Goal: Task Accomplishment & Management: Manage account settings

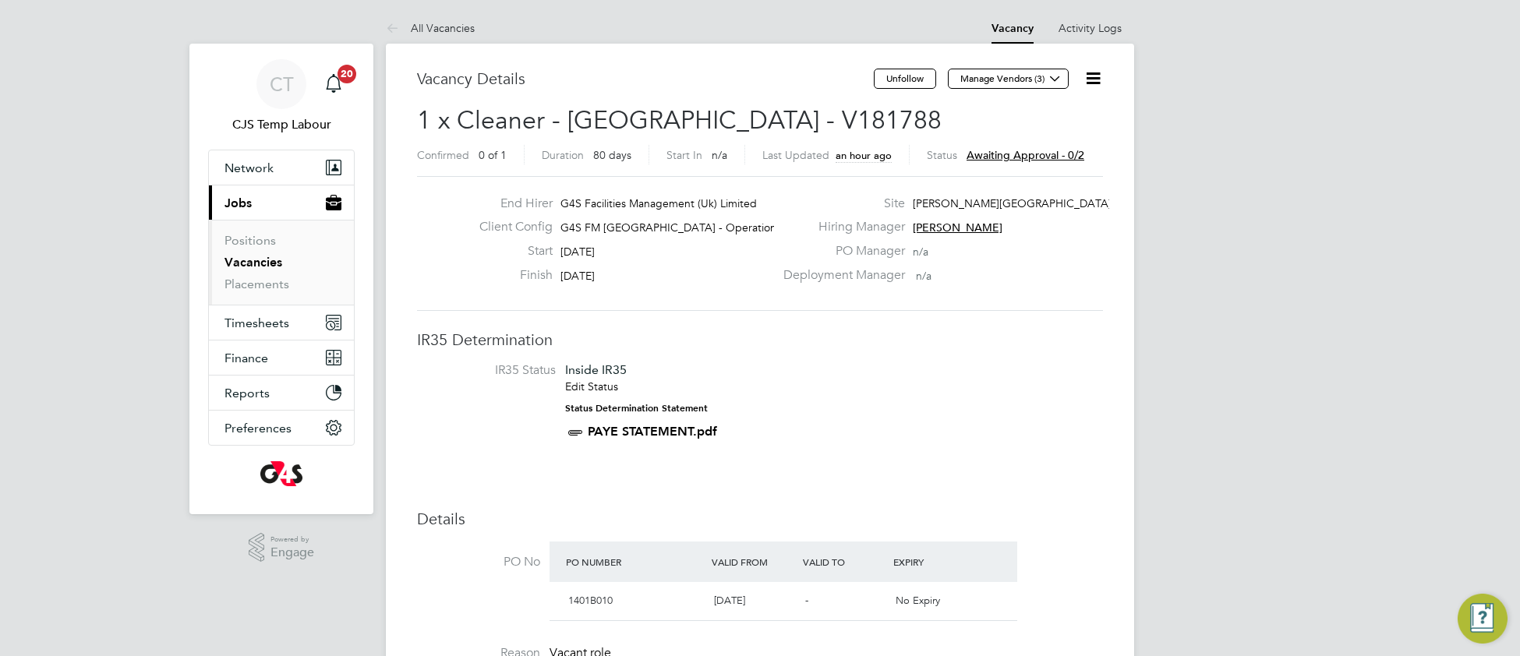
click at [264, 267] on link "Vacancies" at bounding box center [254, 262] width 58 height 15
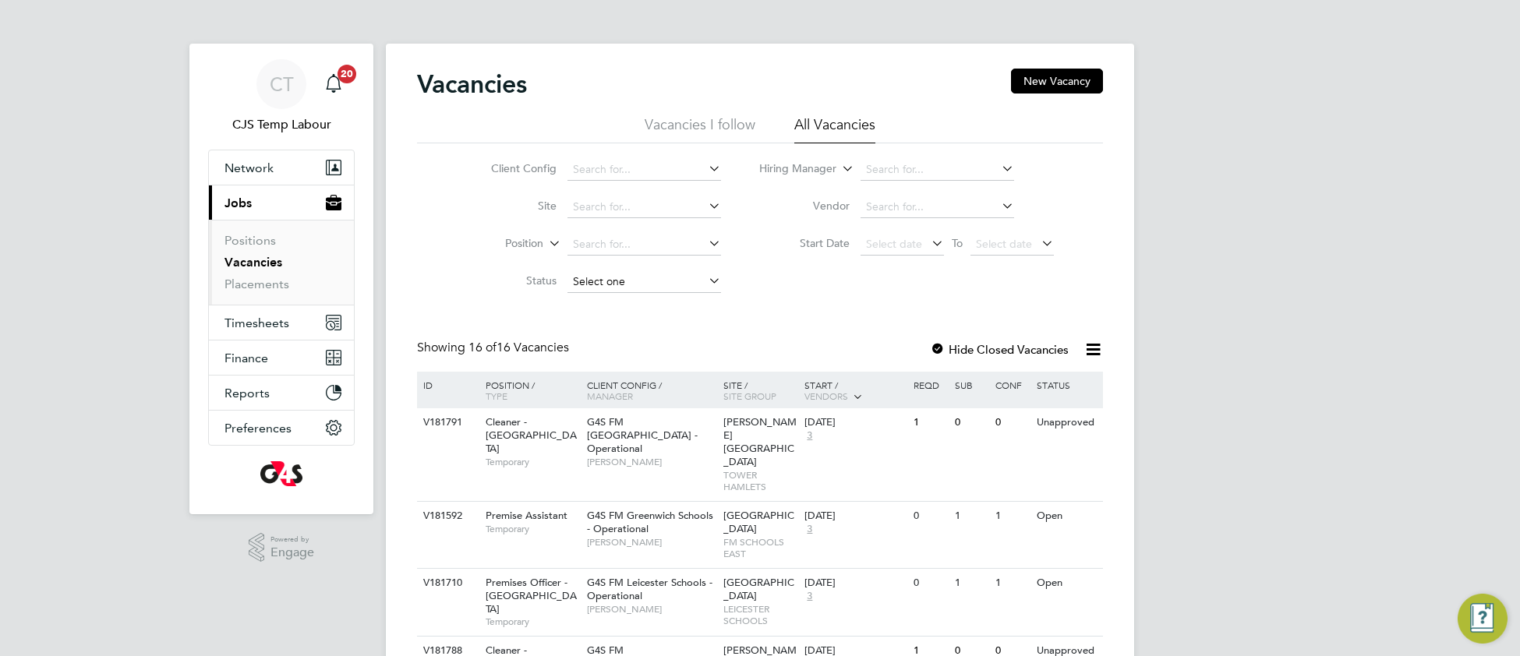
click at [599, 278] on input at bounding box center [644, 282] width 154 height 22
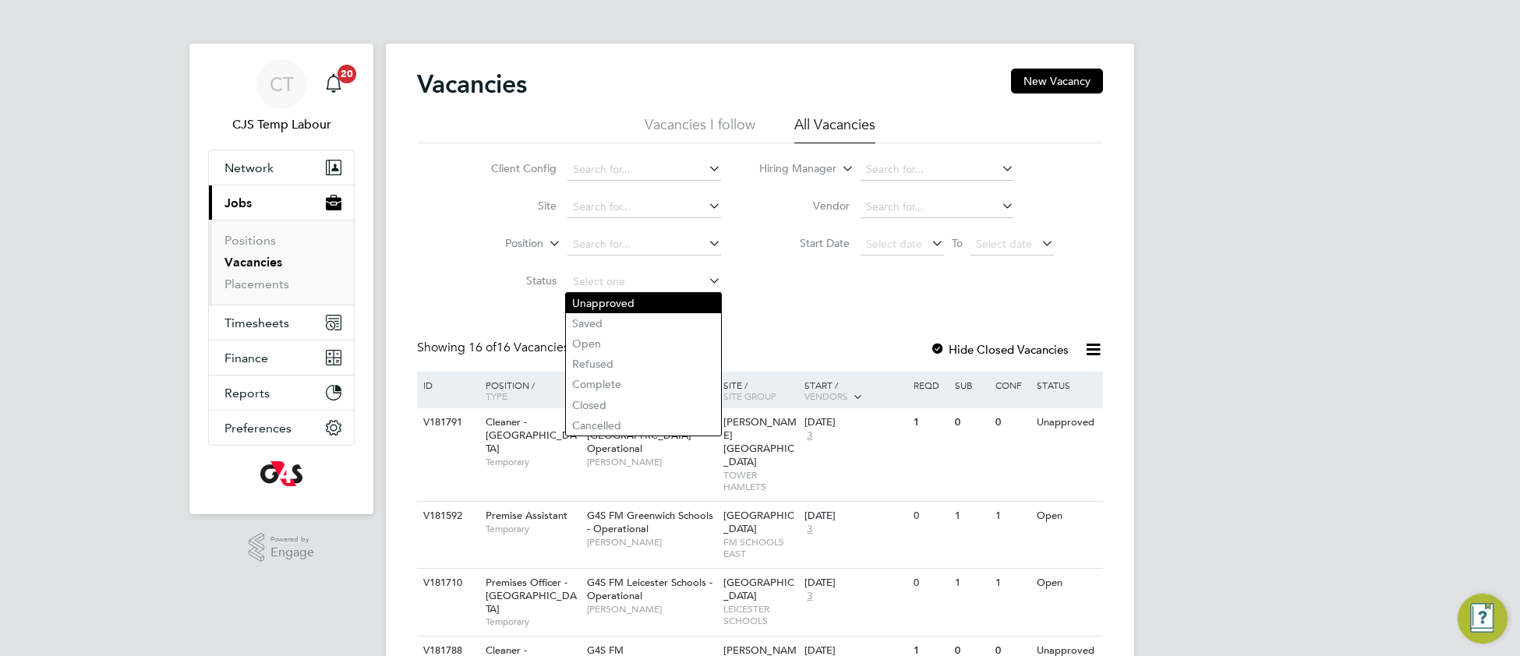
click at [615, 298] on li "Unapproved" at bounding box center [643, 303] width 155 height 20
type input "Unapproved"
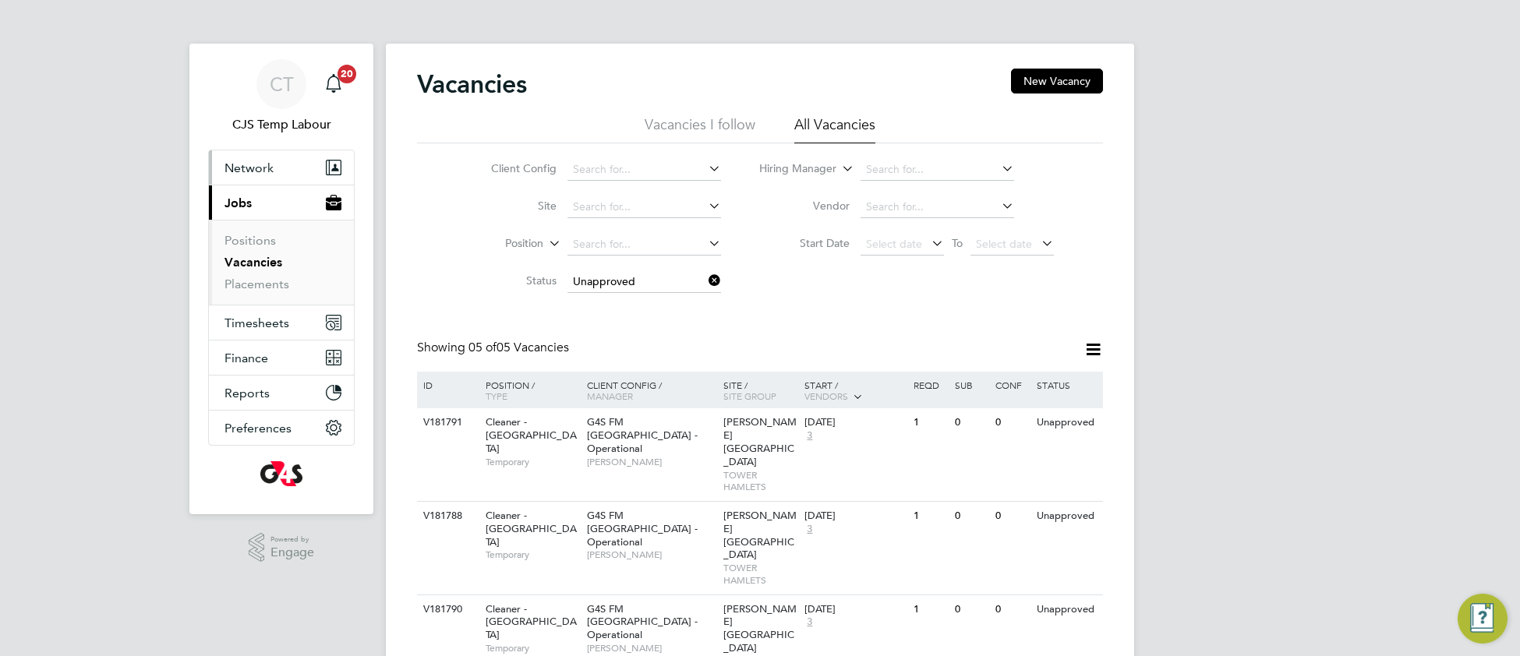
click at [256, 164] on span "Network" at bounding box center [249, 168] width 49 height 15
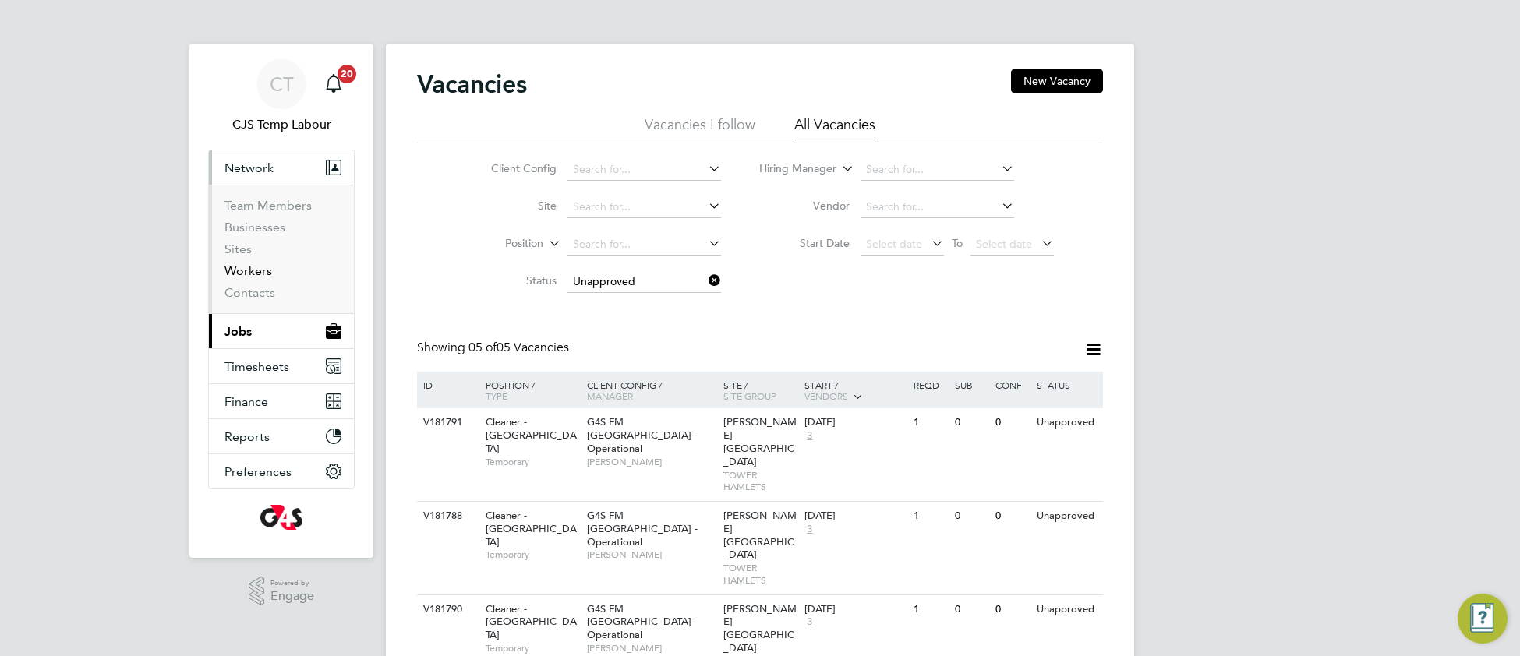
click at [254, 270] on link "Workers" at bounding box center [249, 270] width 48 height 15
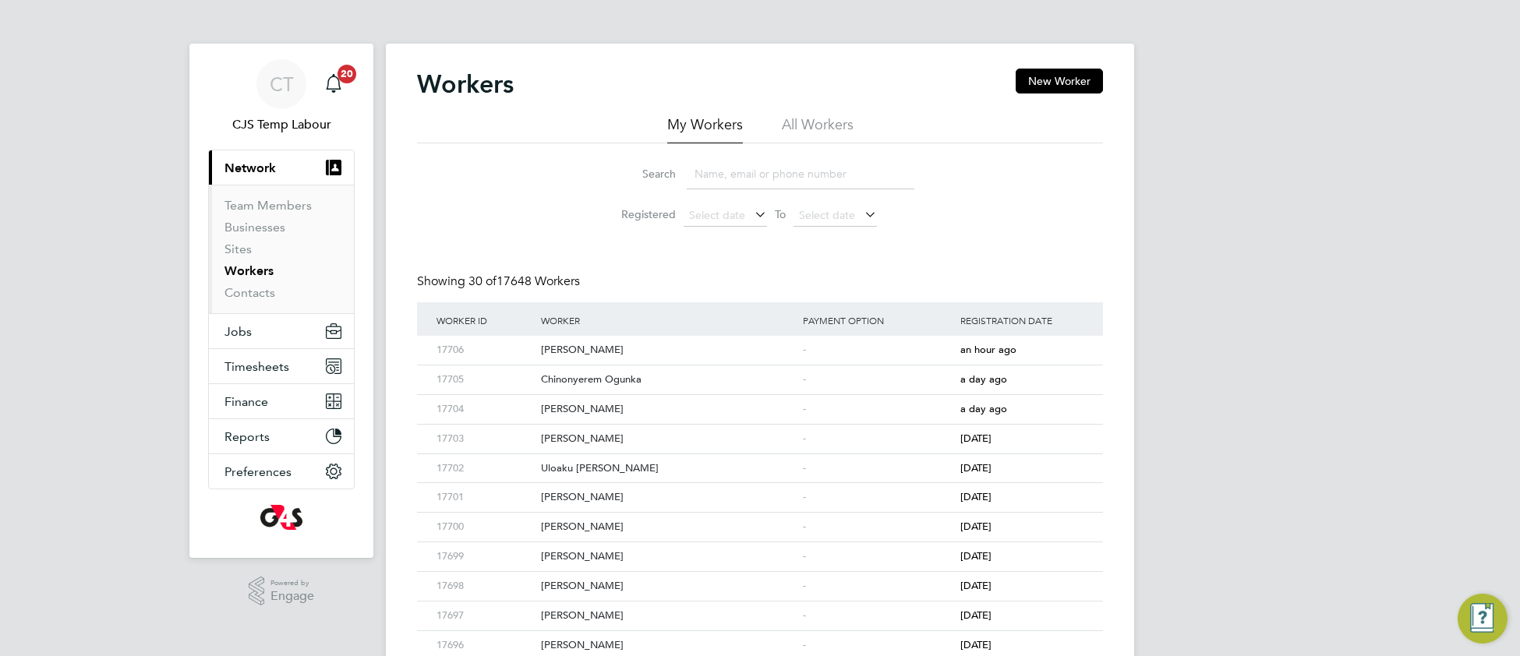
drag, startPoint x: 826, startPoint y: 124, endPoint x: 817, endPoint y: 154, distance: 31.6
click at [826, 125] on li "All Workers" at bounding box center [818, 129] width 72 height 28
click at [796, 183] on input at bounding box center [801, 174] width 228 height 30
paste input "[PERSON_NAME]"
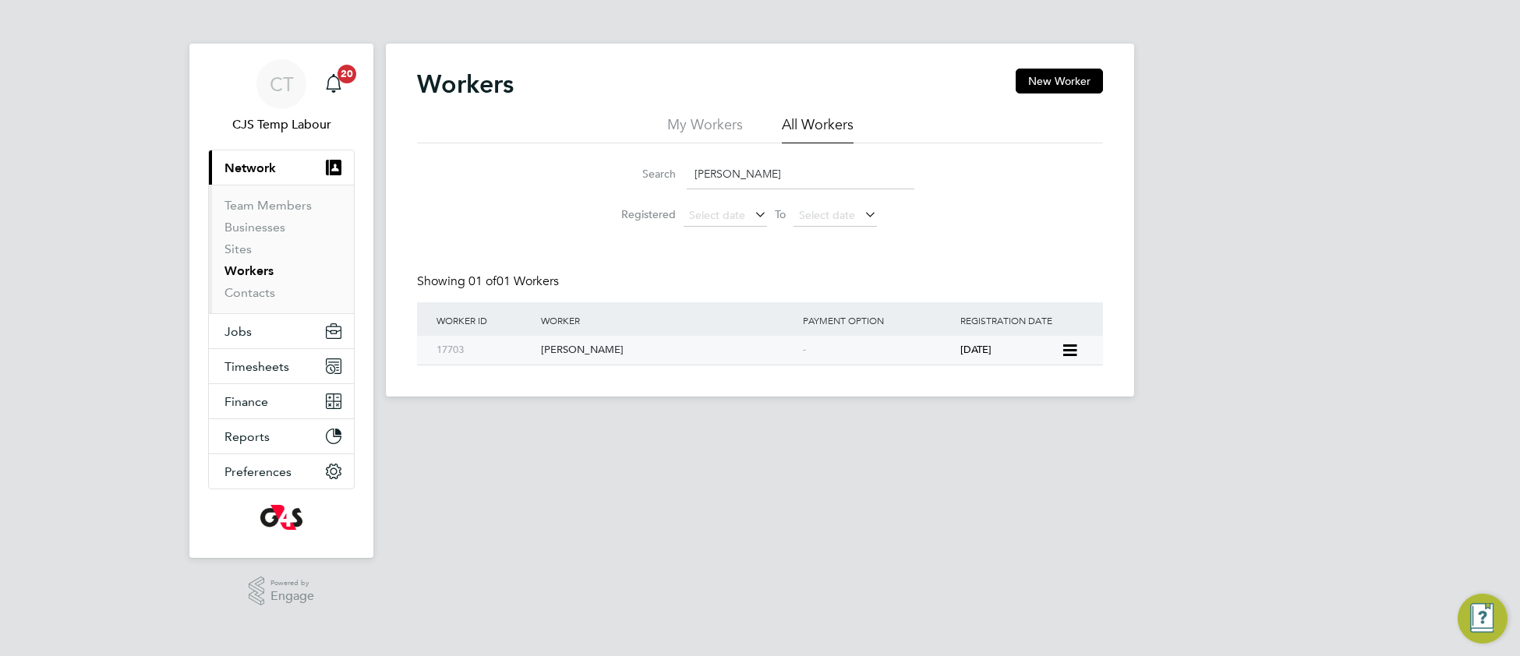
type input "[PERSON_NAME]"
click at [602, 346] on div "Muniru Olawale Alade" at bounding box center [668, 350] width 262 height 29
drag, startPoint x: 783, startPoint y: 163, endPoint x: 702, endPoint y: 175, distance: 81.1
click at [702, 175] on input "[PERSON_NAME]" at bounding box center [801, 174] width 228 height 30
click at [259, 369] on span "Timesheets" at bounding box center [257, 366] width 65 height 15
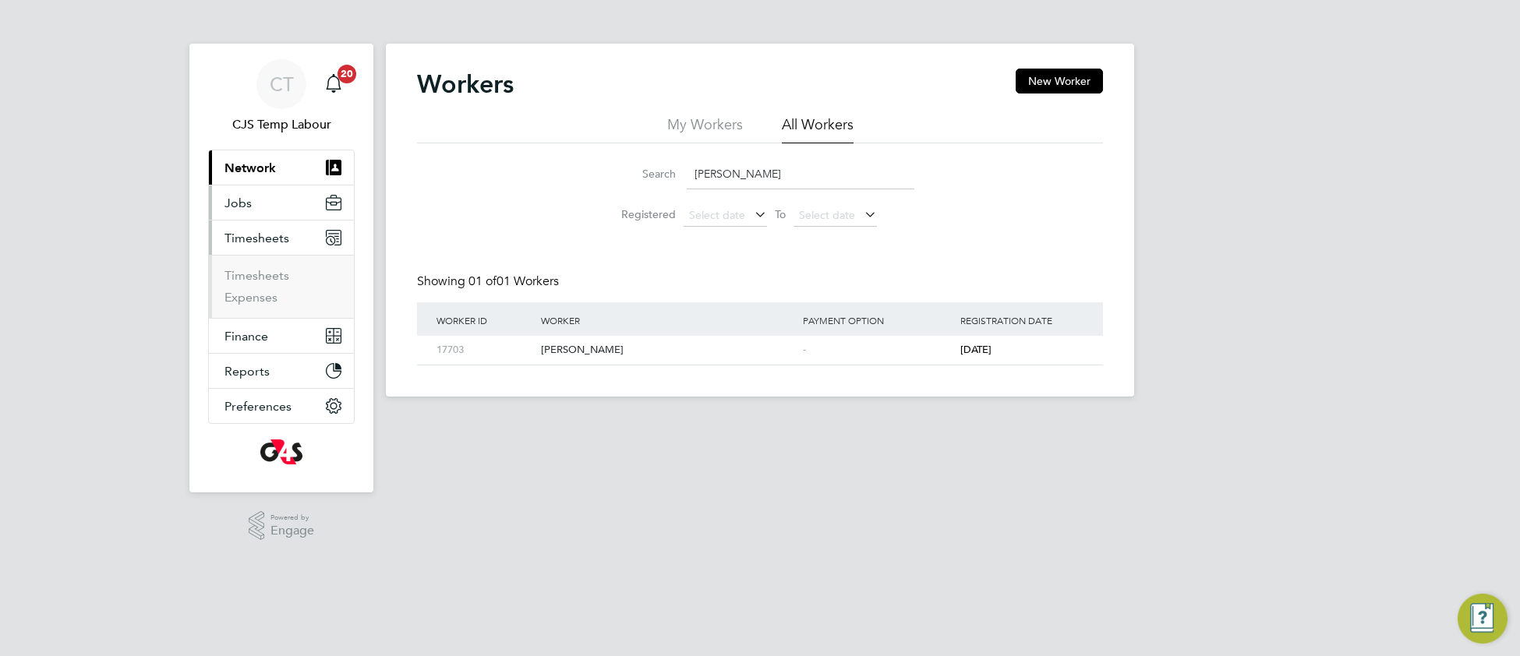
click at [231, 208] on span "Jobs" at bounding box center [238, 203] width 27 height 15
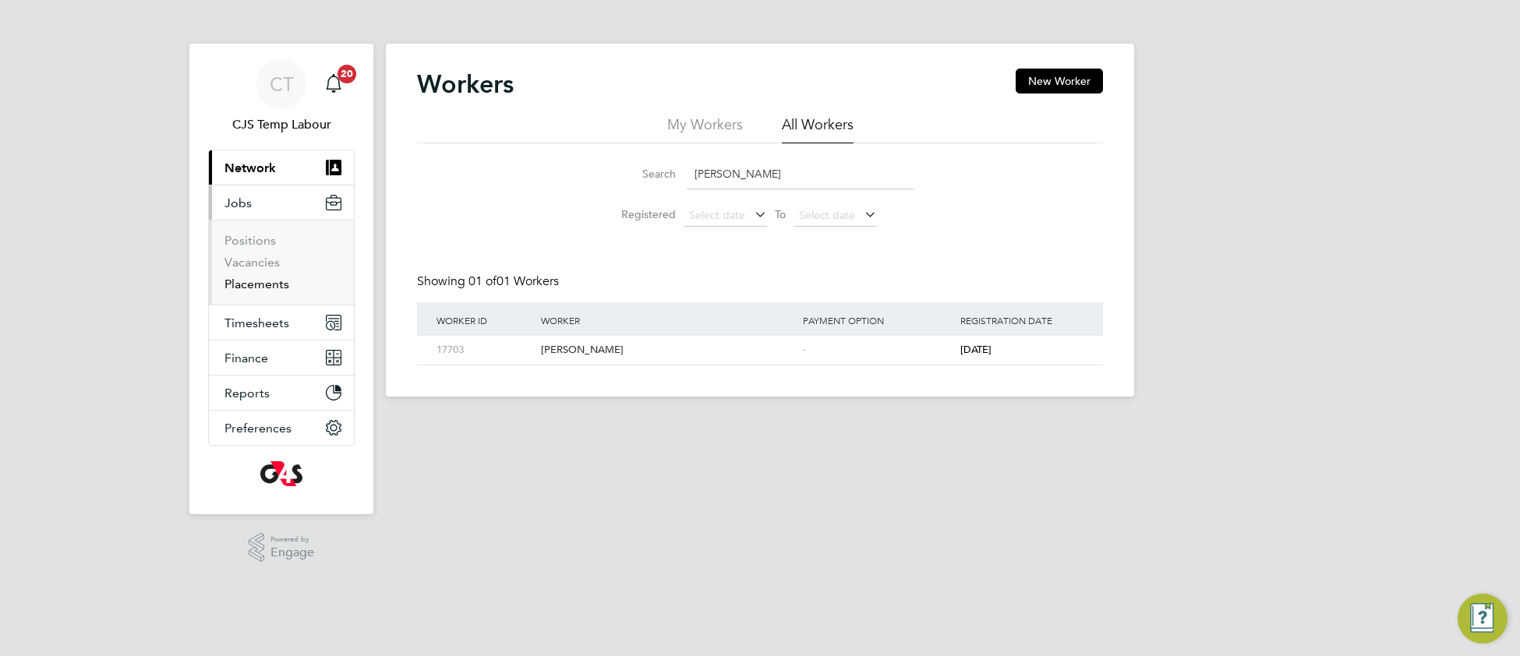
click at [249, 285] on link "Placements" at bounding box center [257, 284] width 65 height 15
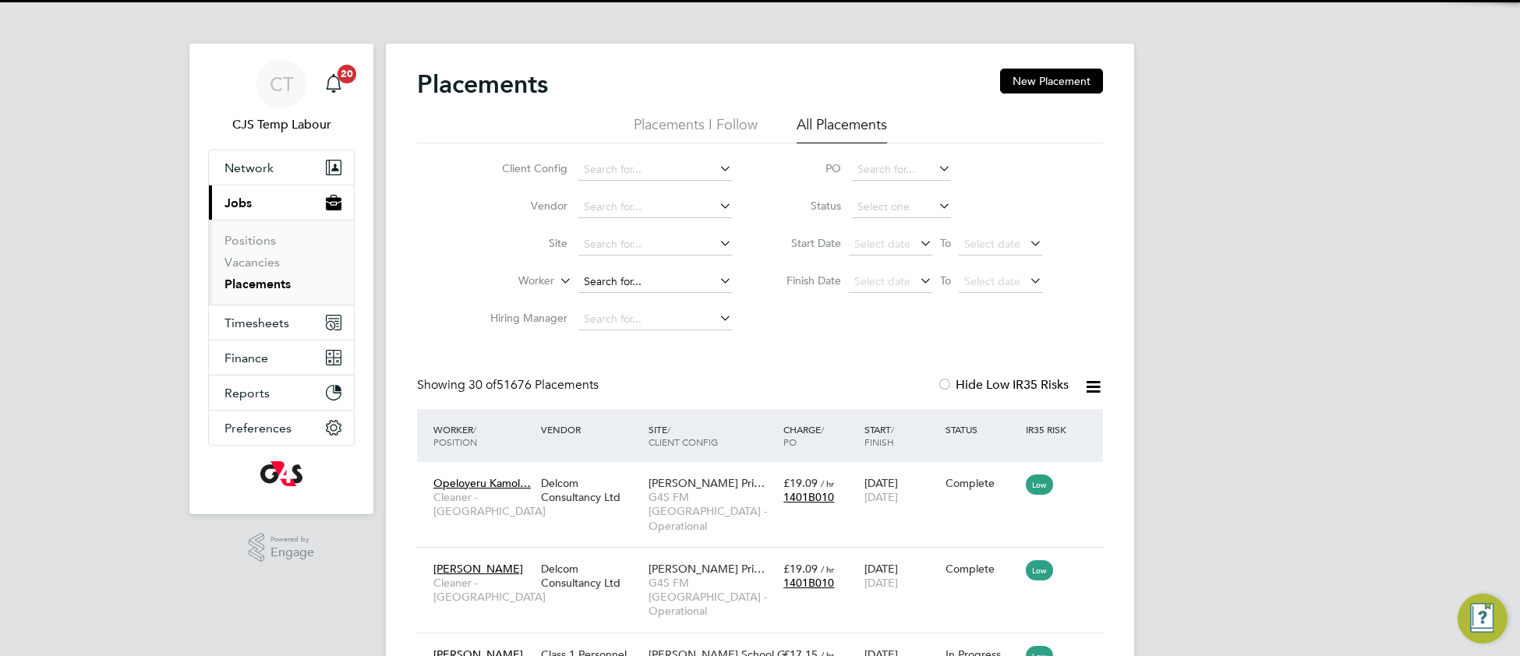
scroll to position [58, 134]
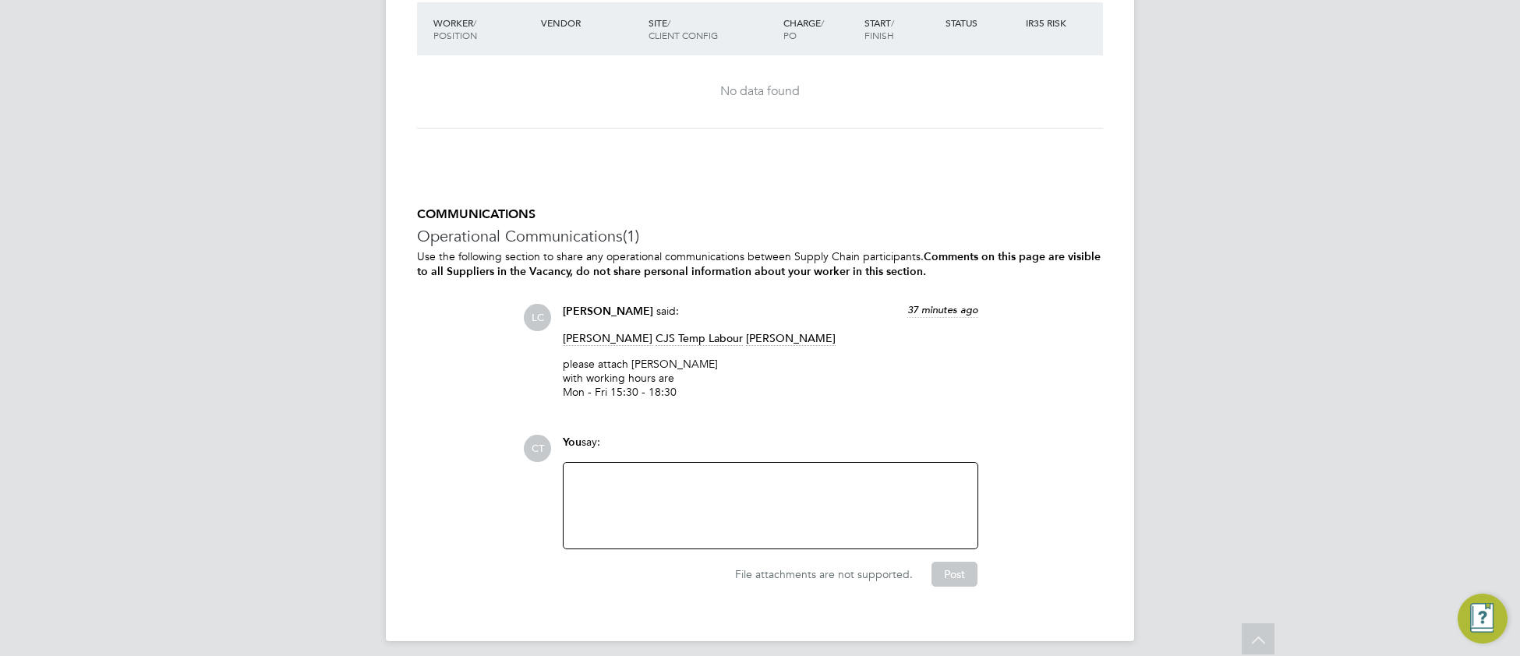
scroll to position [2236, 0]
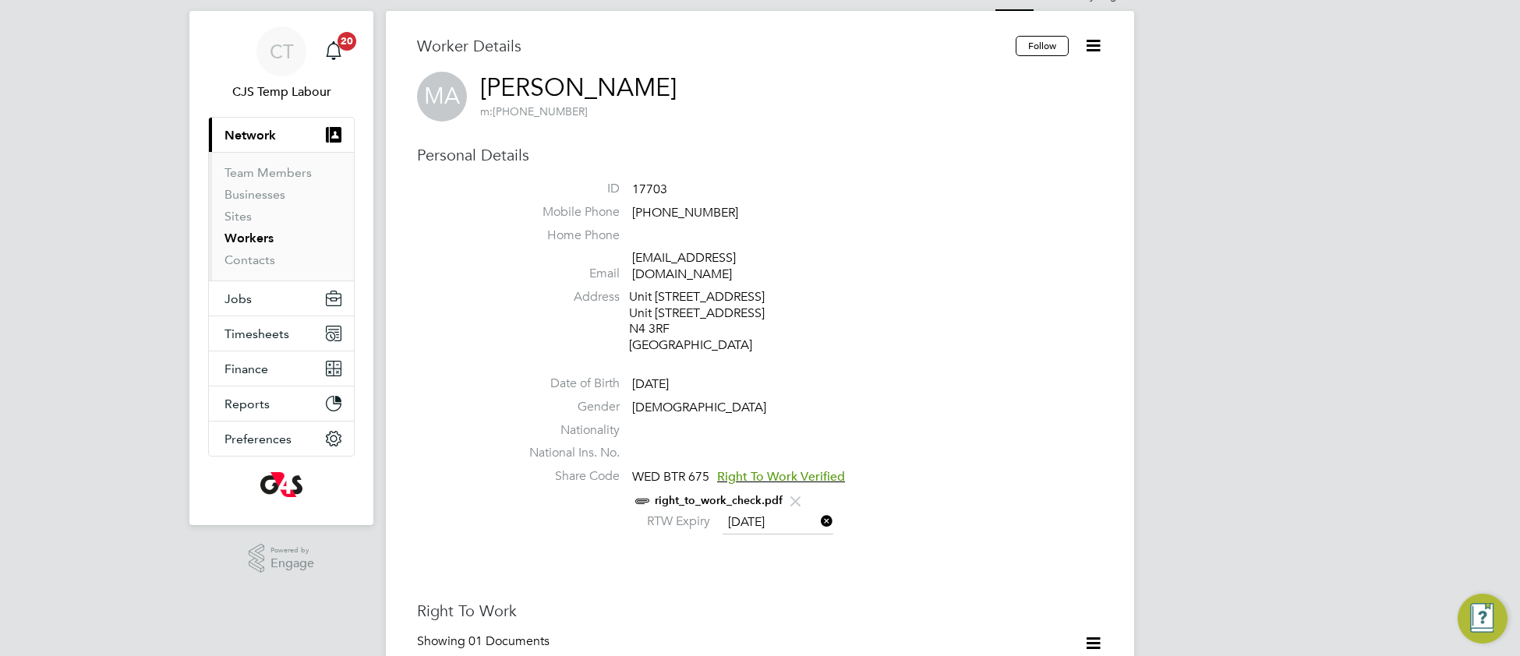
scroll to position [37, 0]
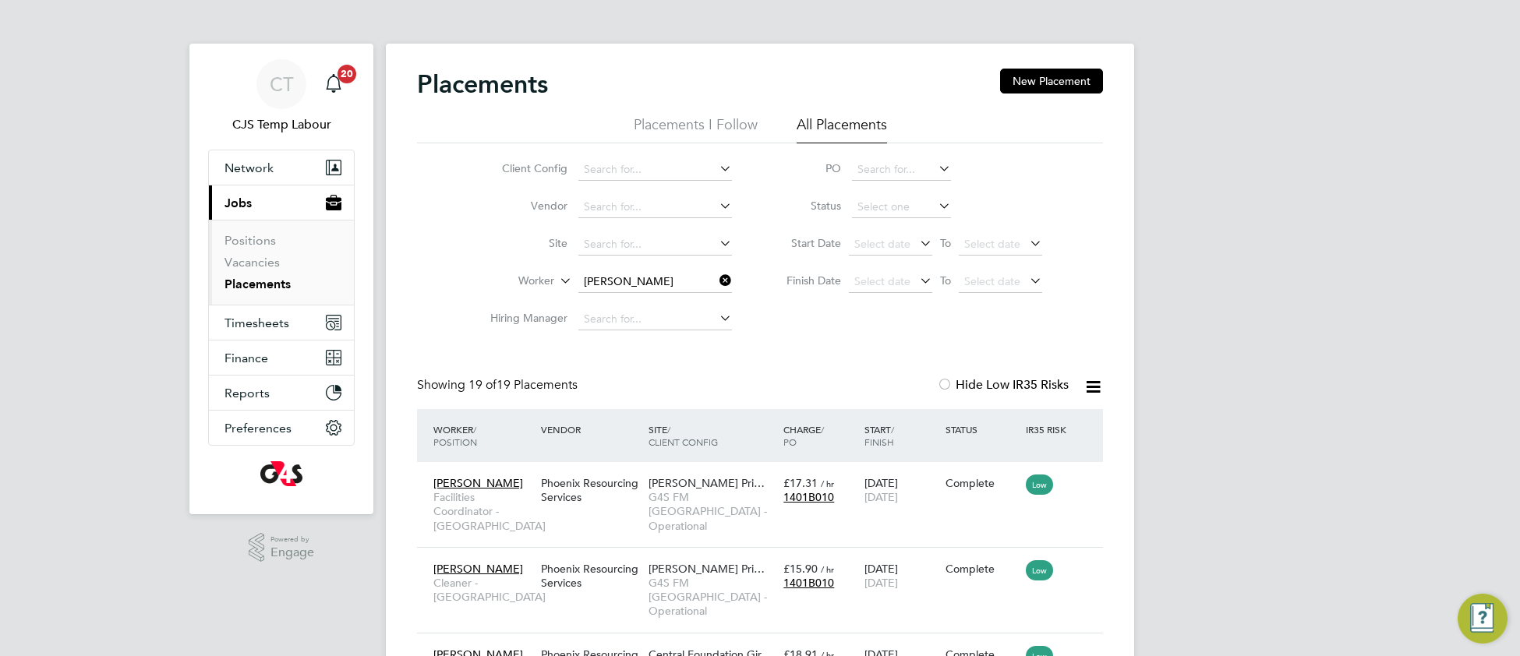
click at [716, 281] on icon at bounding box center [716, 281] width 0 height 22
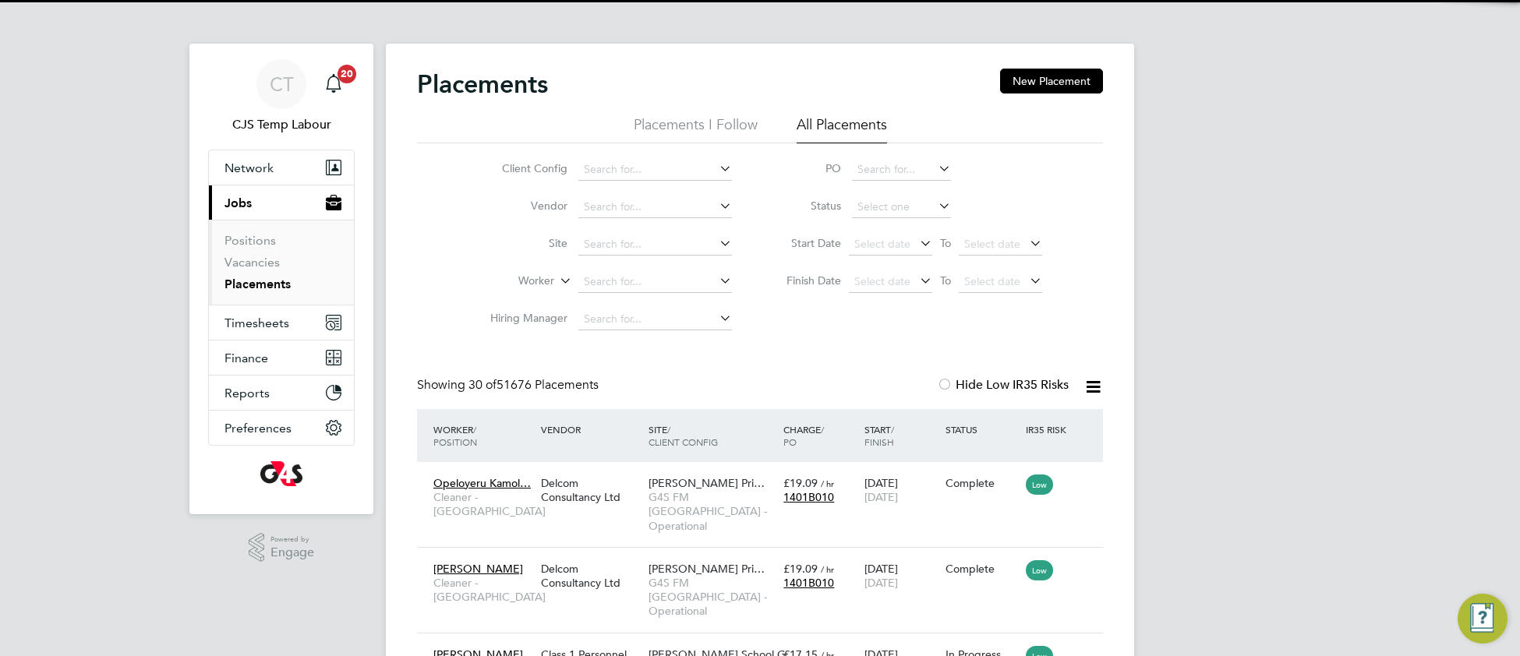
scroll to position [58, 134]
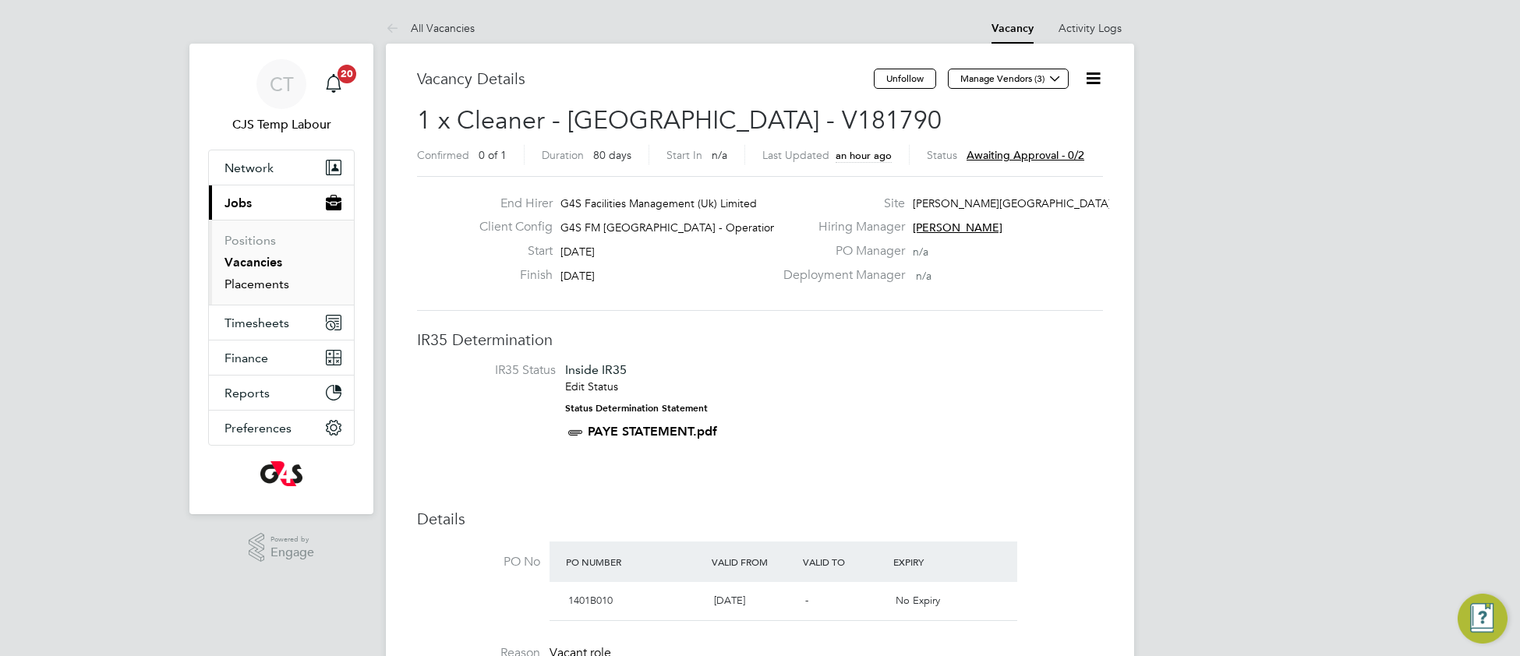
click at [253, 292] on link "Placements" at bounding box center [257, 284] width 65 height 15
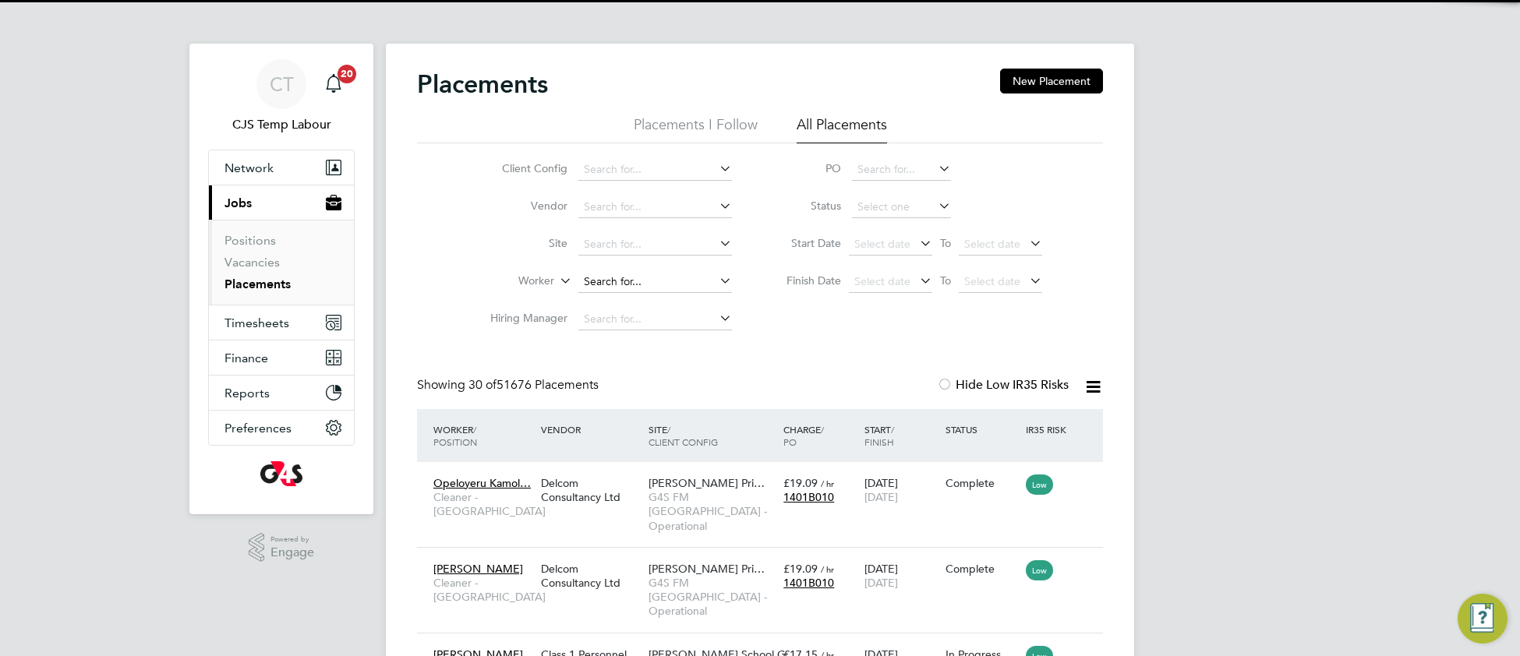
scroll to position [58, 134]
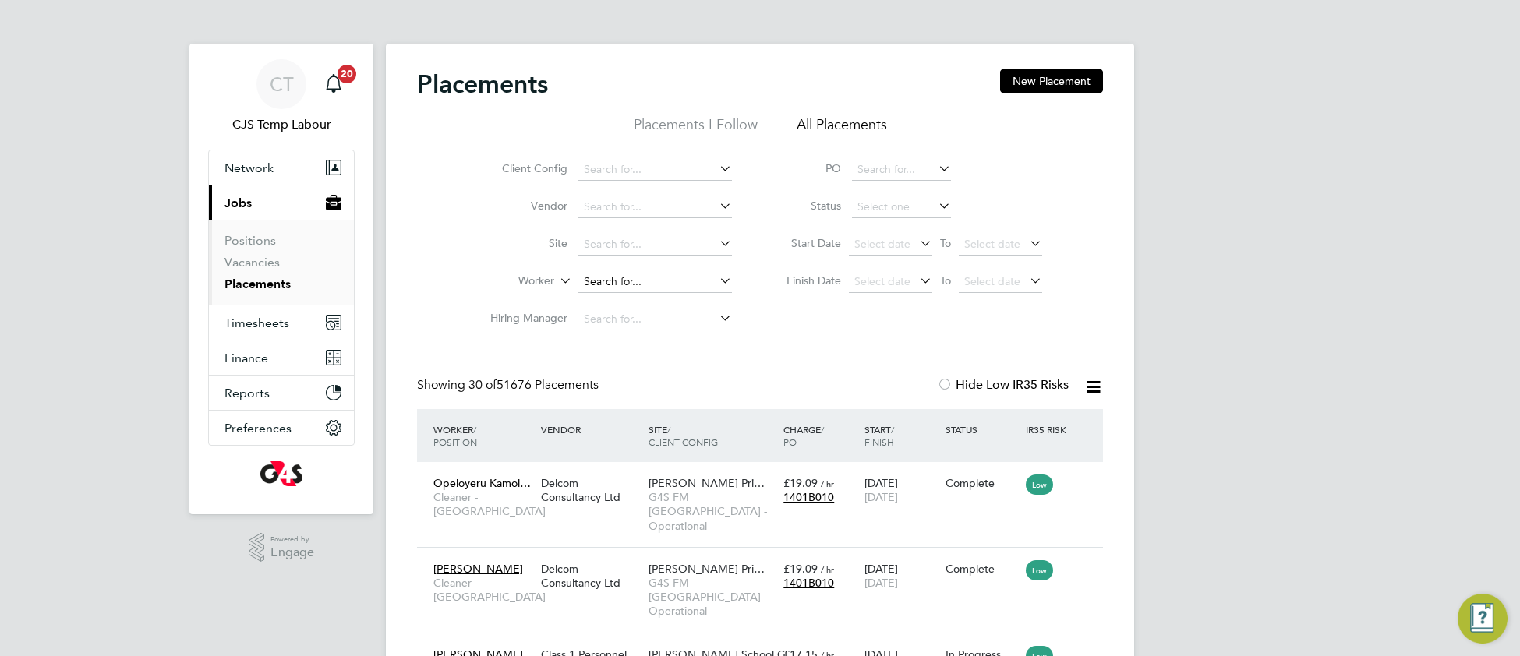
click at [620, 274] on input at bounding box center [655, 282] width 154 height 22
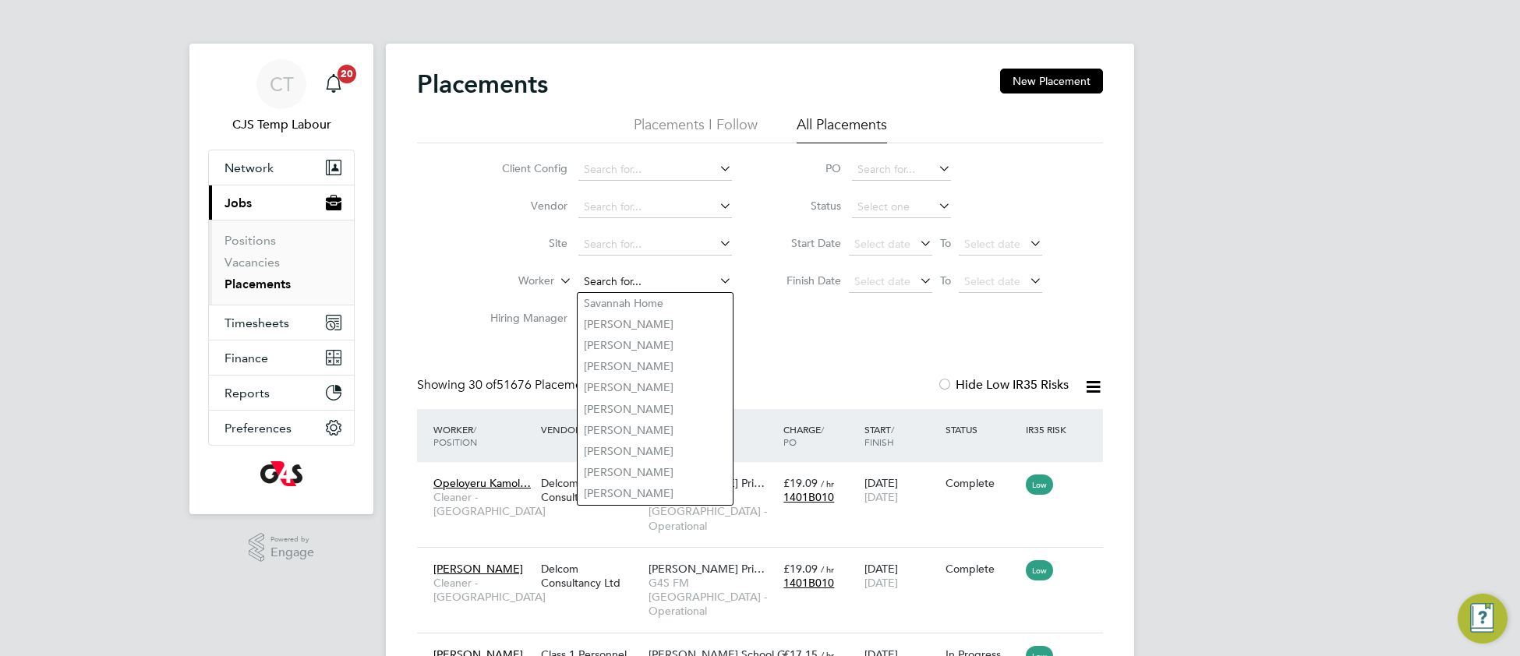
paste input "Omobolaji Oginni-Yusuff"
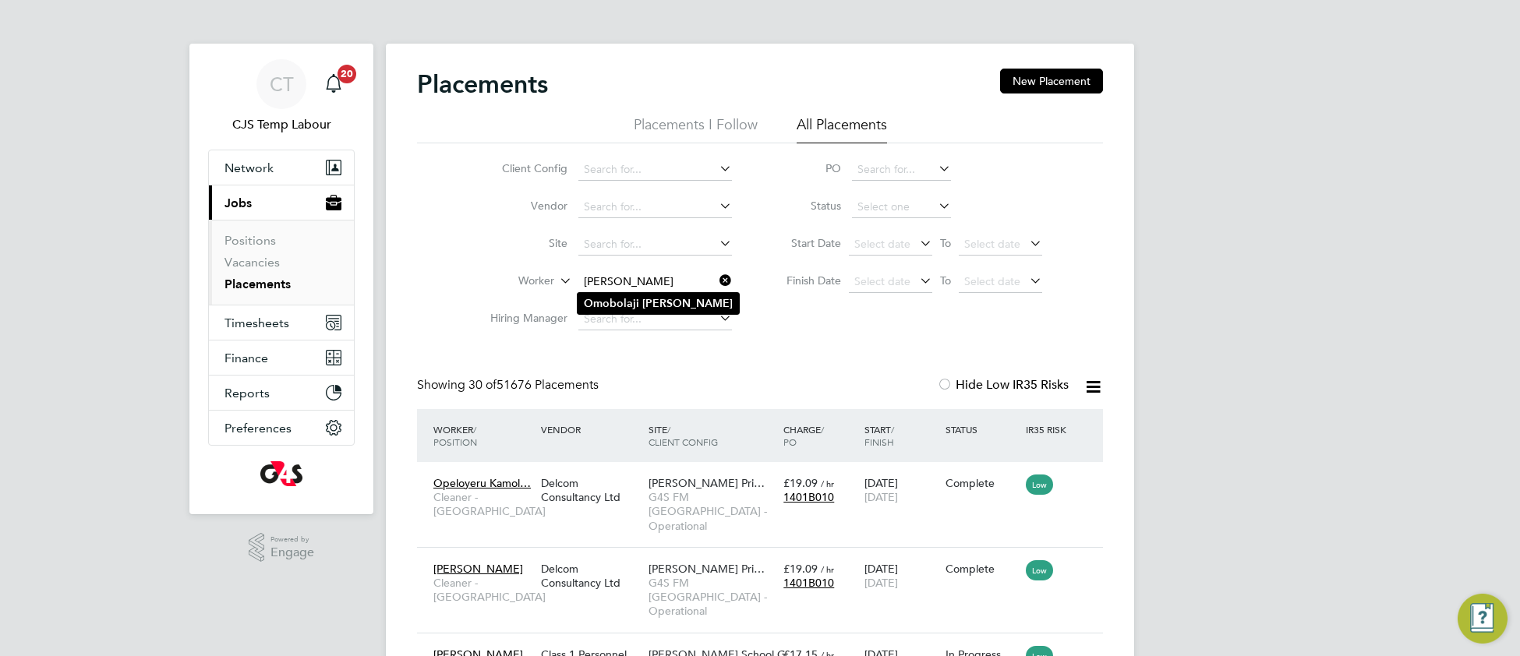
type input "Omobolaji Oginni-Yusuff"
click at [636, 304] on li "Omobolaji Oginni-Yusuff" at bounding box center [658, 303] width 161 height 21
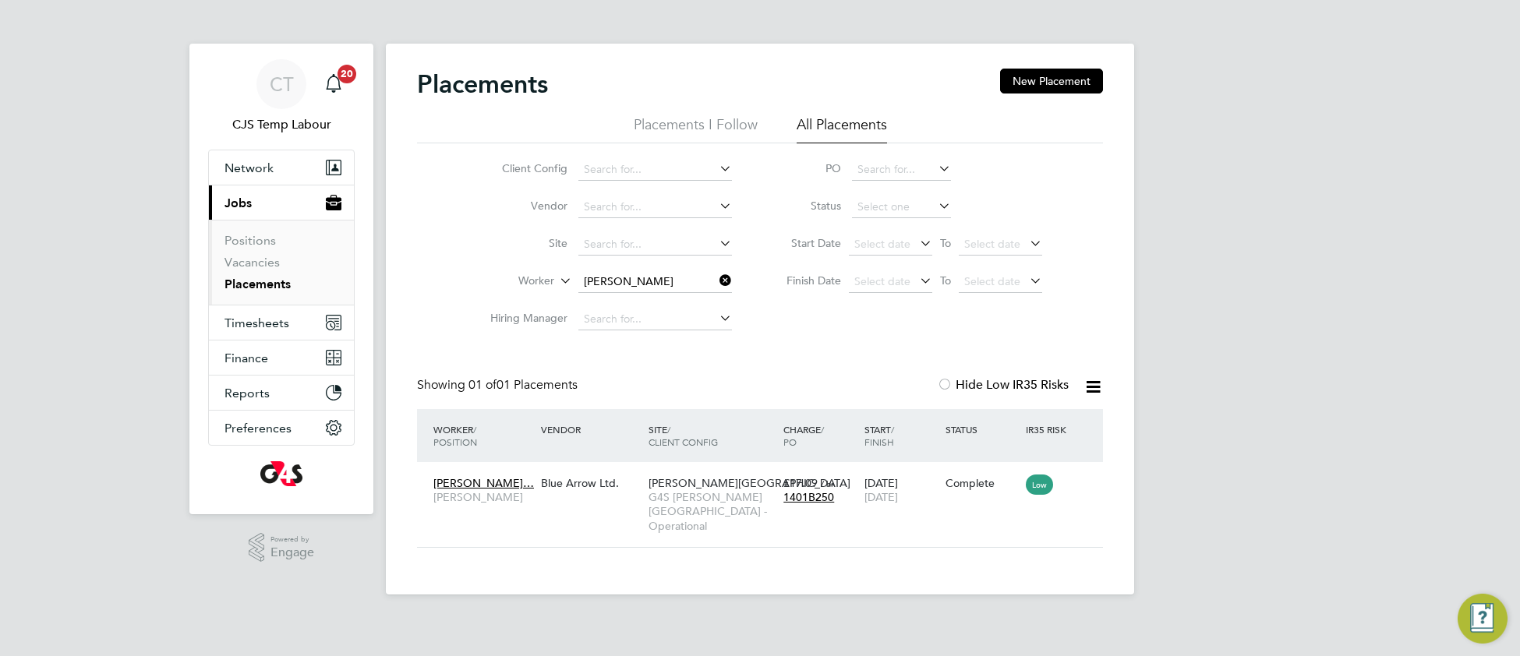
click at [716, 283] on icon at bounding box center [716, 281] width 0 height 22
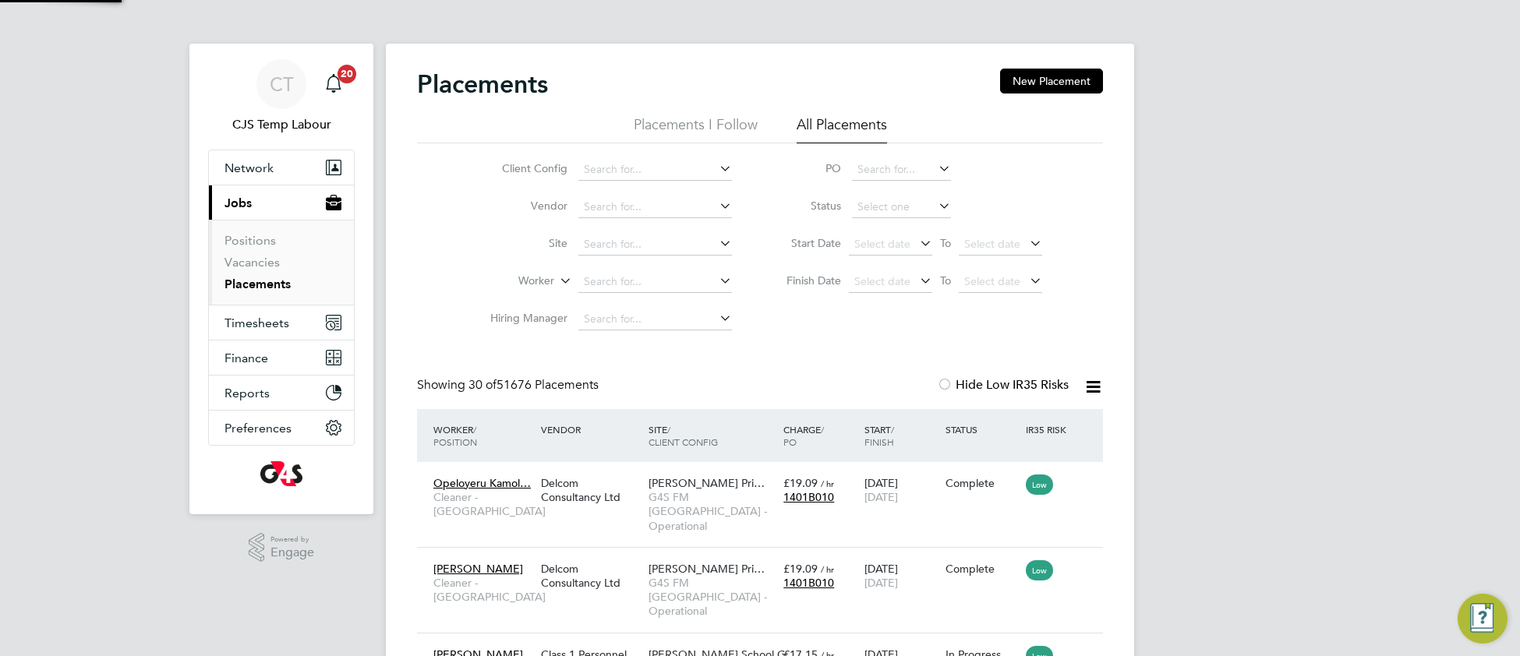
scroll to position [58, 134]
click at [251, 264] on link "Vacancies" at bounding box center [252, 262] width 55 height 15
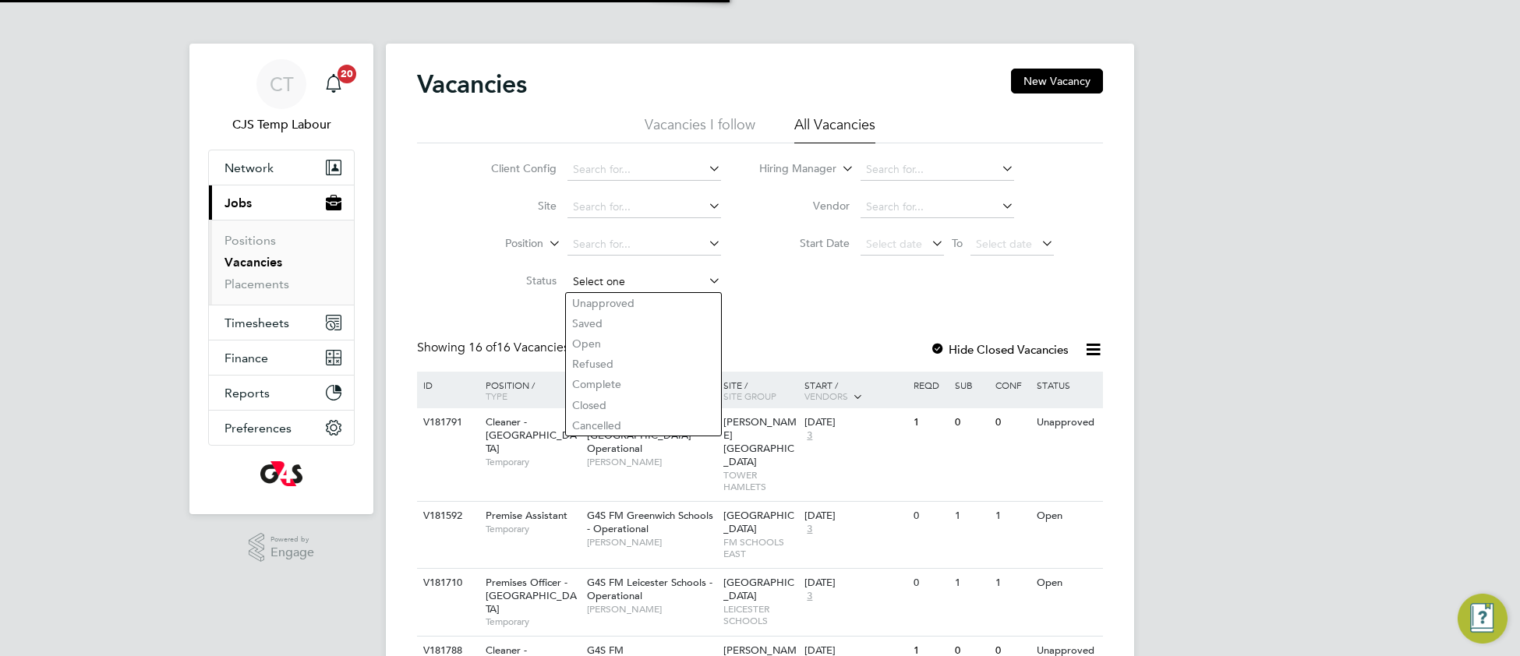
click at [596, 277] on input at bounding box center [644, 282] width 154 height 22
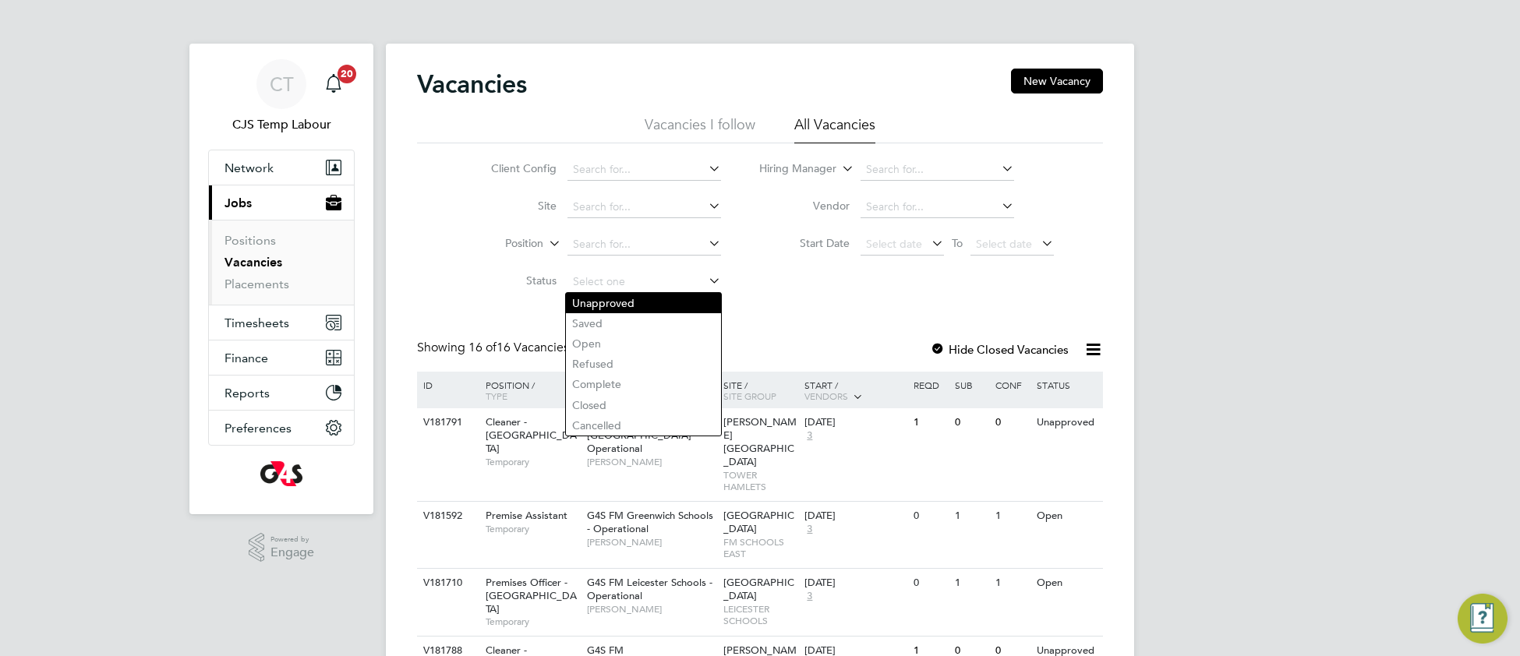
click at [626, 299] on li "Unapproved" at bounding box center [643, 303] width 155 height 20
type input "Unapproved"
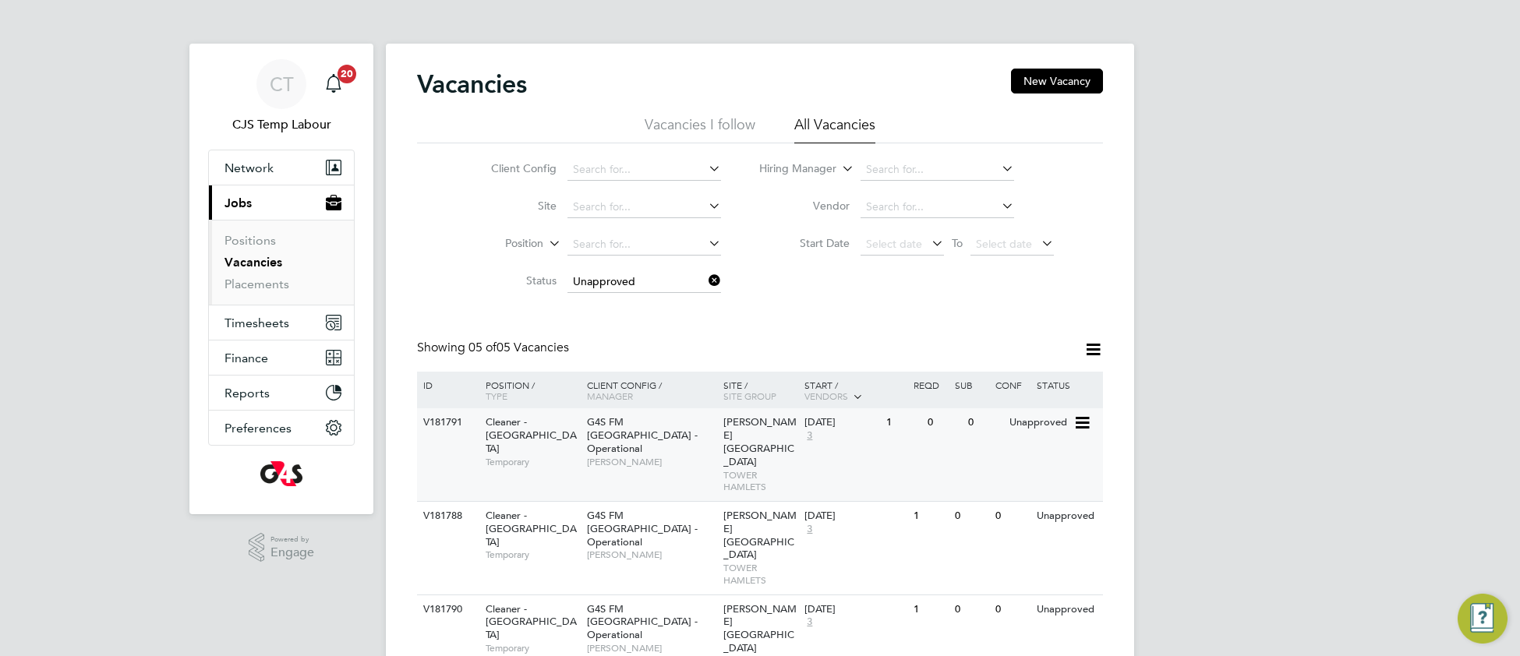
click at [705, 456] on span "Teresa Cannon" at bounding box center [651, 462] width 129 height 12
click at [663, 549] on span "[PERSON_NAME]" at bounding box center [651, 555] width 129 height 12
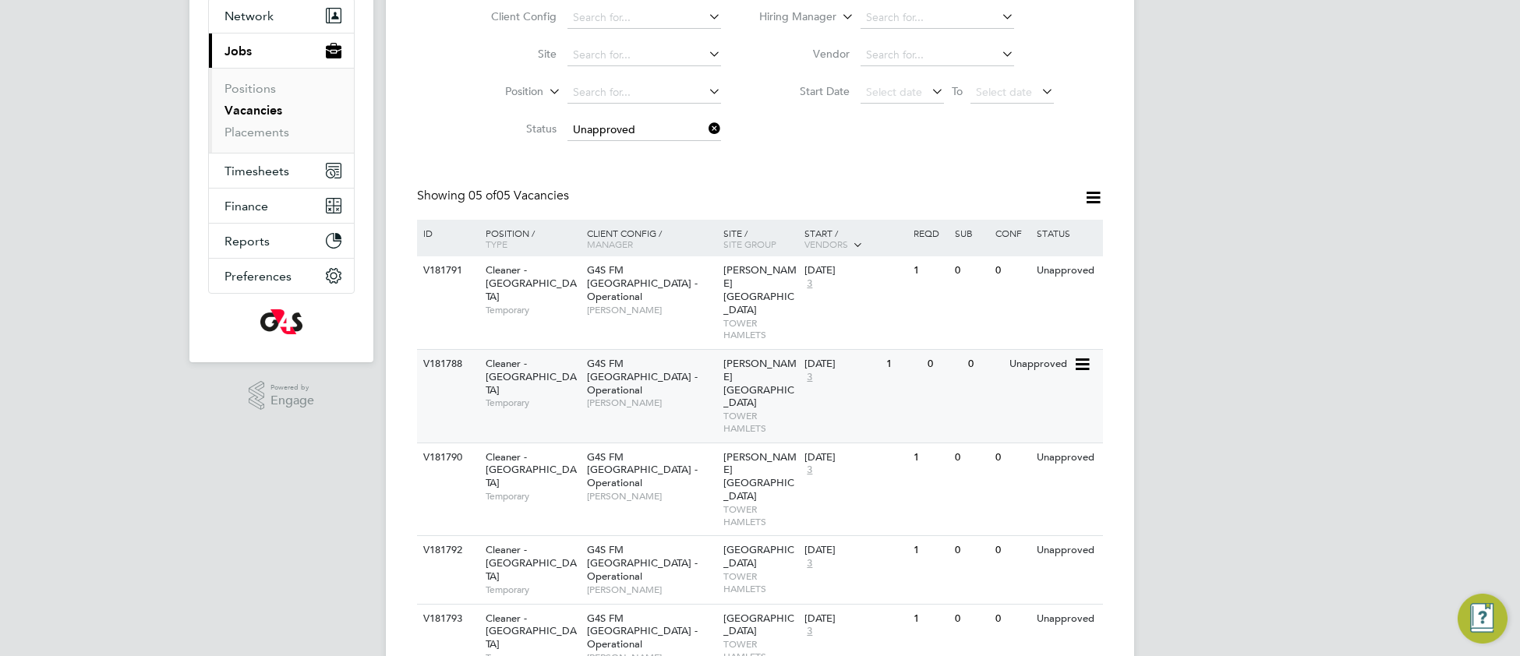
scroll to position [171, 0]
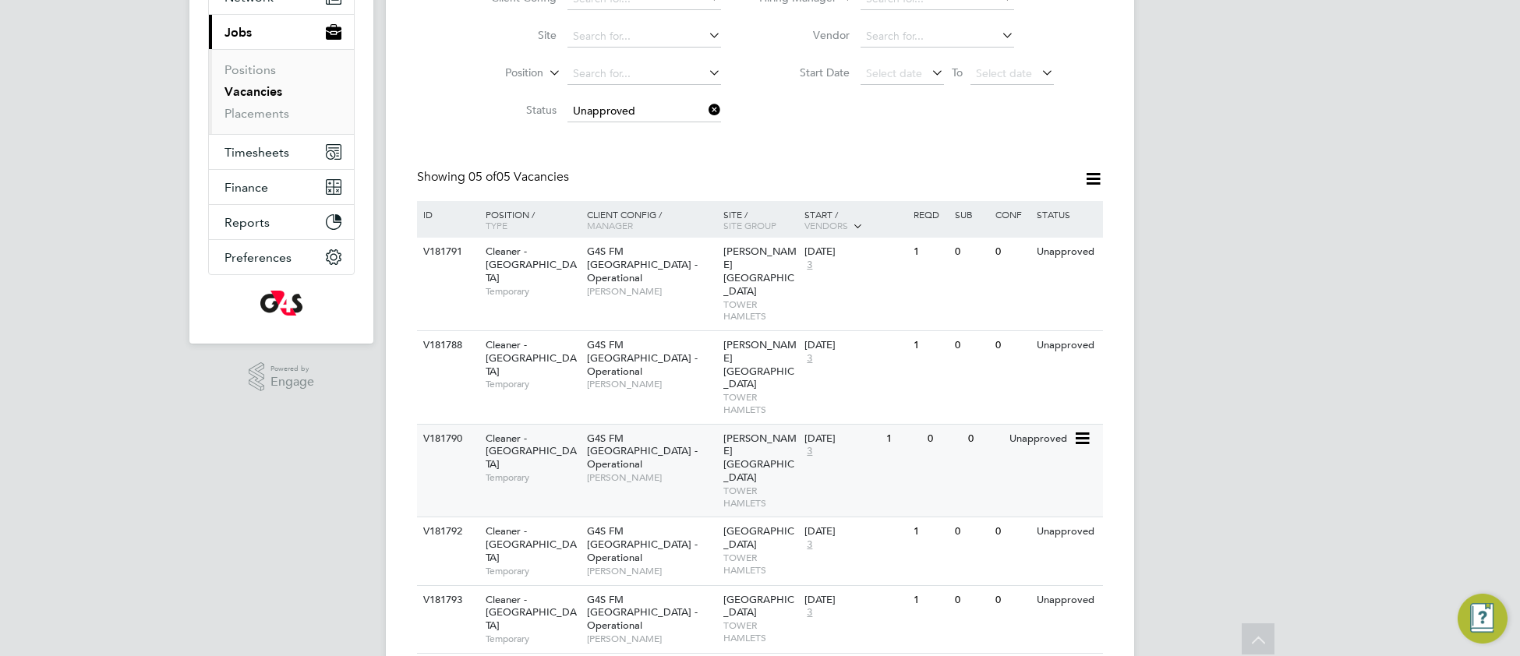
click at [673, 425] on div "G4S FM Tower Hamlets - Operational Yusupha Miknas" at bounding box center [651, 458] width 136 height 67
click at [719, 518] on div "Harbinger Primary School TOWER HAMLETS" at bounding box center [760, 551] width 82 height 66
click at [655, 633] on span "[PERSON_NAME]" at bounding box center [651, 639] width 129 height 12
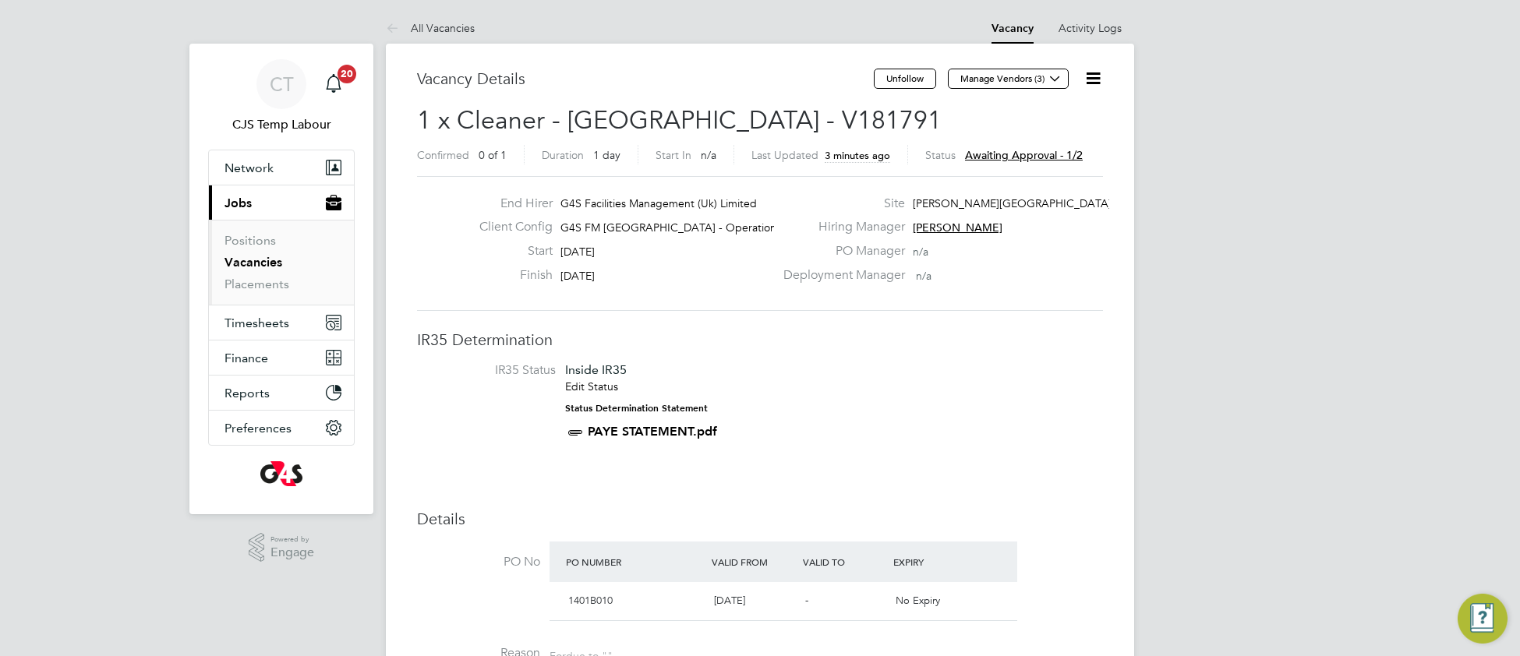
click at [1098, 78] on icon at bounding box center [1093, 78] width 19 height 19
click at [1029, 172] on li "Approve" at bounding box center [1044, 168] width 112 height 22
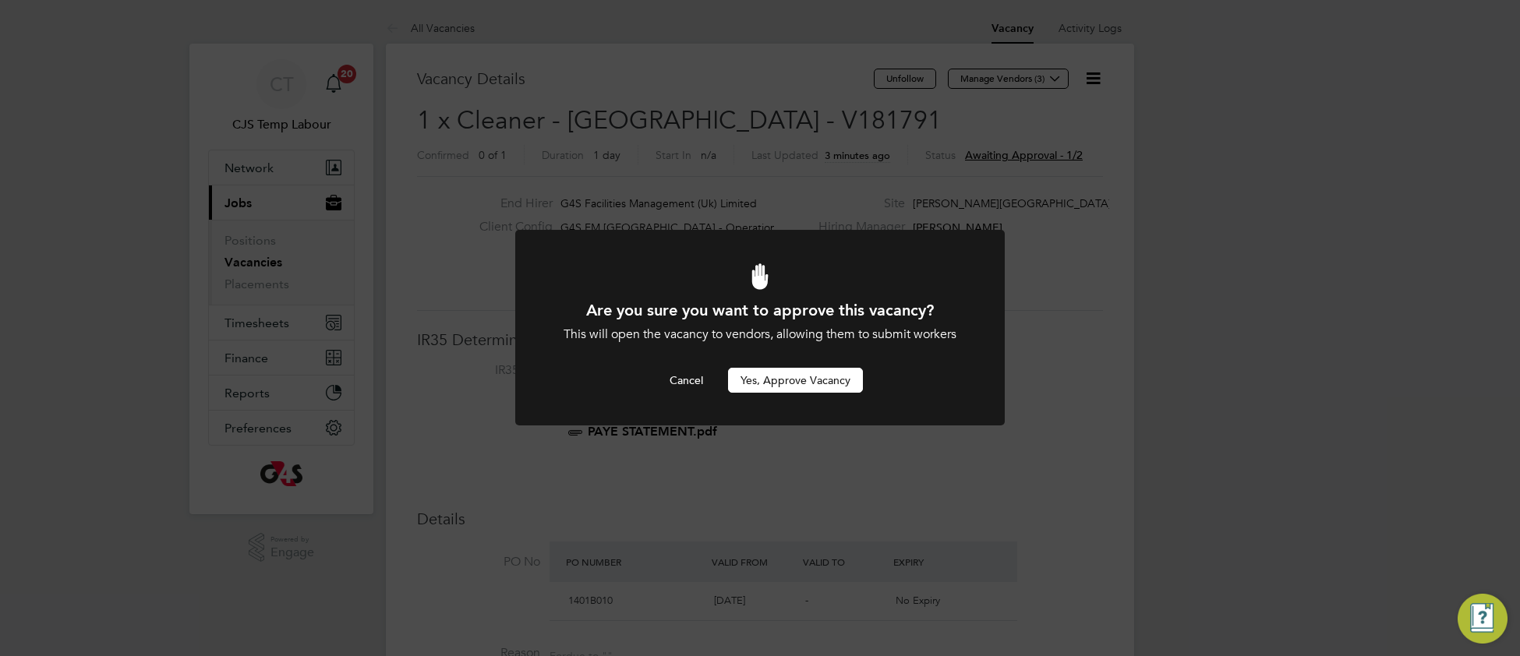
click at [800, 377] on button "Yes, Approve Vacancy" at bounding box center [795, 380] width 135 height 25
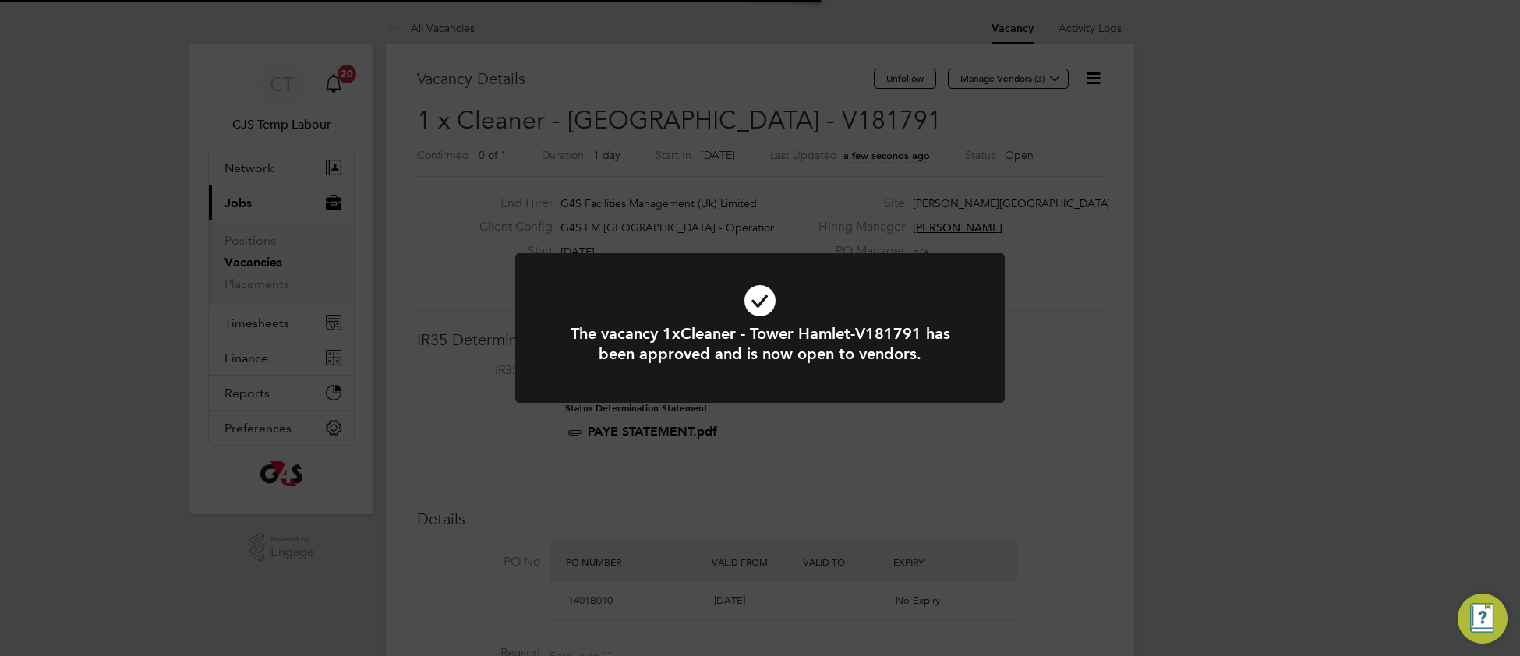
scroll to position [46, 108]
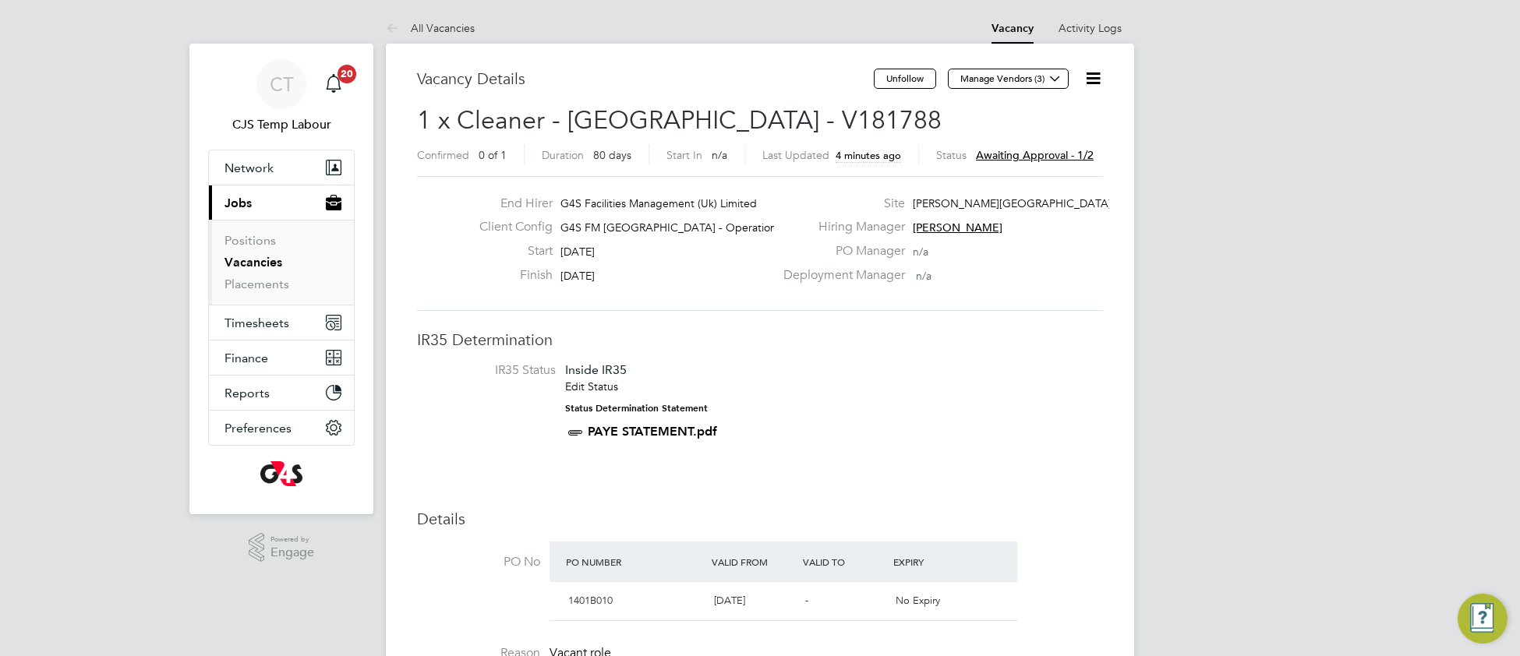
click at [1085, 77] on icon at bounding box center [1093, 78] width 19 height 19
drag, startPoint x: 1011, startPoint y: 171, endPoint x: 1002, endPoint y: 179, distance: 11.6
click at [1010, 171] on li "Approve" at bounding box center [1044, 168] width 112 height 22
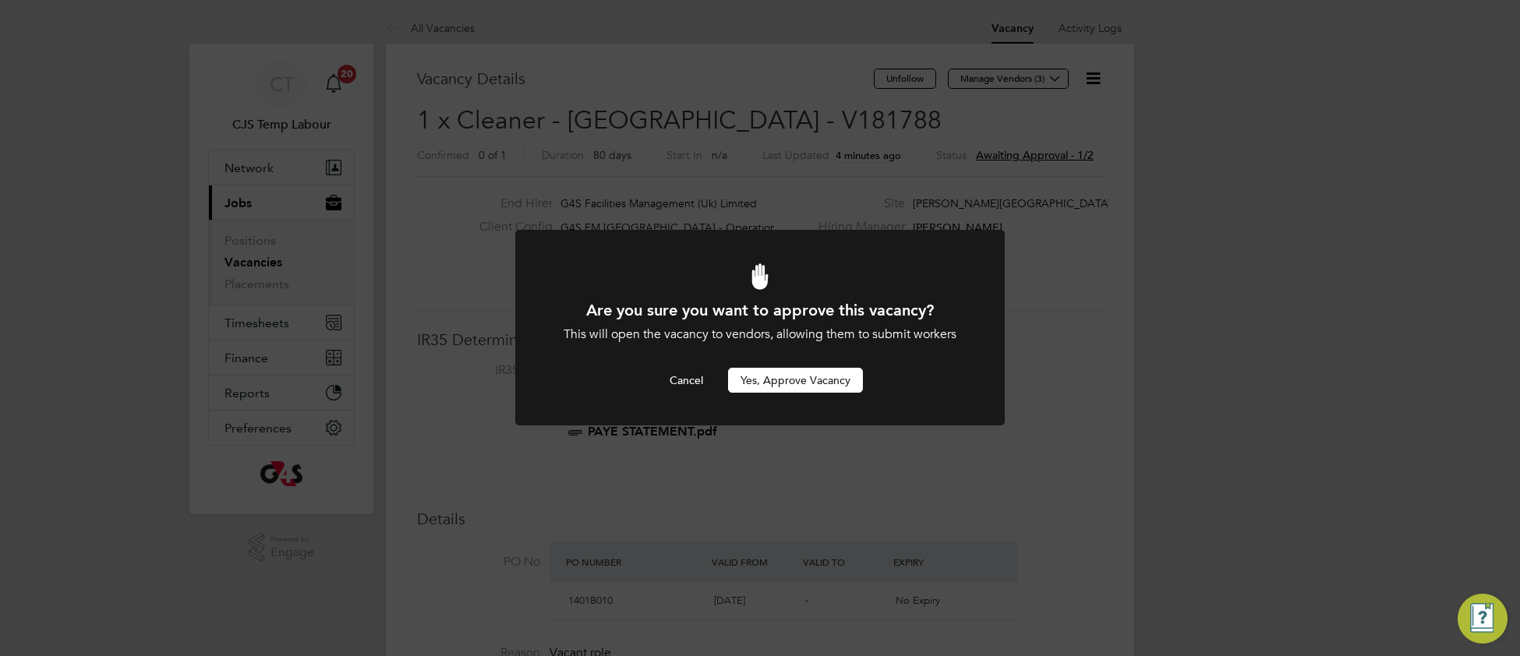
click at [821, 392] on button "Yes, Approve Vacancy" at bounding box center [795, 380] width 135 height 25
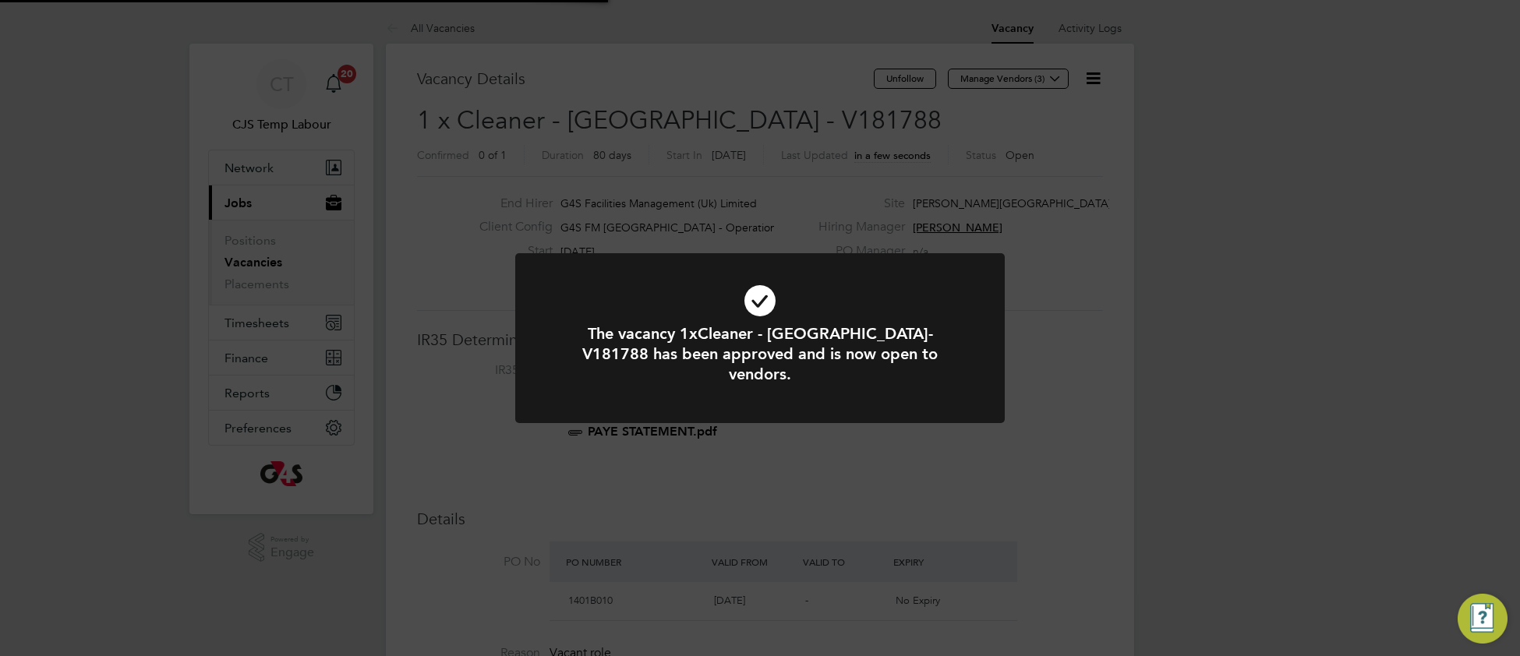
scroll to position [46, 108]
drag, startPoint x: 832, startPoint y: 295, endPoint x: 799, endPoint y: 267, distance: 43.6
click at [832, 295] on icon at bounding box center [759, 300] width 405 height 61
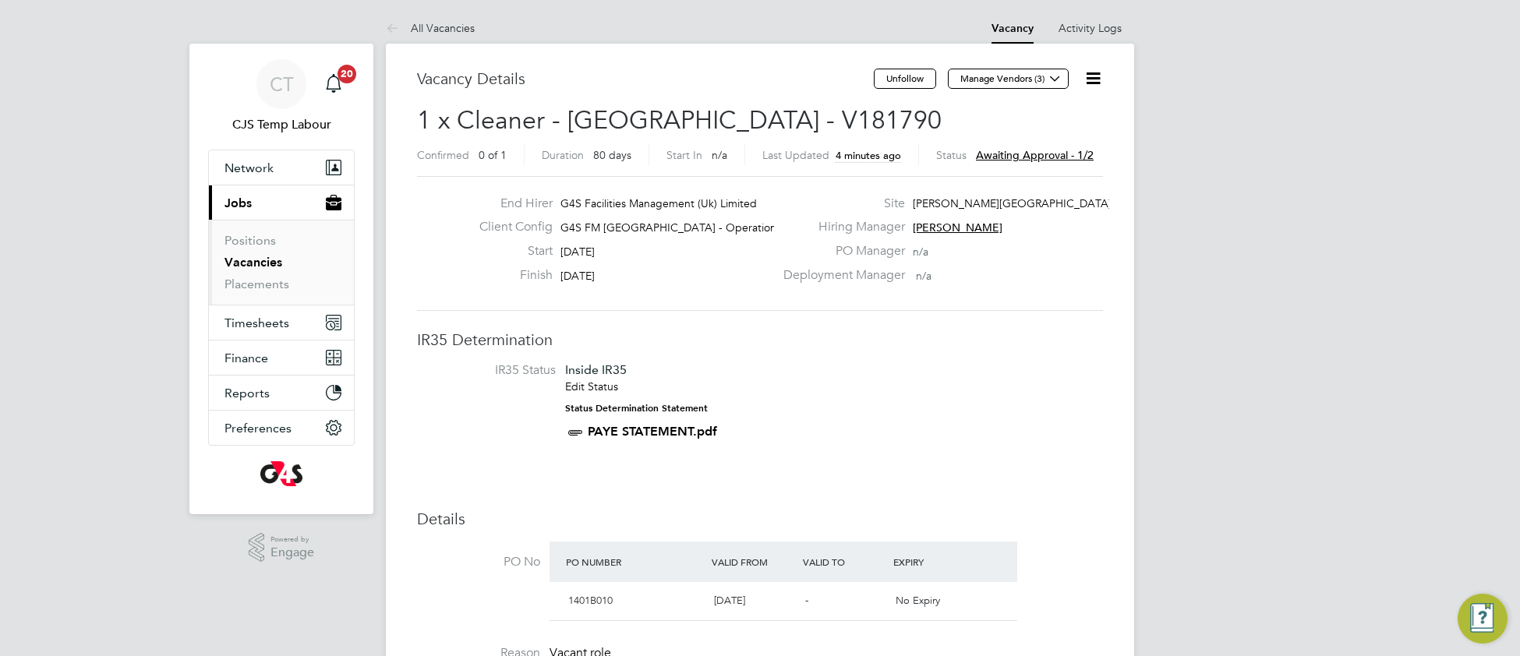
click at [1098, 77] on icon at bounding box center [1093, 78] width 19 height 19
click at [1006, 167] on li "Approve" at bounding box center [1044, 168] width 112 height 22
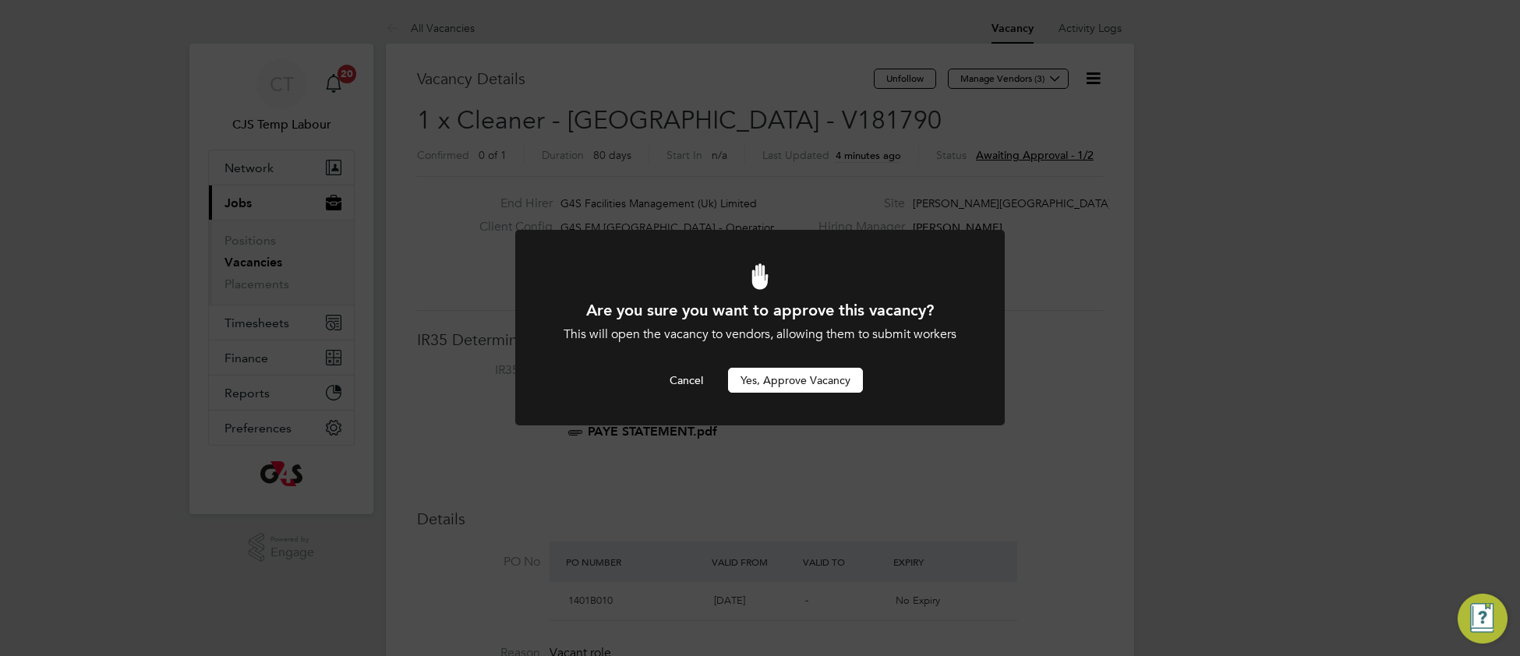
click at [815, 386] on button "Yes, Approve Vacancy" at bounding box center [795, 380] width 135 height 25
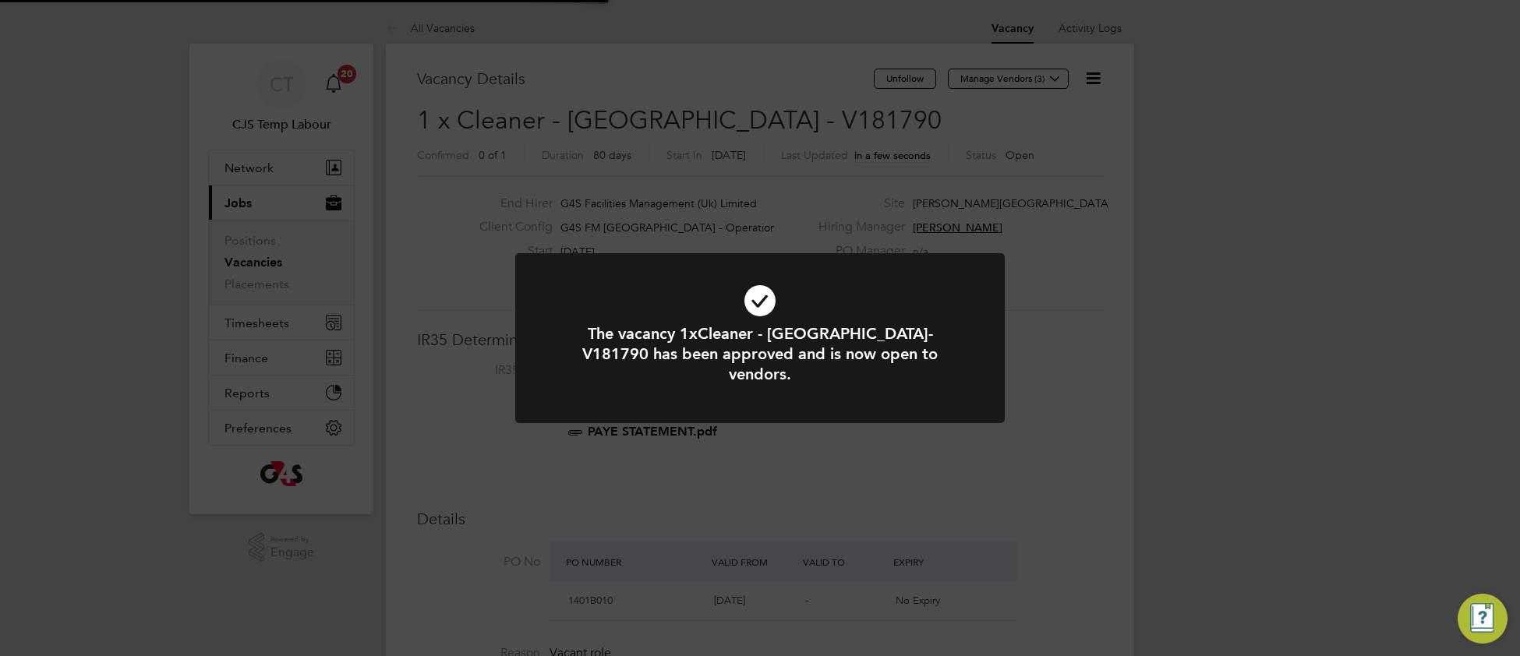
scroll to position [46, 108]
drag, startPoint x: 580, startPoint y: 299, endPoint x: 546, endPoint y: 248, distance: 61.8
click at [576, 297] on icon at bounding box center [759, 300] width 405 height 61
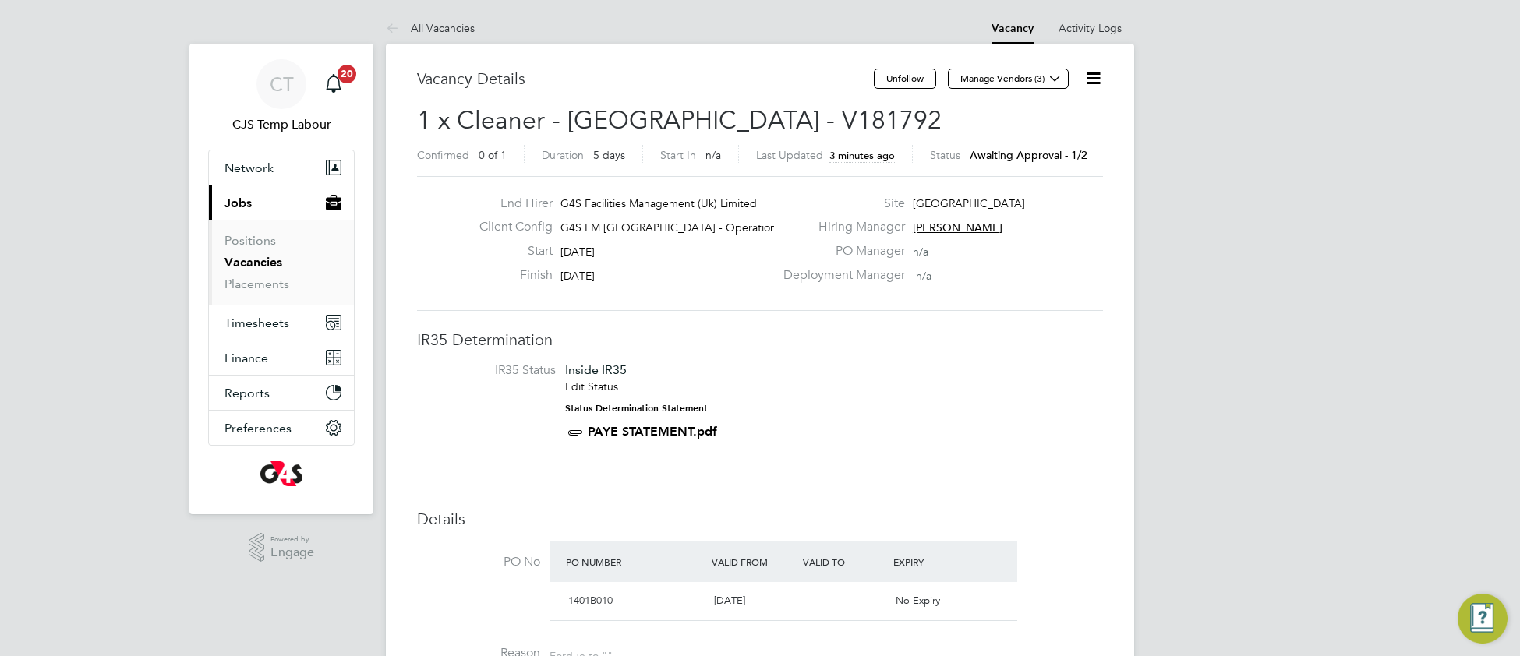
drag, startPoint x: 1088, startPoint y: 75, endPoint x: 1073, endPoint y: 122, distance: 49.1
click at [1087, 77] on icon at bounding box center [1093, 78] width 19 height 19
click at [1003, 171] on li "Approve" at bounding box center [1044, 168] width 112 height 22
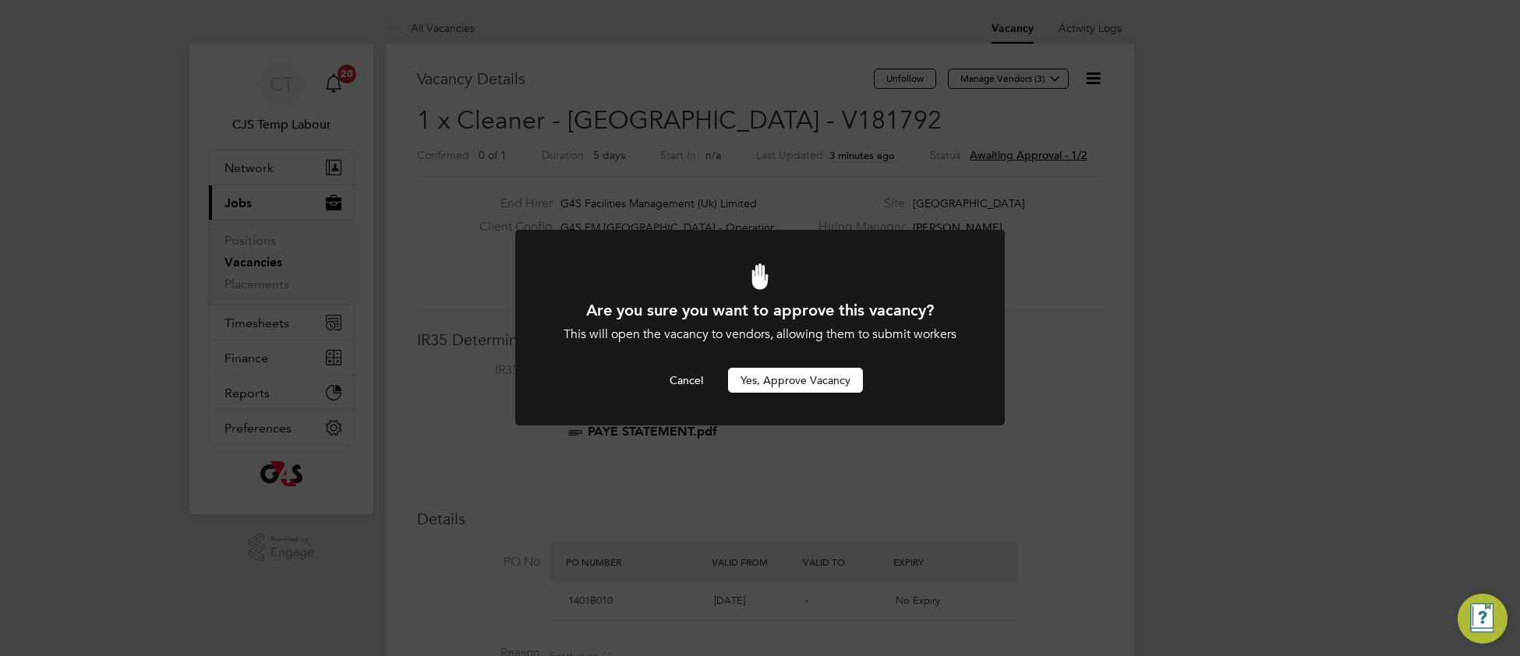
drag, startPoint x: 776, startPoint y: 382, endPoint x: 756, endPoint y: 378, distance: 19.9
click at [776, 381] on button "Yes, Approve Vacancy" at bounding box center [795, 380] width 135 height 25
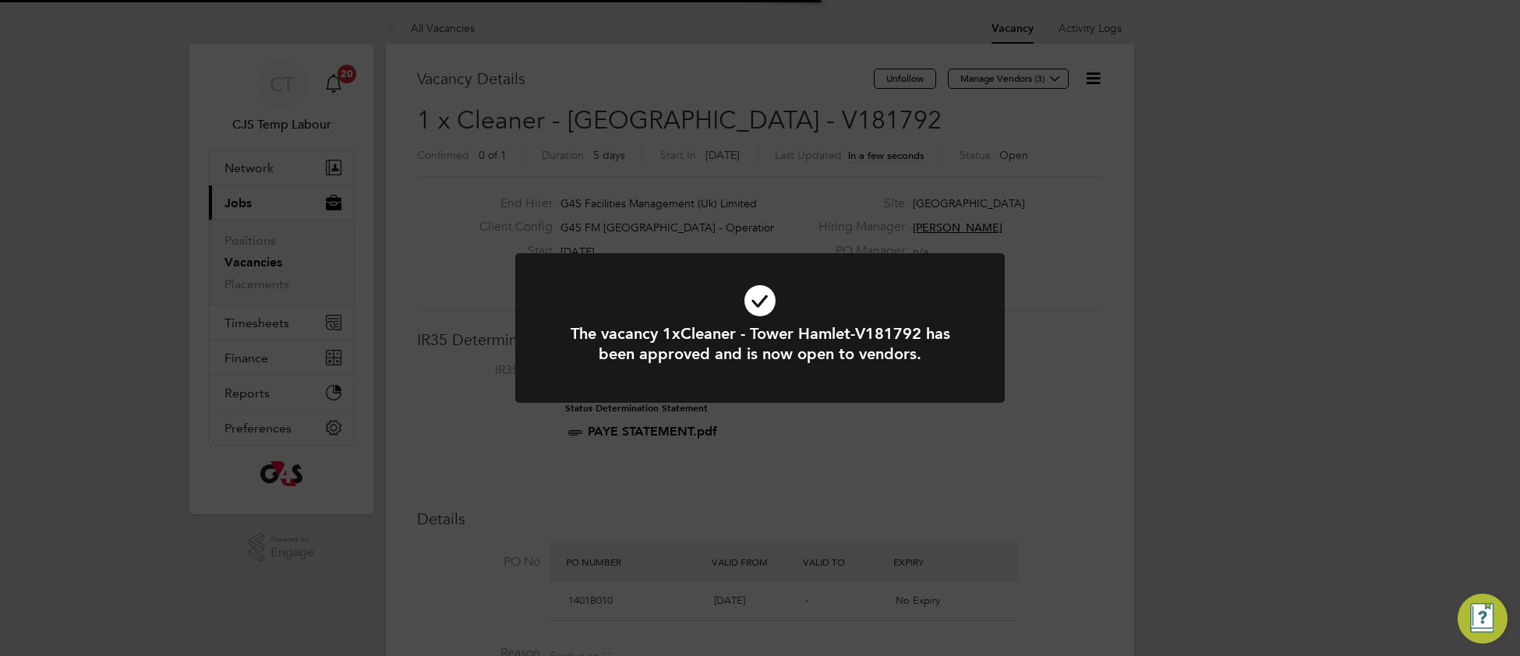
scroll to position [46, 108]
click at [539, 267] on div at bounding box center [760, 328] width 490 height 150
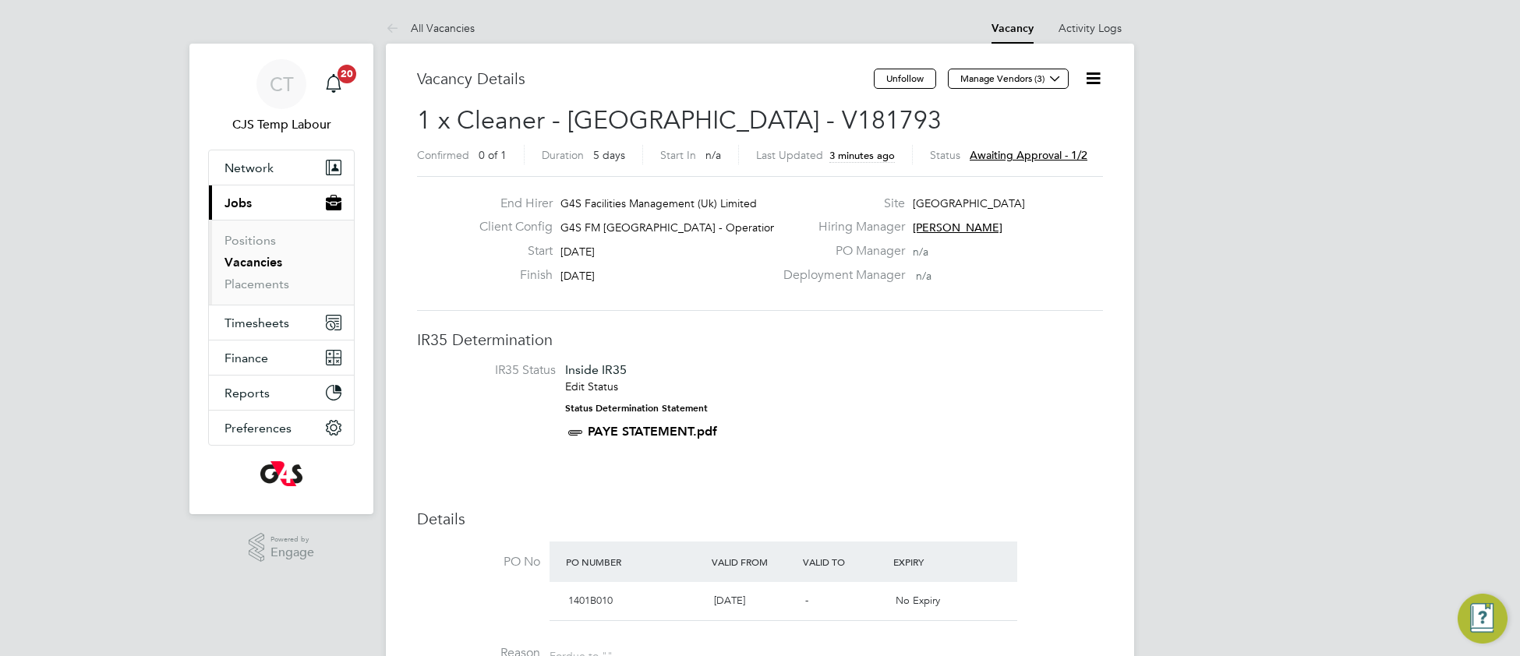
click at [1090, 84] on icon at bounding box center [1093, 78] width 19 height 19
click at [1020, 169] on li "Approve" at bounding box center [1044, 168] width 112 height 22
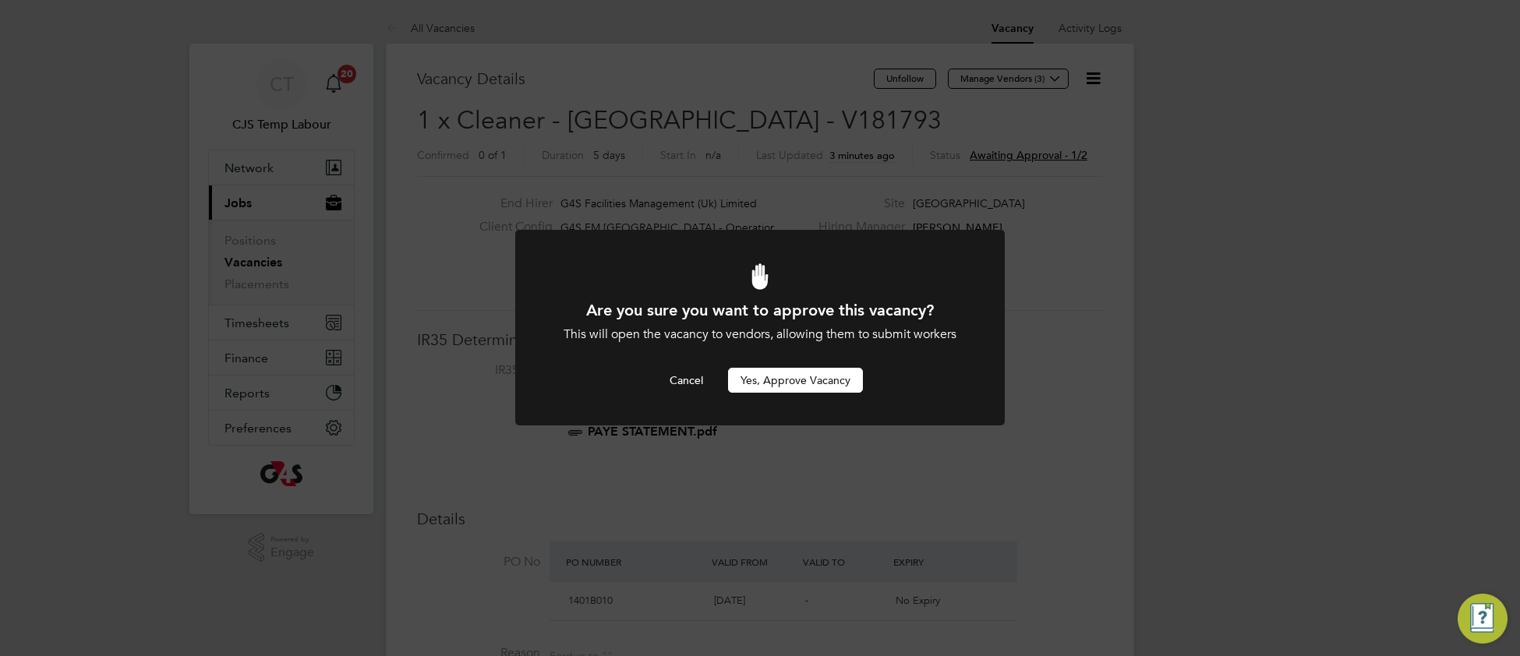
click at [814, 384] on button "Yes, Approve Vacancy" at bounding box center [795, 380] width 135 height 25
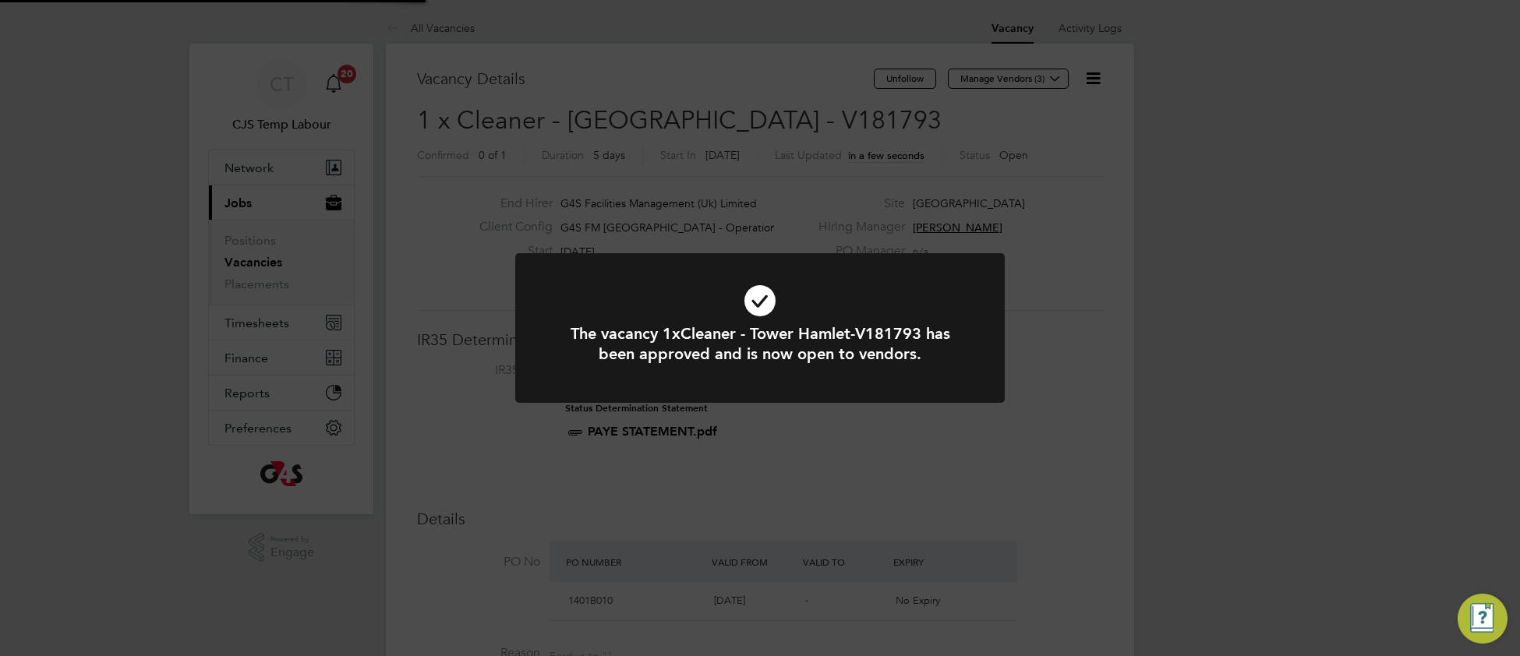
scroll to position [46, 108]
drag, startPoint x: 928, startPoint y: 299, endPoint x: 919, endPoint y: 301, distance: 8.9
click at [923, 299] on icon at bounding box center [759, 300] width 405 height 61
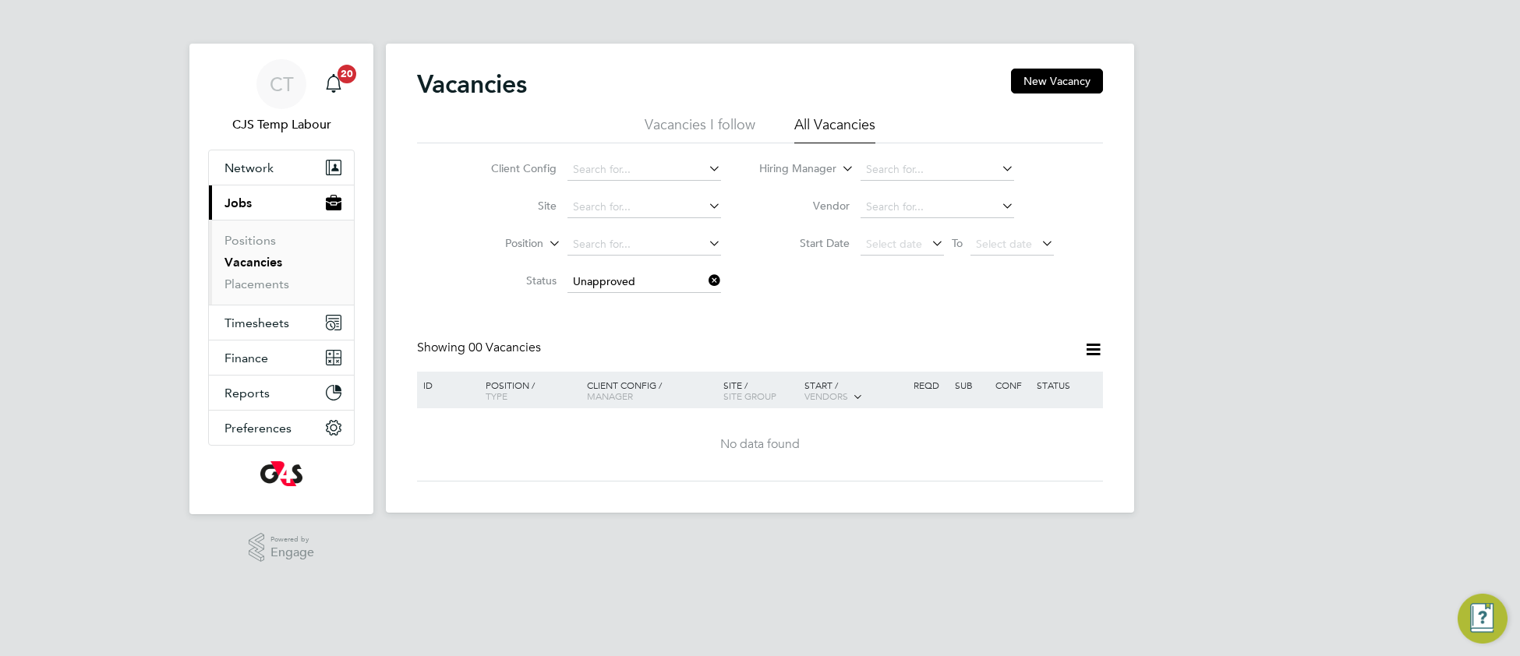
drag, startPoint x: 711, startPoint y: 279, endPoint x: 698, endPoint y: 278, distance: 12.5
click at [705, 280] on icon at bounding box center [705, 281] width 0 height 22
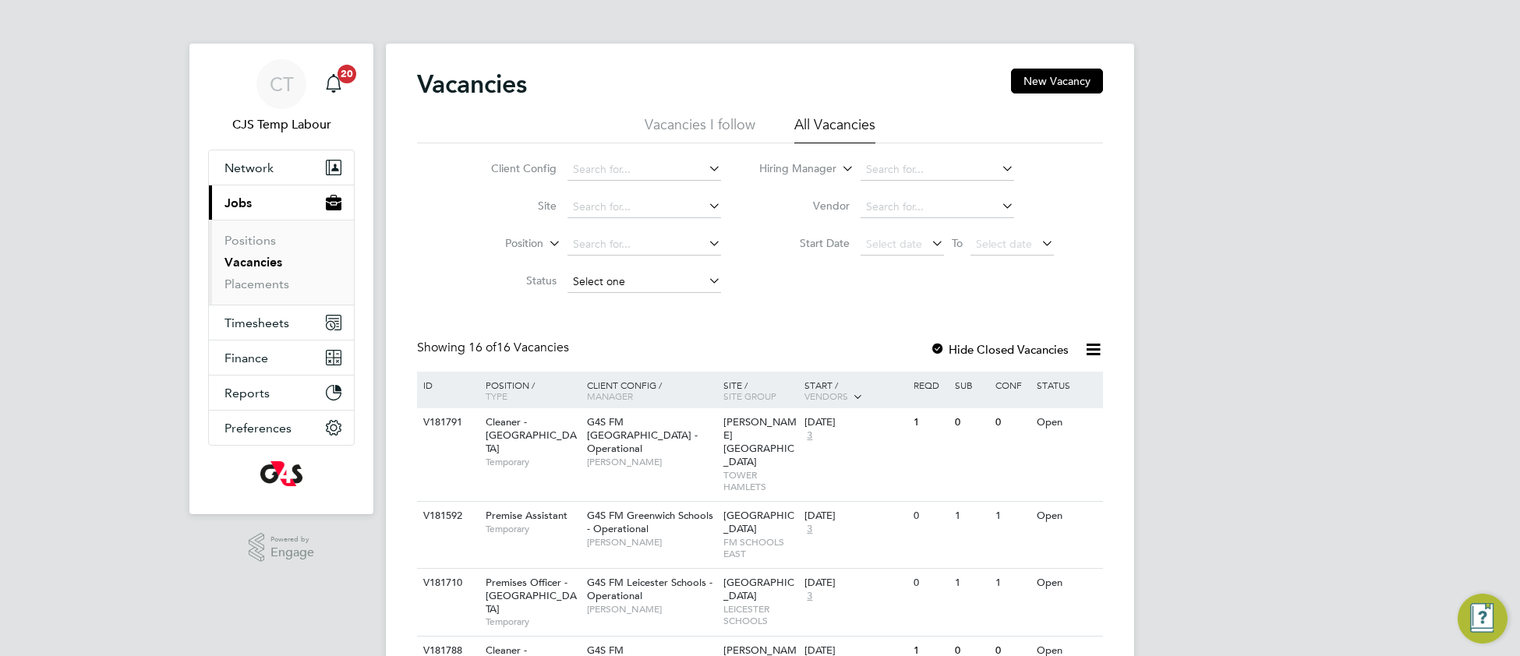
click at [618, 284] on input at bounding box center [644, 282] width 154 height 22
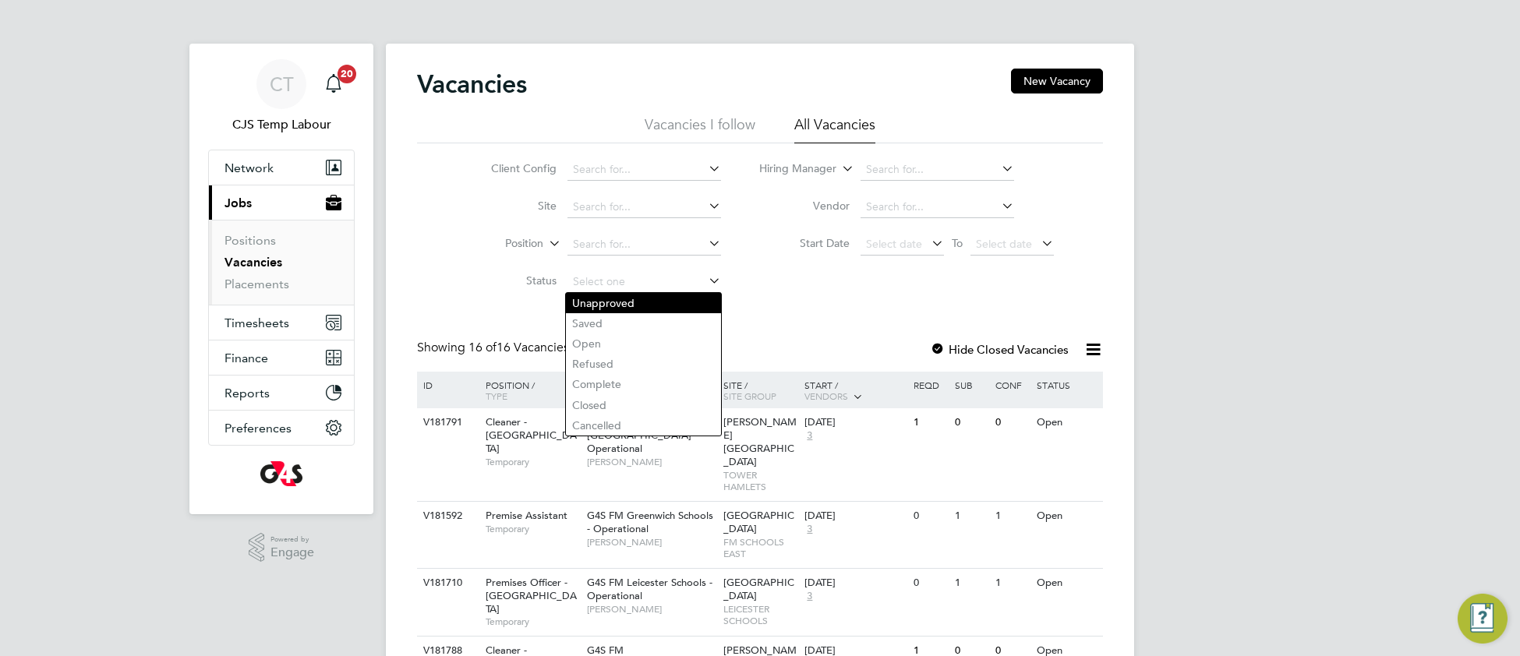
click at [634, 309] on li "Unapproved" at bounding box center [643, 303] width 155 height 20
type input "Unapproved"
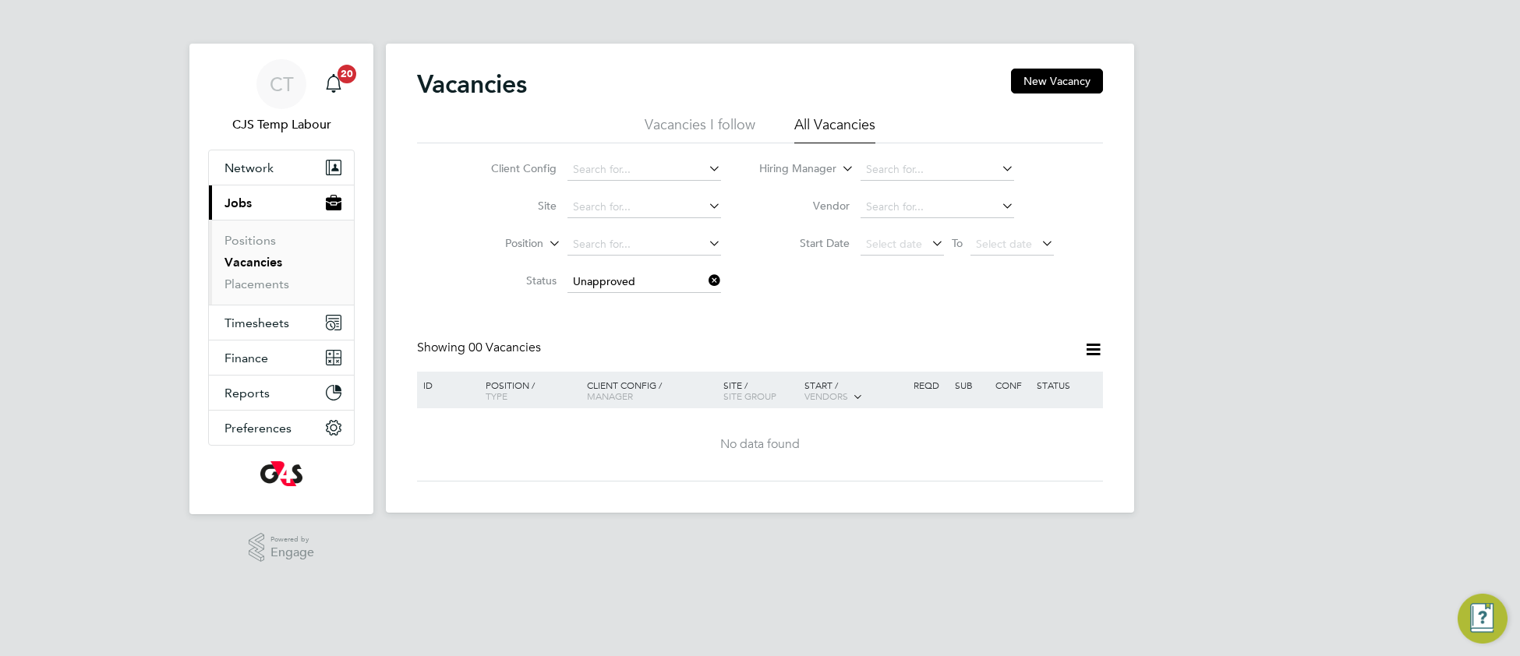
click at [705, 282] on icon at bounding box center [705, 281] width 0 height 22
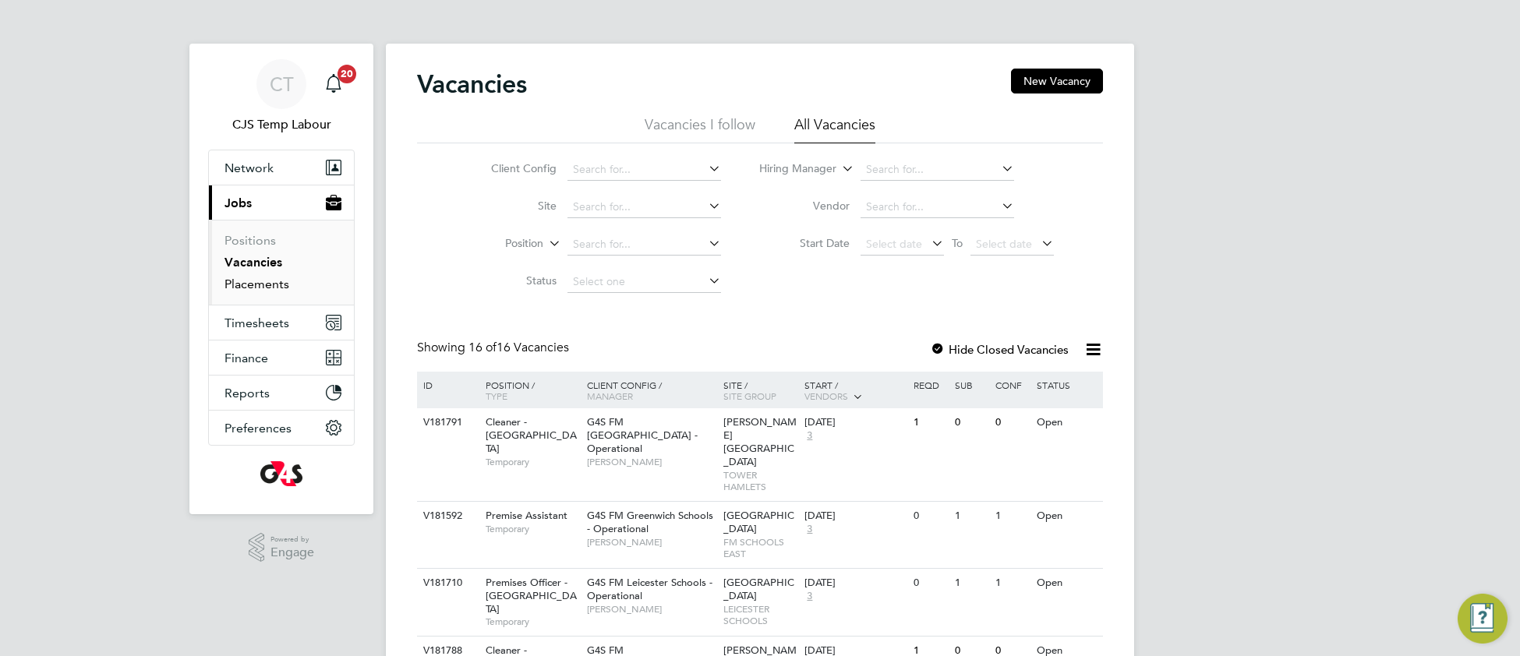
click at [256, 287] on link "Placements" at bounding box center [257, 284] width 65 height 15
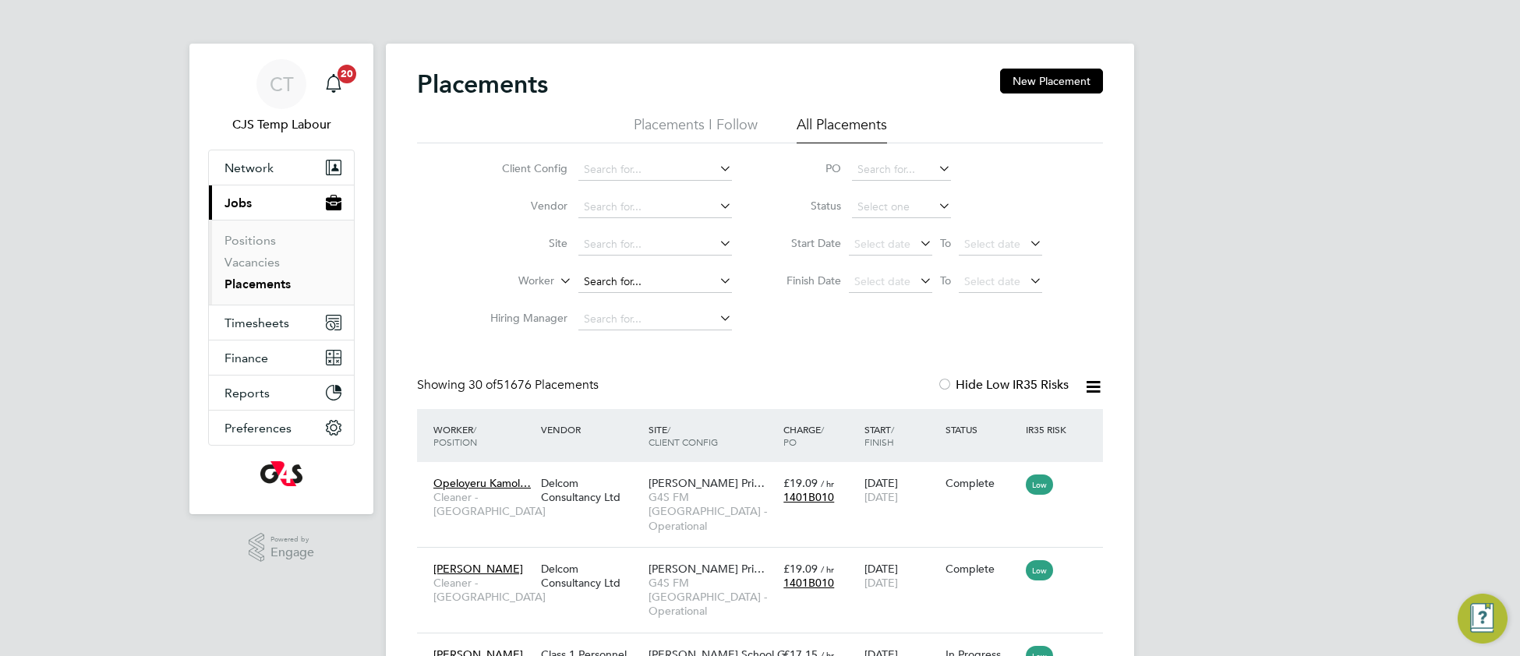
click at [633, 275] on input at bounding box center [655, 282] width 154 height 22
type input "o"
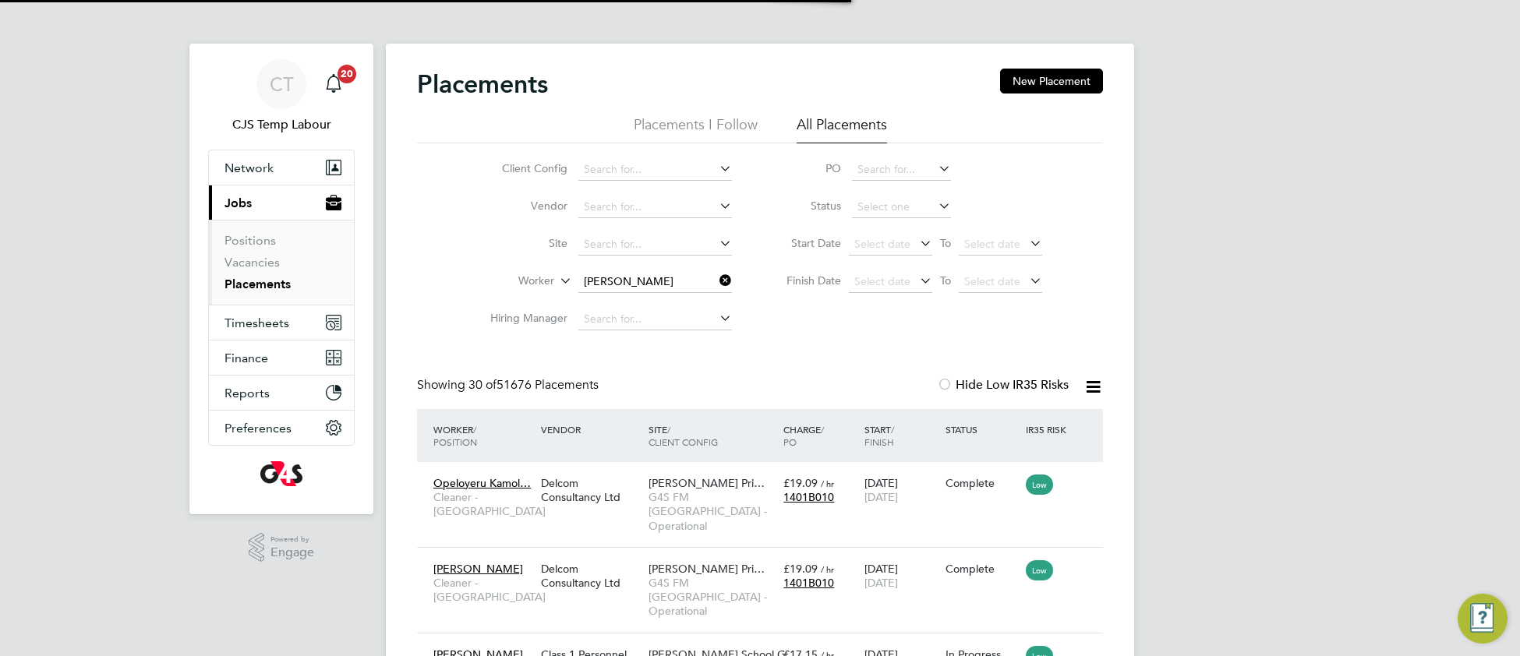
click at [656, 327] on li "Amos Olade hinde" at bounding box center [659, 324] width 162 height 21
type input "Amos Oladehinde"
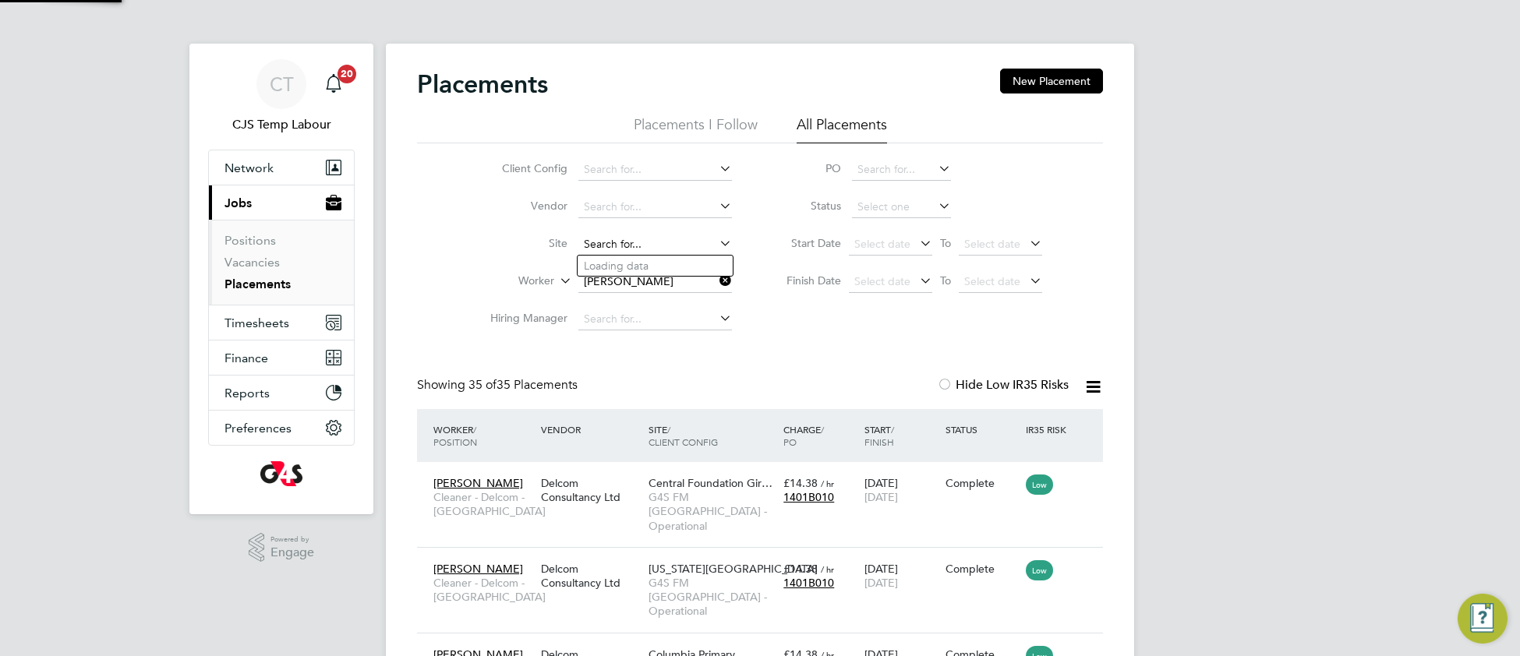
click at [616, 236] on input at bounding box center [655, 245] width 154 height 22
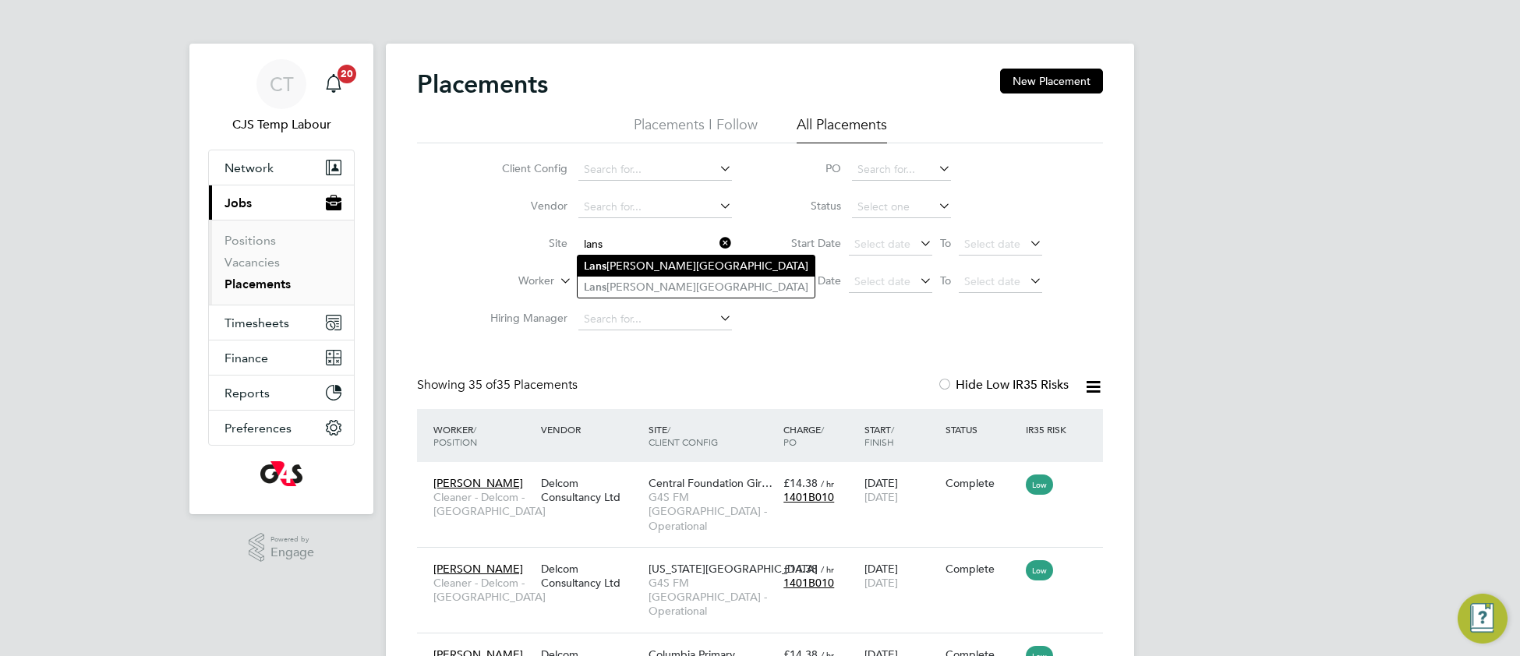
click at [707, 266] on li "Lans bury Lawrence Primary School" at bounding box center [696, 266] width 237 height 21
type input "Lansbury Lawrence Primary School"
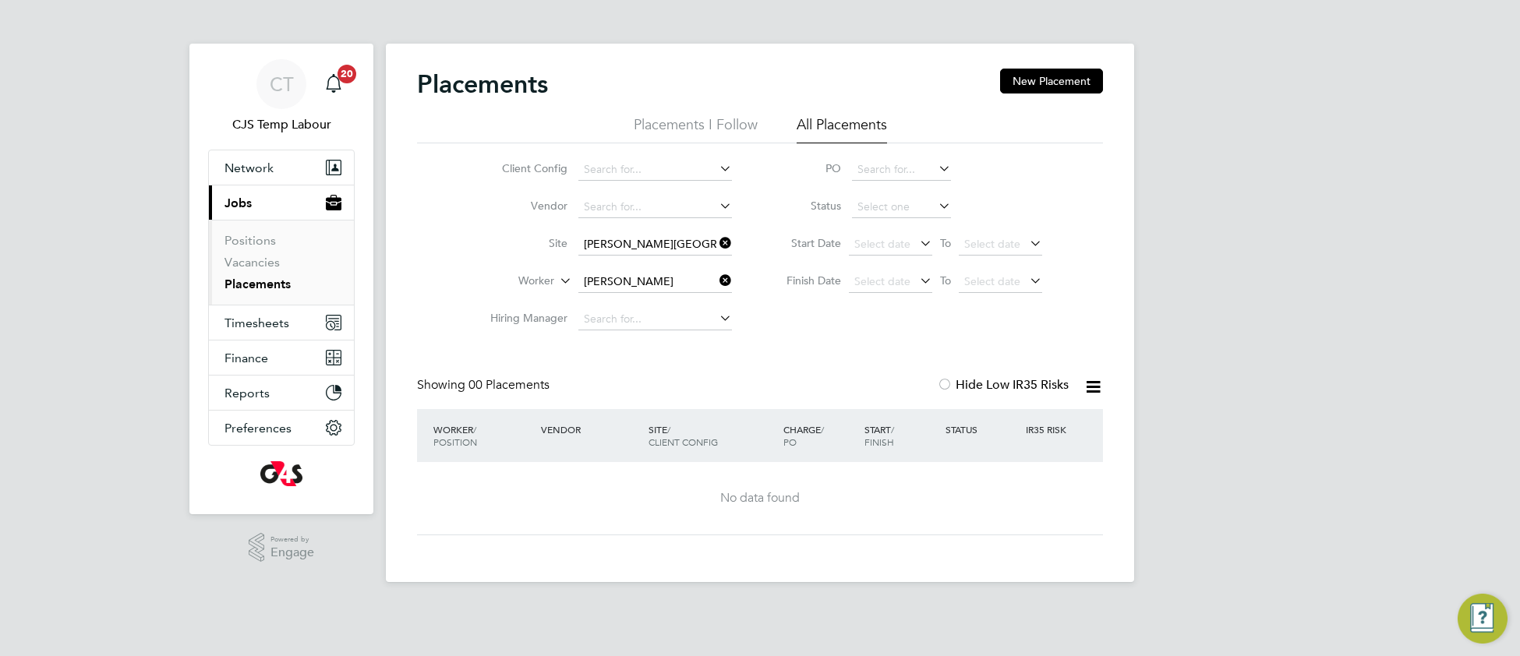
click at [716, 245] on icon at bounding box center [716, 243] width 0 height 22
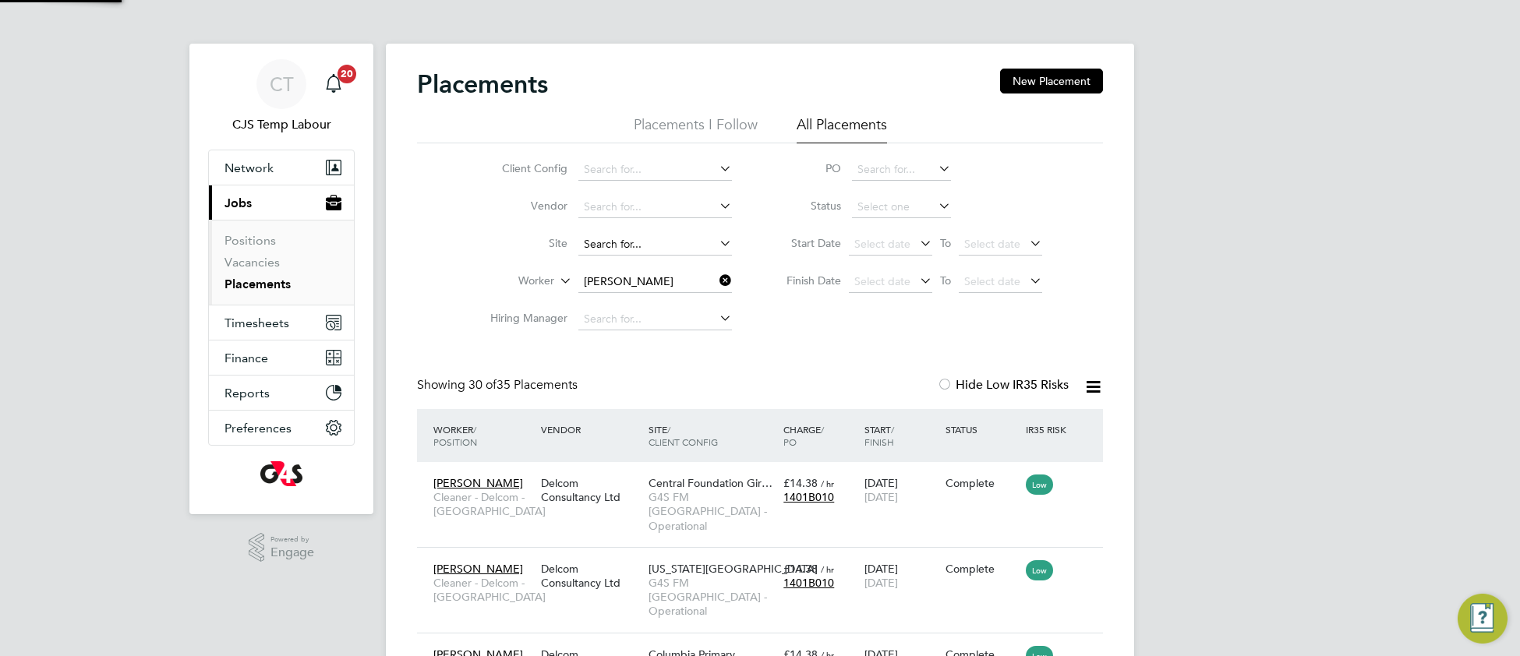
click at [686, 242] on input at bounding box center [655, 245] width 154 height 22
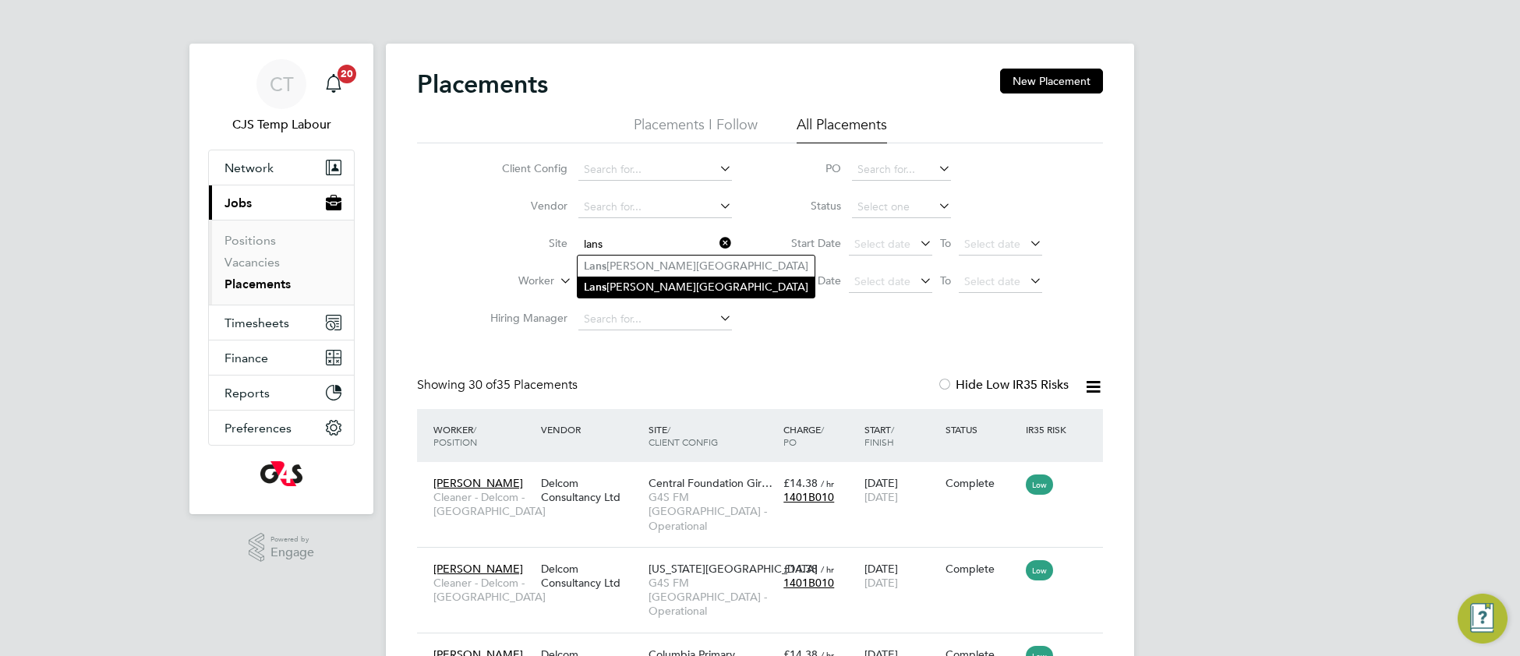
click at [648, 289] on li "Lans bury Lawrence Primary School" at bounding box center [696, 287] width 237 height 21
type input "Lansbury Lawrence Primary School"
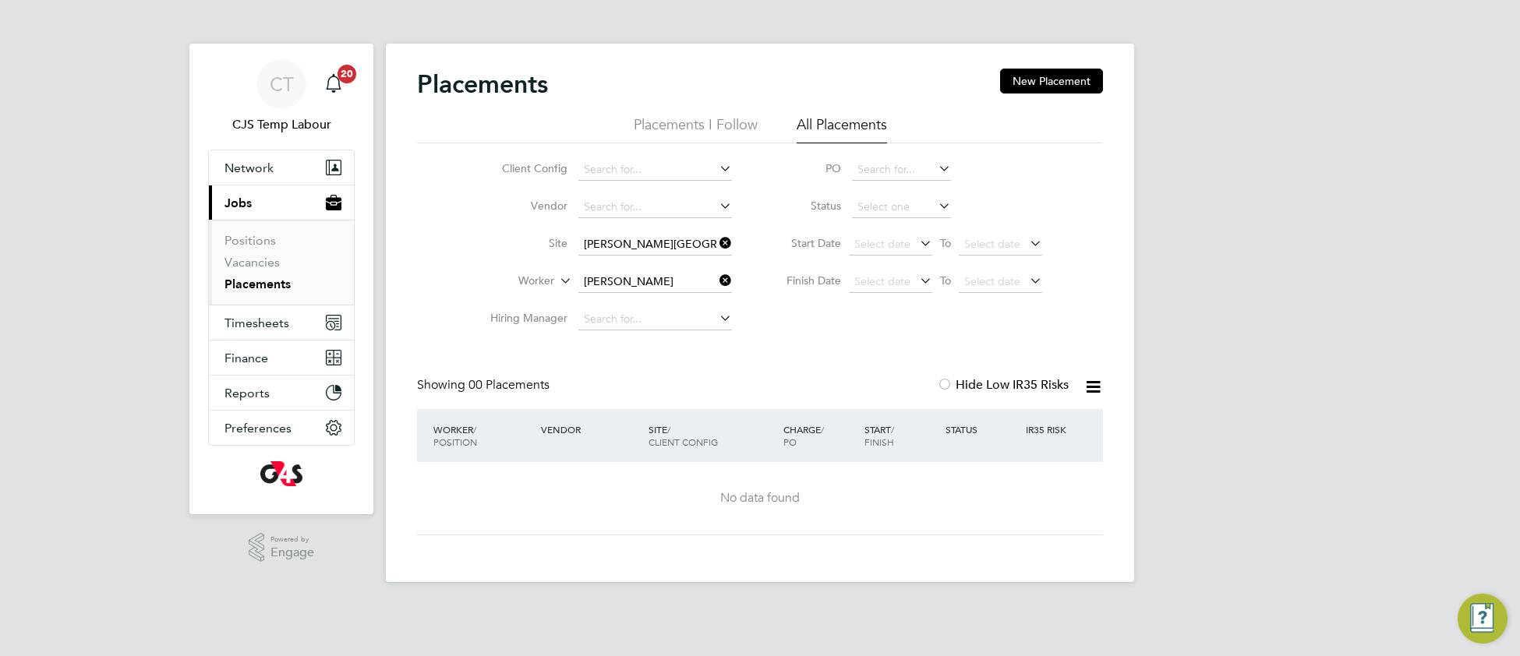
click at [716, 283] on icon at bounding box center [716, 281] width 0 height 22
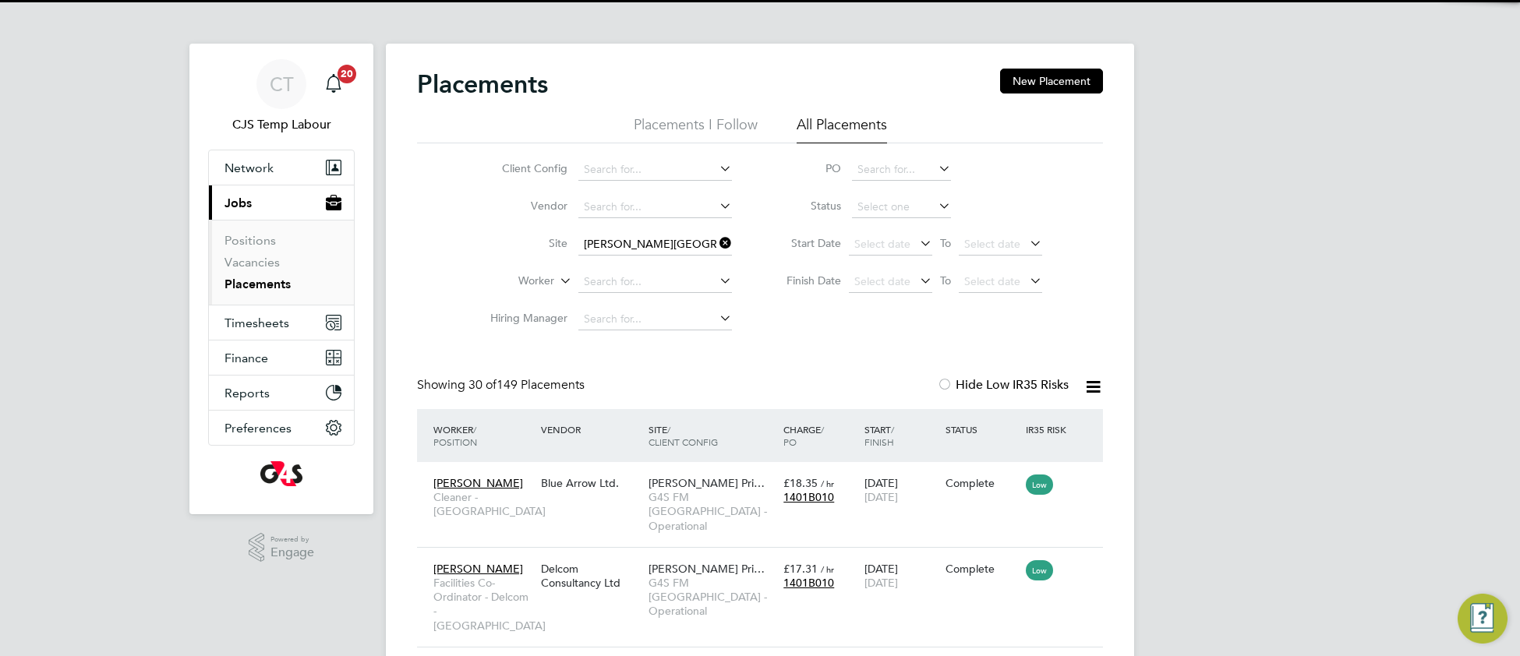
click at [716, 242] on icon at bounding box center [716, 243] width 0 height 22
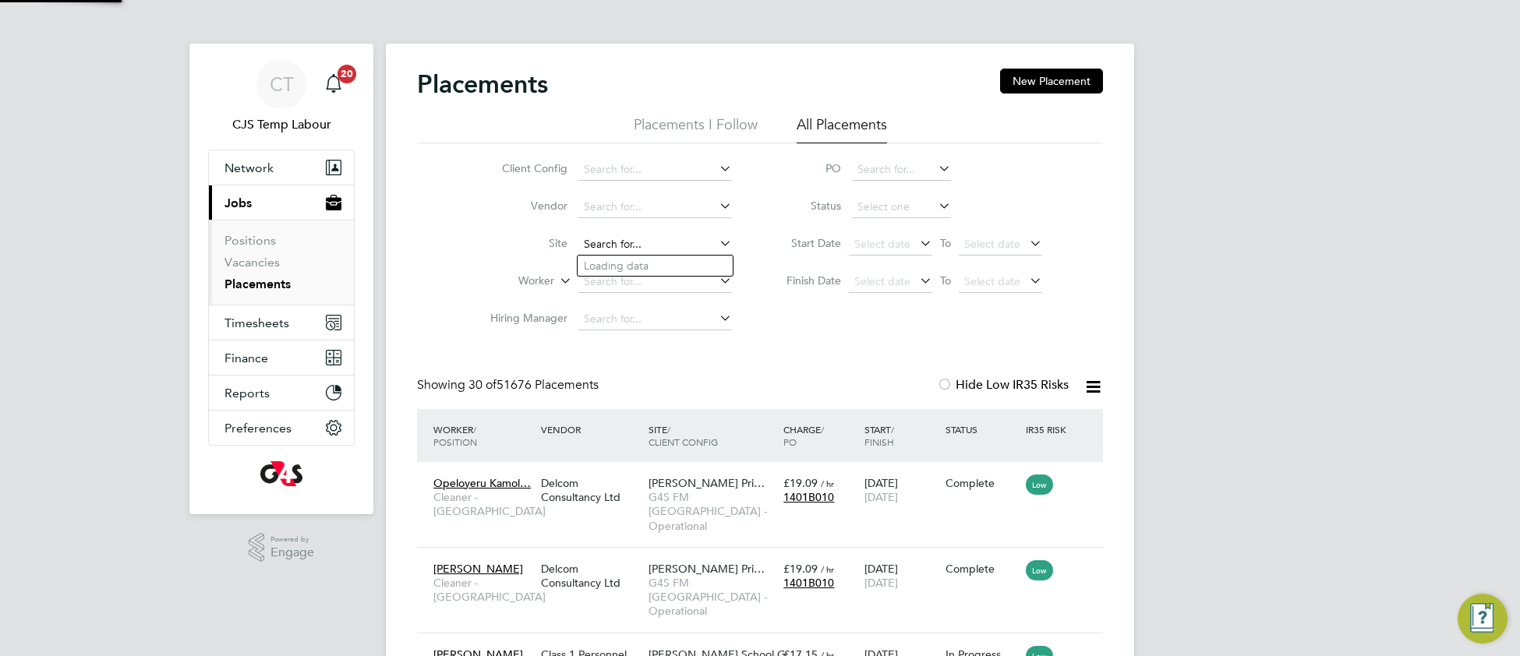
click at [631, 241] on input at bounding box center [655, 245] width 154 height 22
click at [629, 270] on li "Phoenix Main (Bow Road)" at bounding box center [678, 266] width 200 height 21
type input "Phoenix Main (Bow Road)"
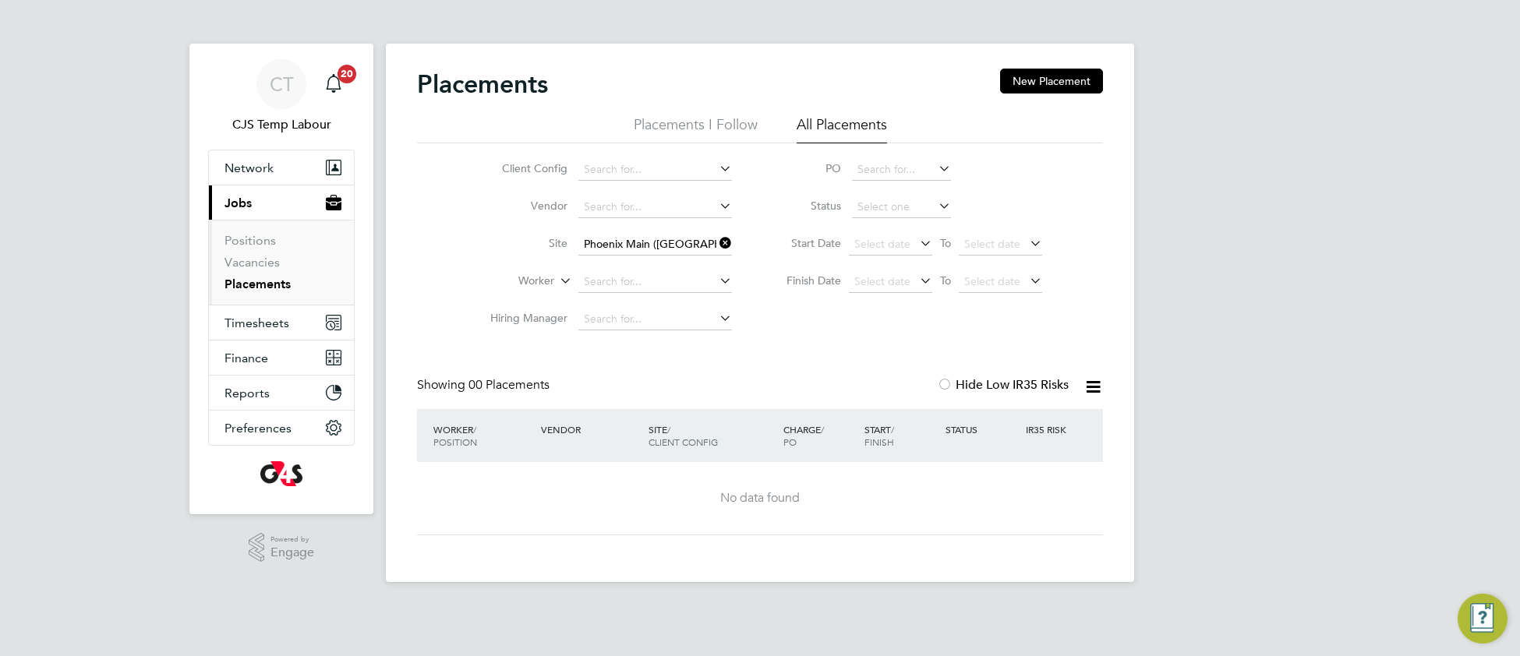
click at [716, 241] on icon at bounding box center [716, 243] width 0 height 22
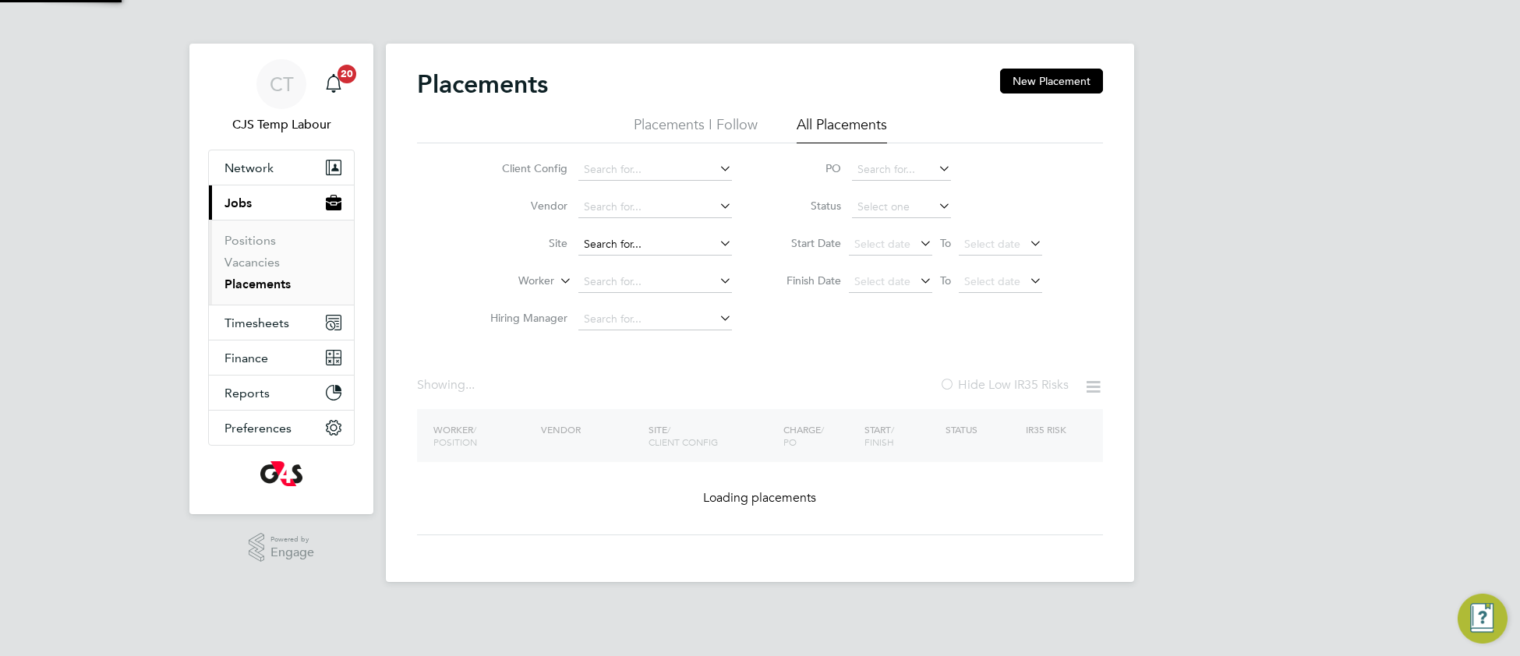
click at [664, 240] on input at bounding box center [655, 245] width 154 height 22
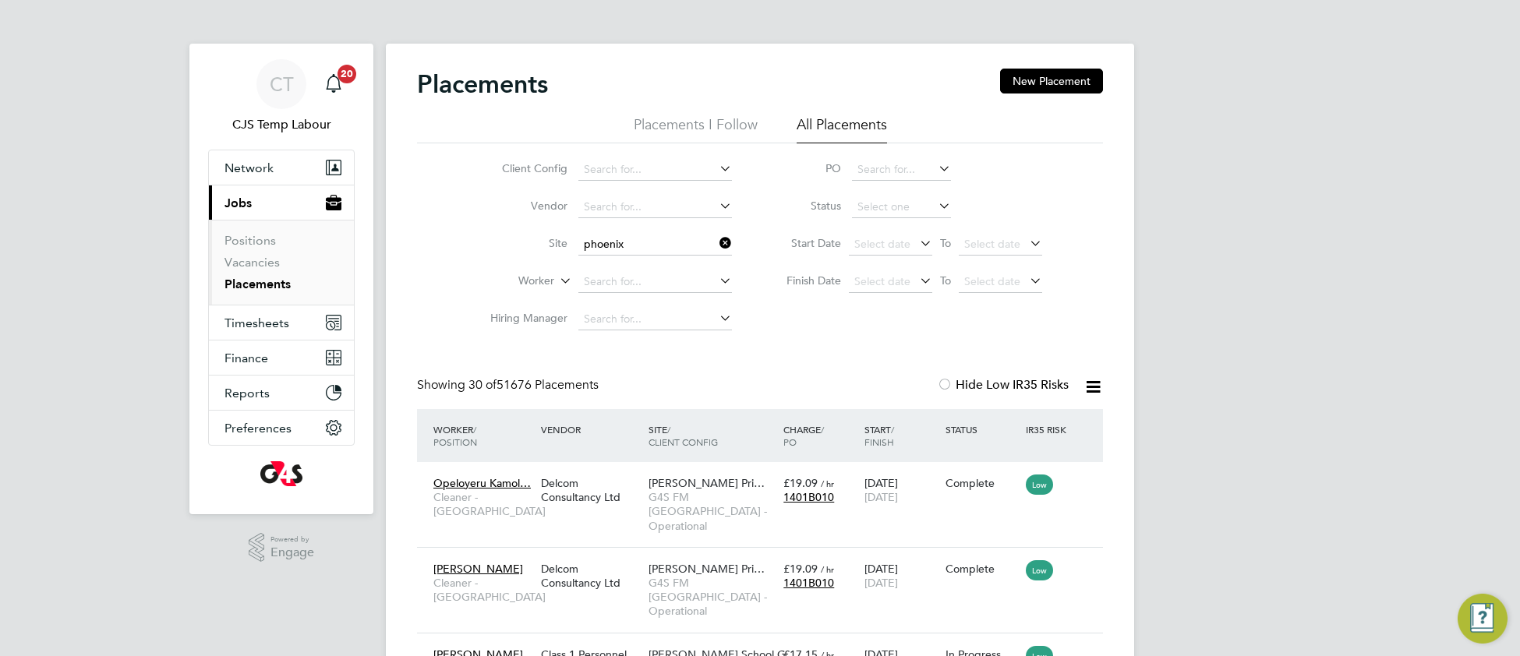
click at [672, 279] on li "Phoenix Main (Bow Road)" at bounding box center [678, 287] width 200 height 21
type input "Phoenix Main (Bow Road)"
click at [868, 279] on span "Select date" at bounding box center [882, 281] width 56 height 14
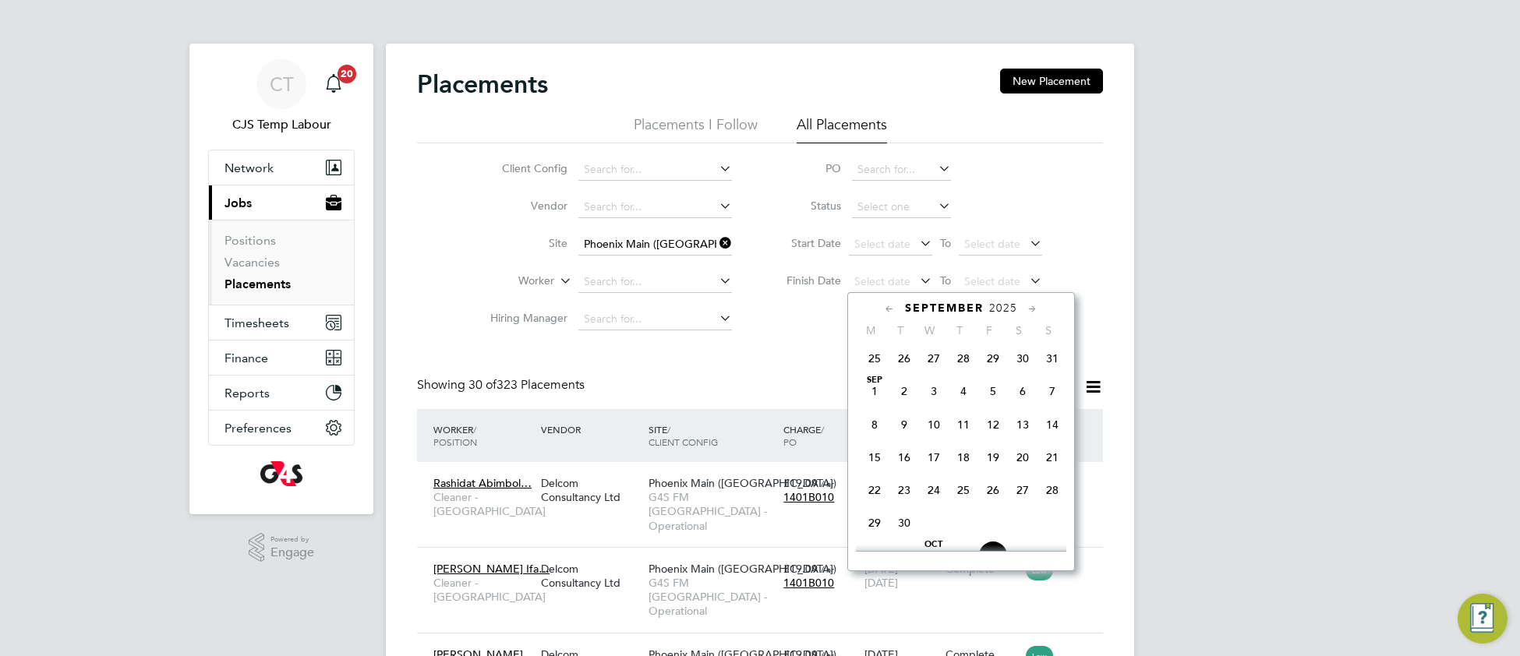
click at [875, 399] on span "Sep 1" at bounding box center [875, 392] width 30 height 30
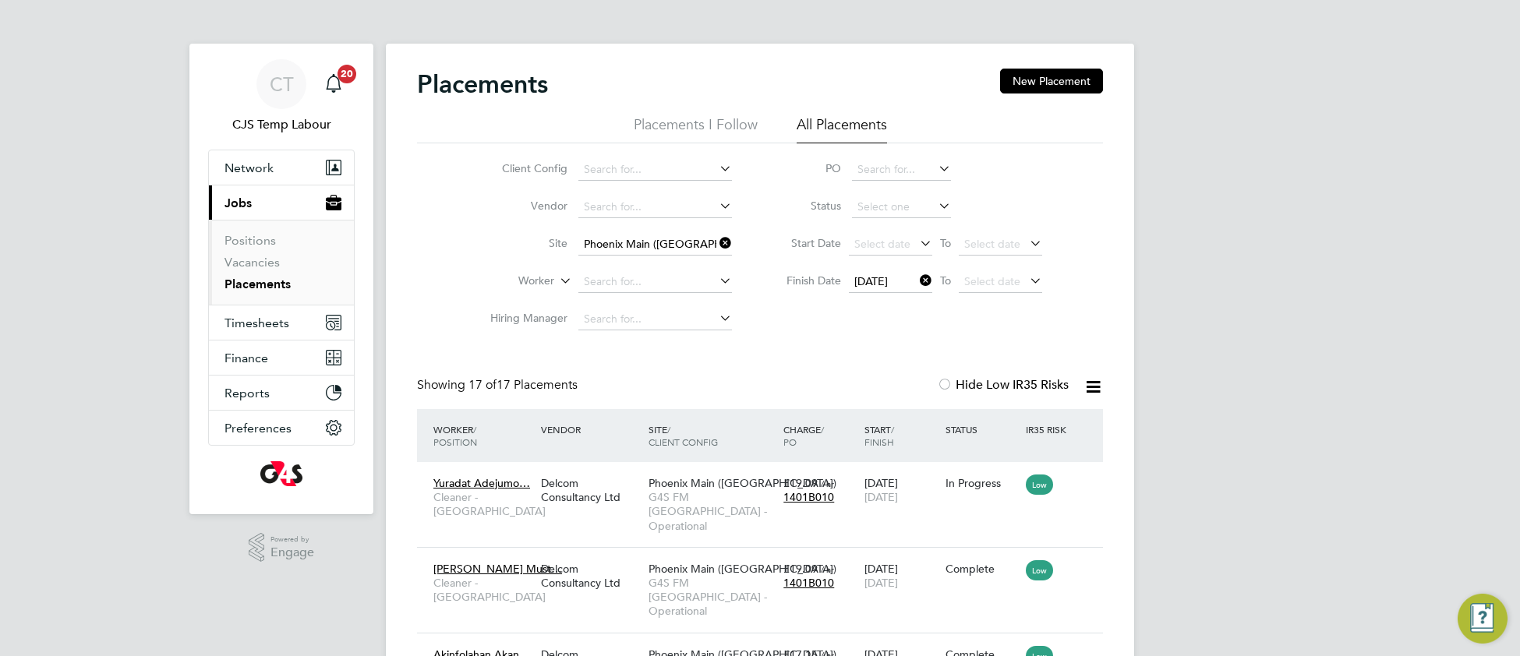
drag, startPoint x: 727, startPoint y: 243, endPoint x: 716, endPoint y: 246, distance: 12.1
click at [716, 243] on icon at bounding box center [716, 243] width 0 height 22
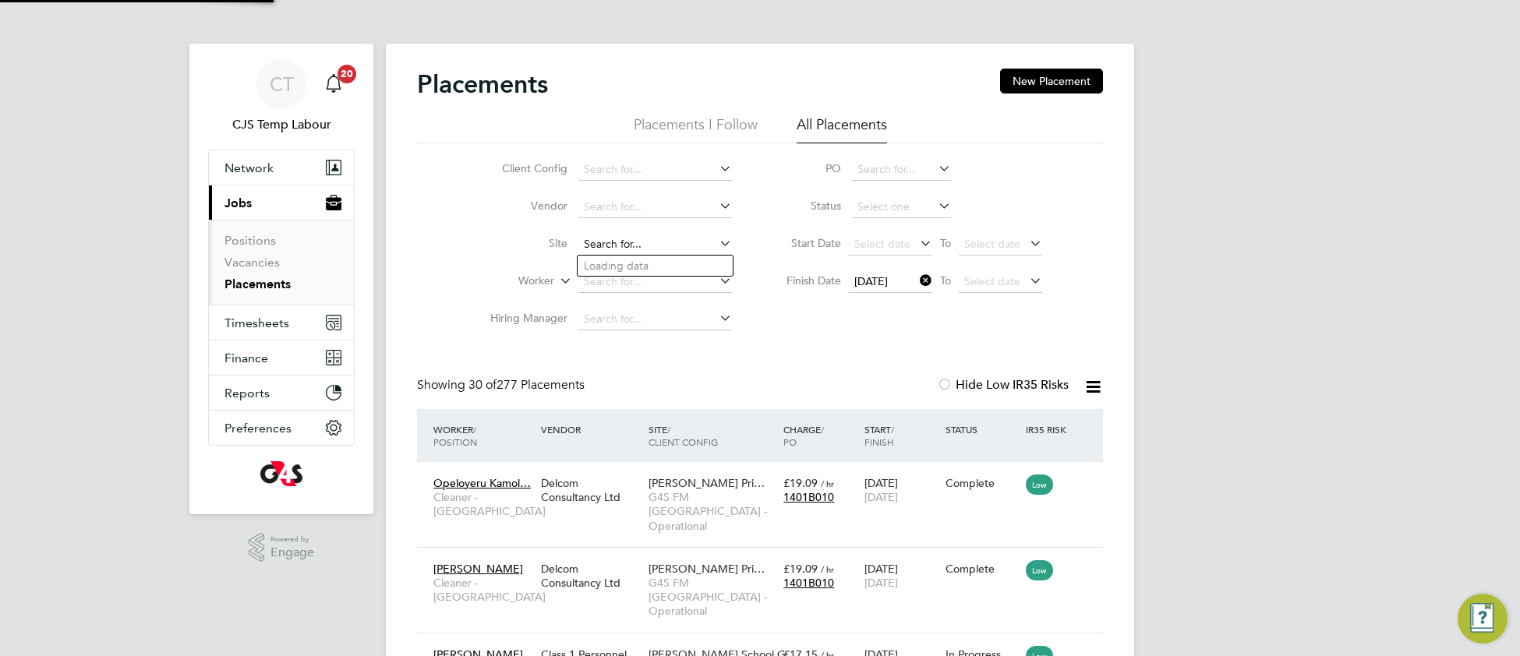
click at [673, 235] on input at bounding box center [655, 245] width 154 height 22
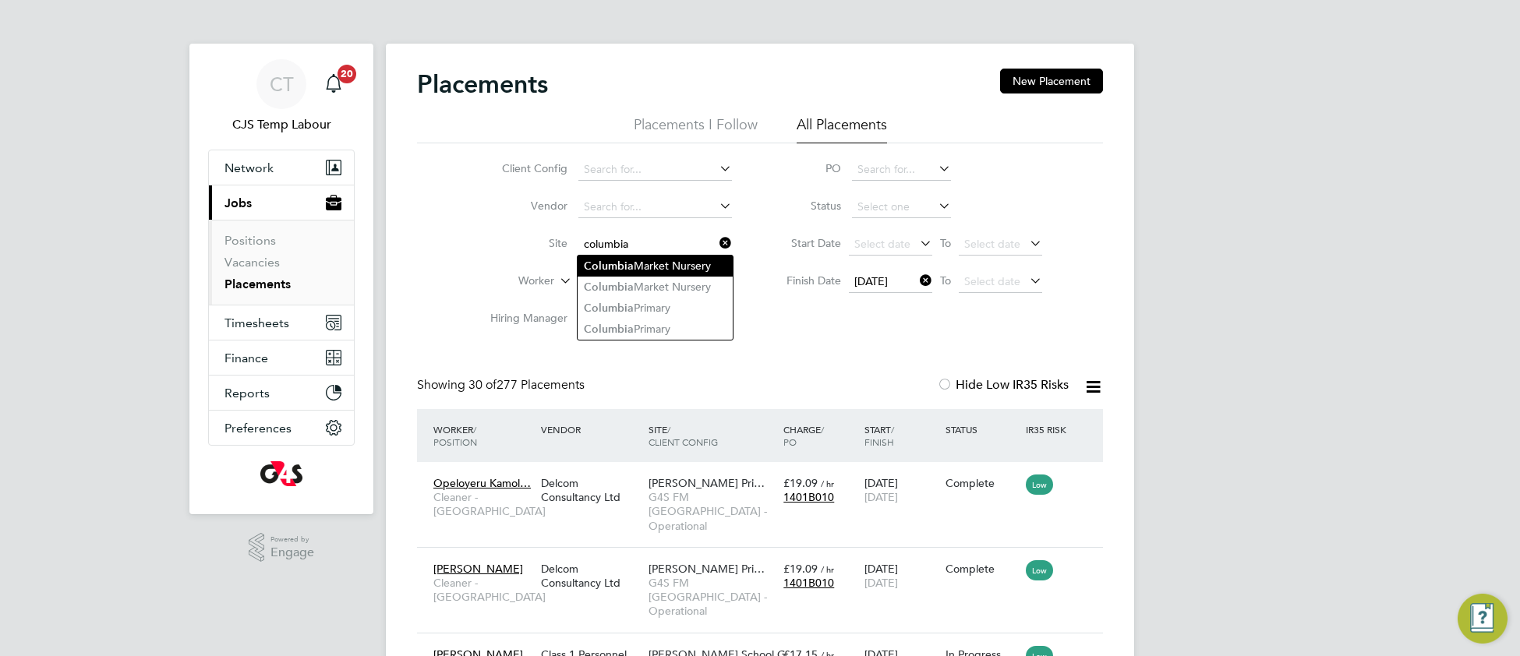
click at [661, 264] on li "Columbia Market Nursery" at bounding box center [655, 266] width 155 height 21
type input "Columbia Market Nursery"
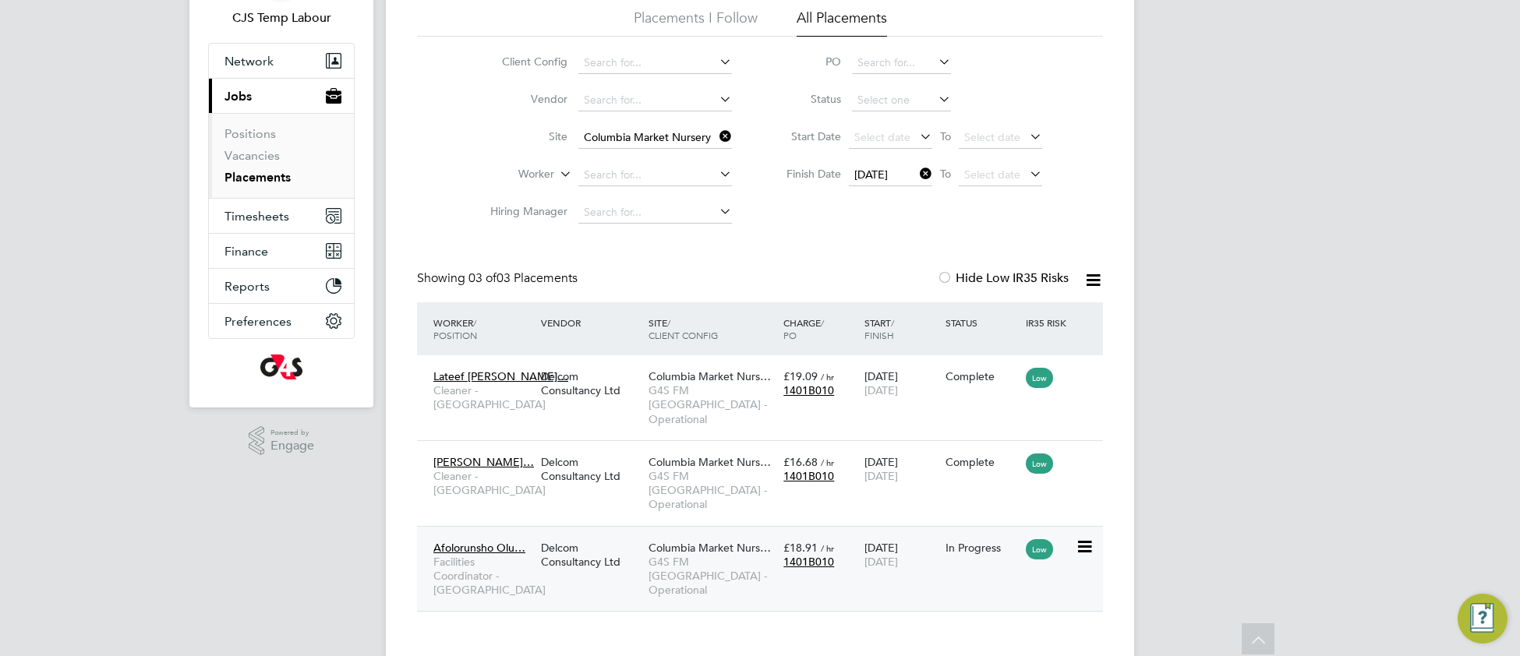
click at [599, 535] on div "Delcom Consultancy Ltd" at bounding box center [591, 555] width 108 height 44
click at [716, 131] on icon at bounding box center [716, 137] width 0 height 22
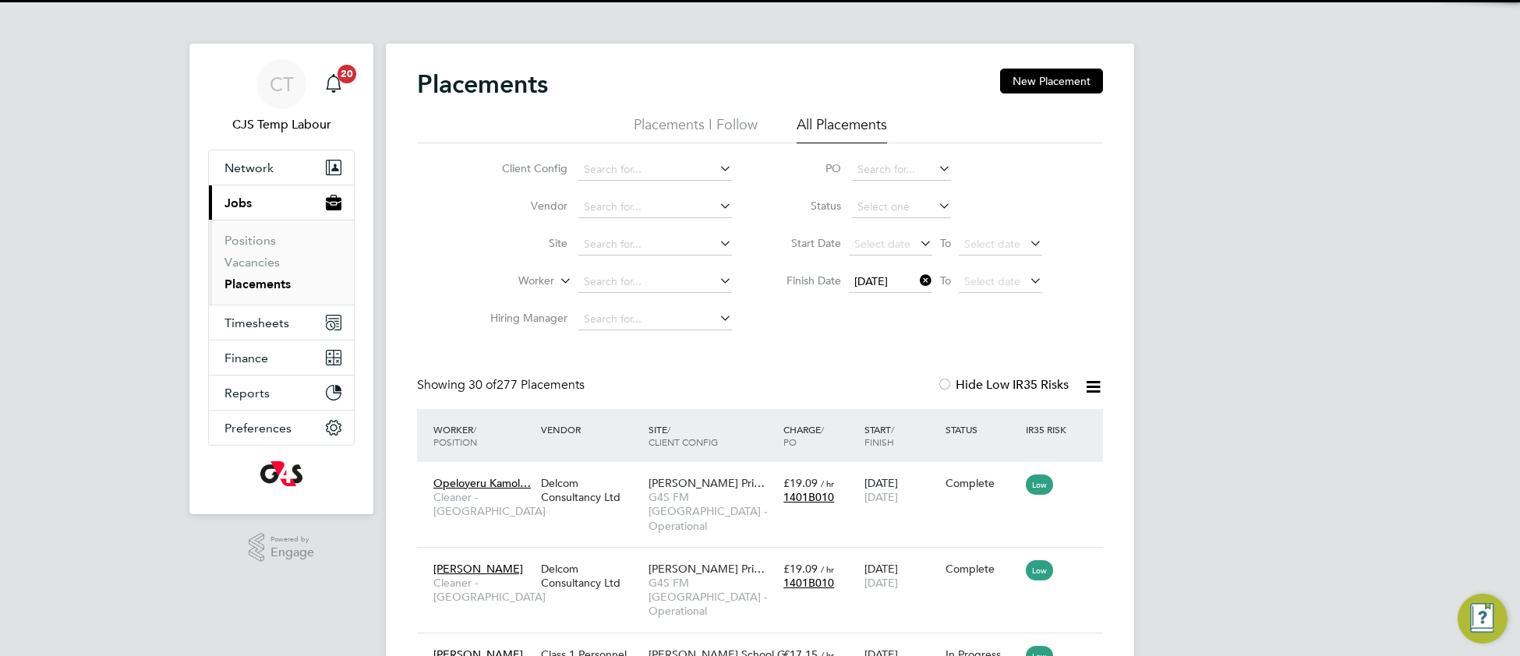
scroll to position [7, 7]
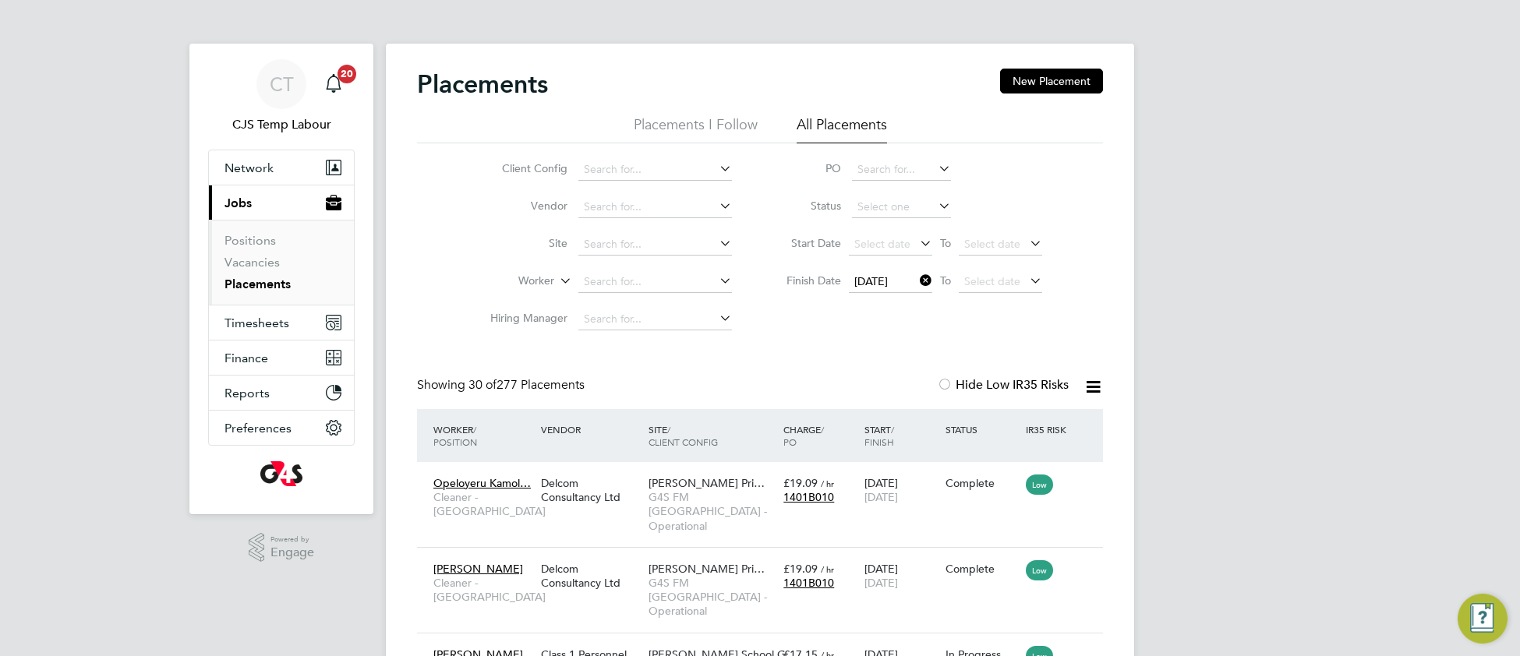
click at [917, 281] on icon at bounding box center [917, 281] width 0 height 22
drag, startPoint x: 677, startPoint y: 501, endPoint x: 678, endPoint y: 493, distance: 8.7
click at [679, 499] on span "G4S FM Tower Hamlets - Operational" at bounding box center [712, 511] width 127 height 43
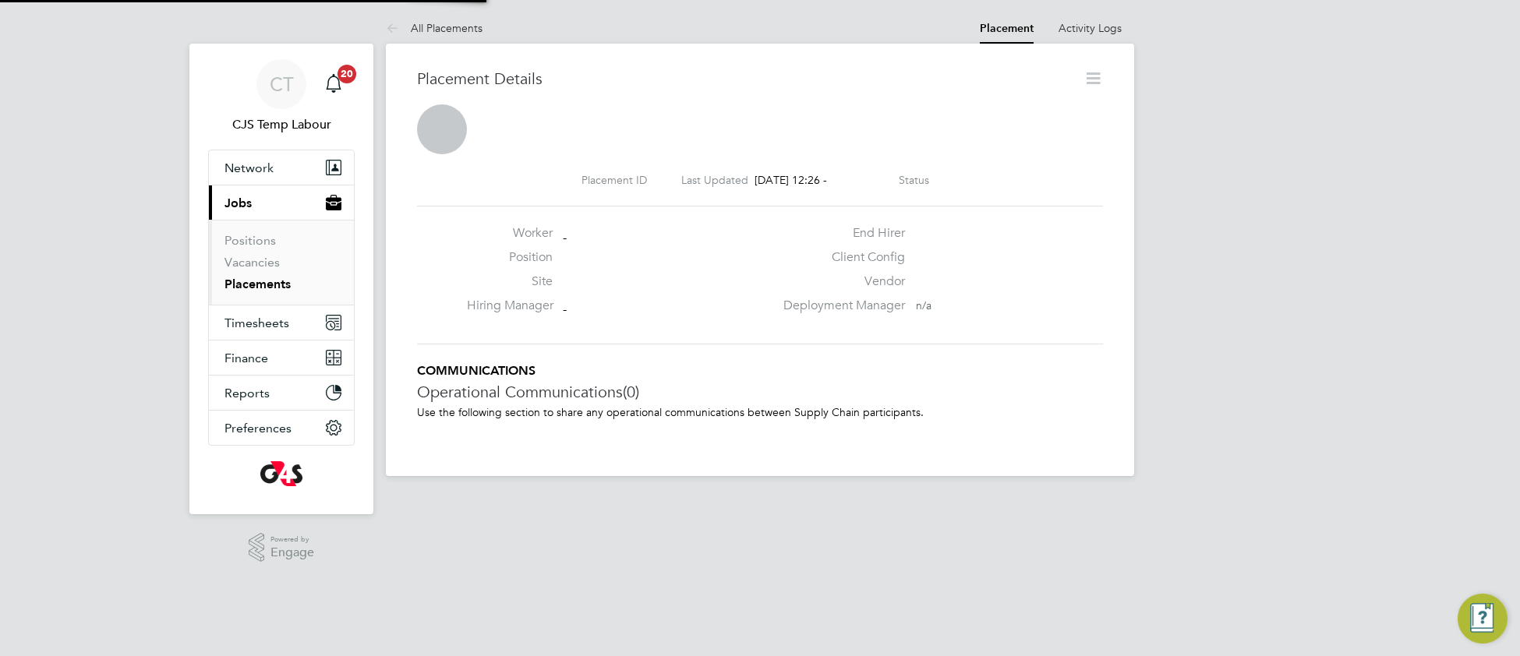
scroll to position [7, 7]
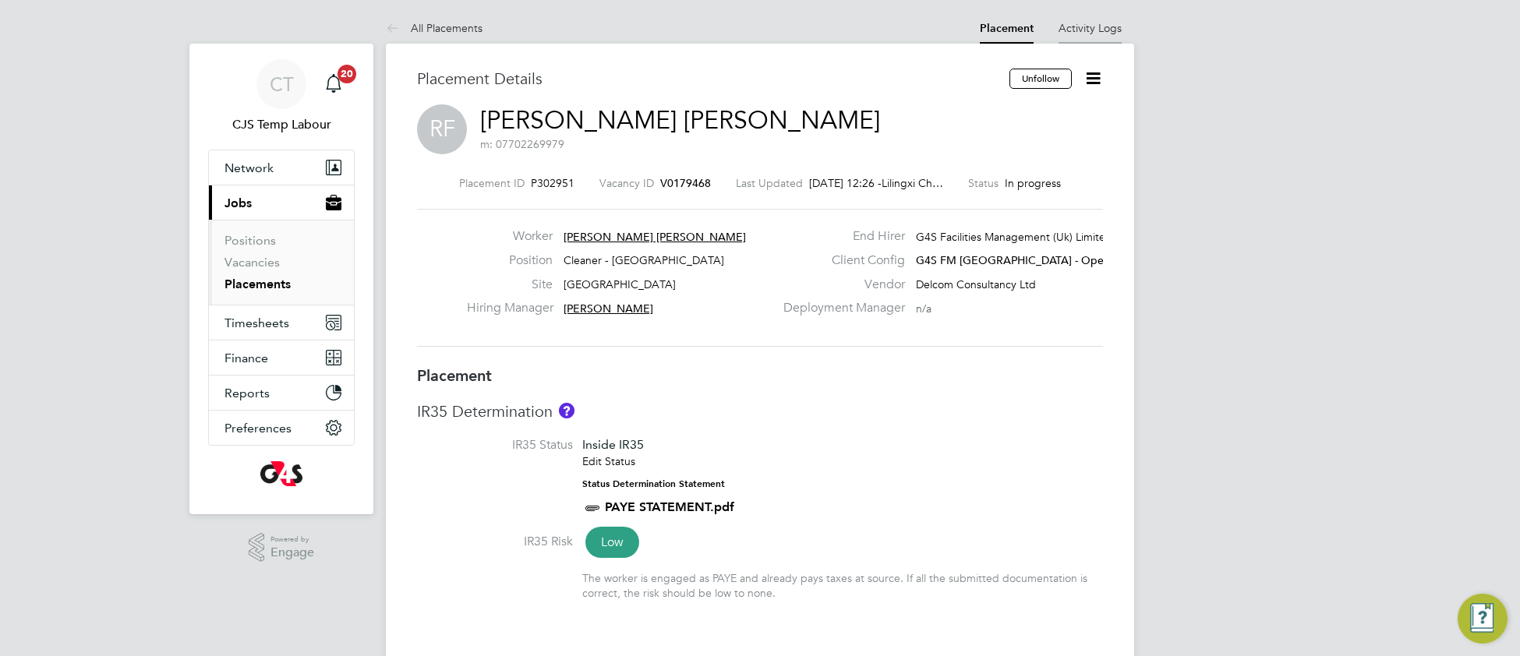
click at [1088, 23] on link "Activity Logs" at bounding box center [1090, 28] width 63 height 14
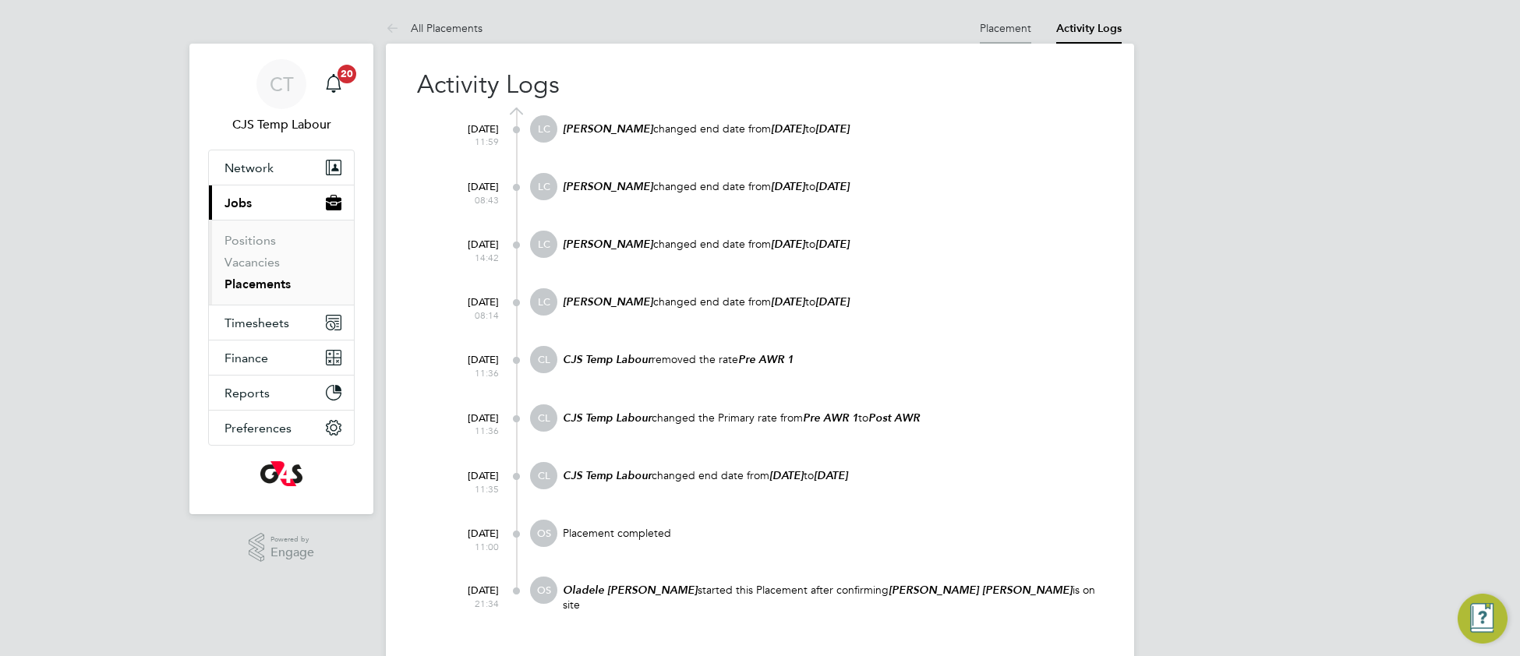
click at [1000, 29] on link "Placement" at bounding box center [1005, 28] width 51 height 14
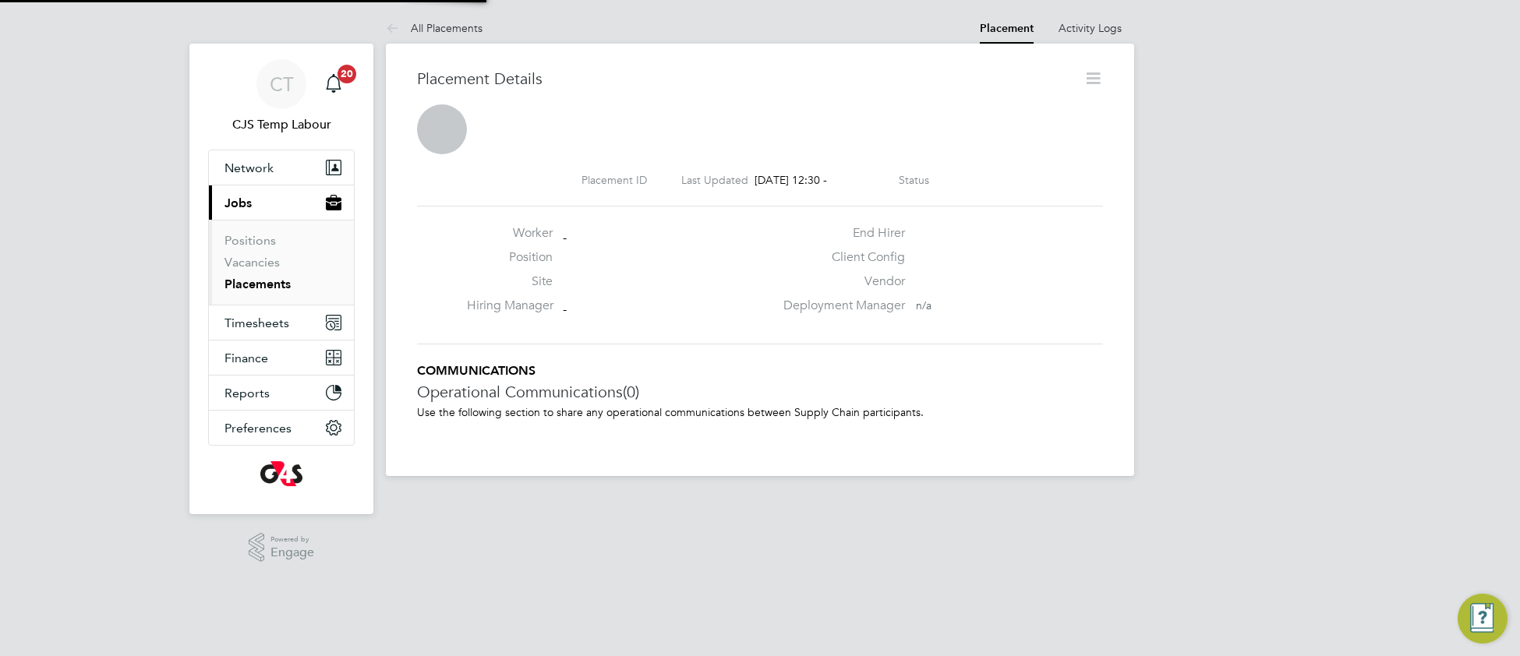
scroll to position [25, 308]
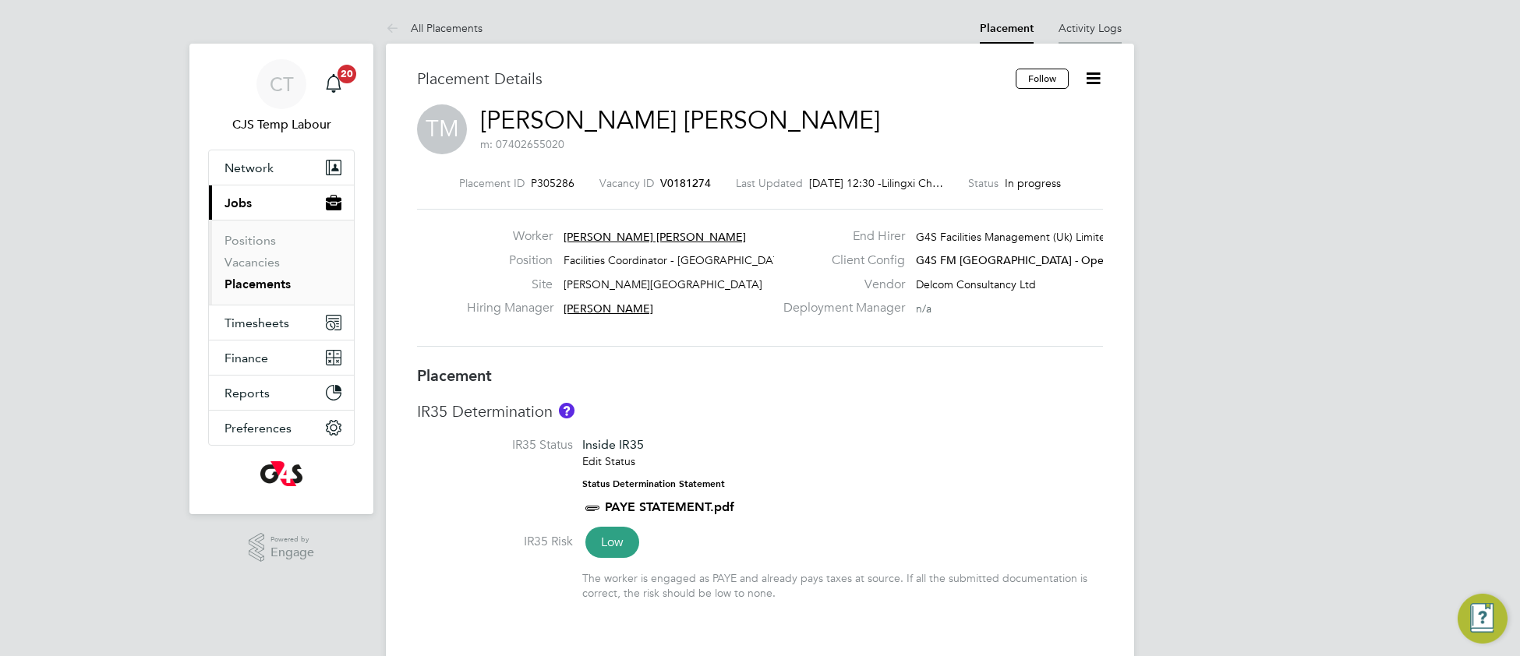
click at [1080, 30] on link "Activity Logs" at bounding box center [1090, 28] width 63 height 14
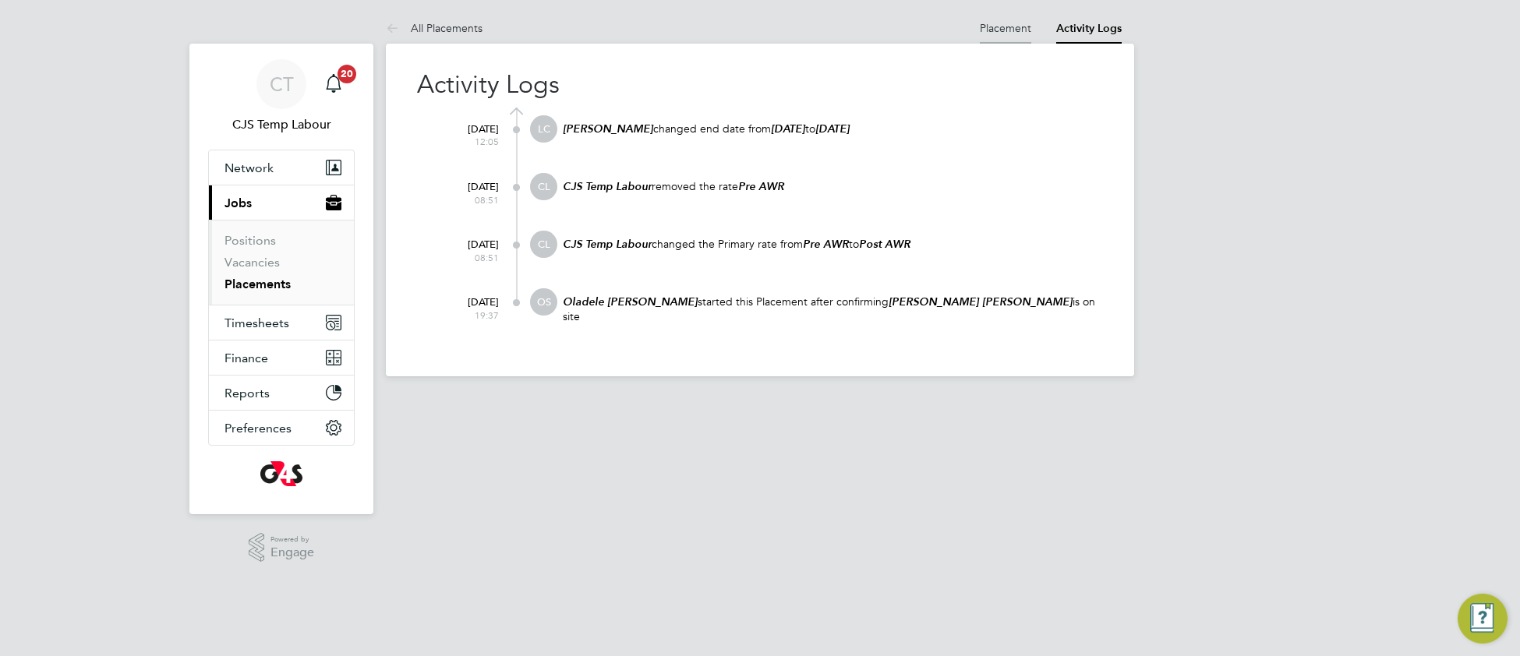
click at [996, 36] on li "Placement" at bounding box center [1005, 27] width 51 height 31
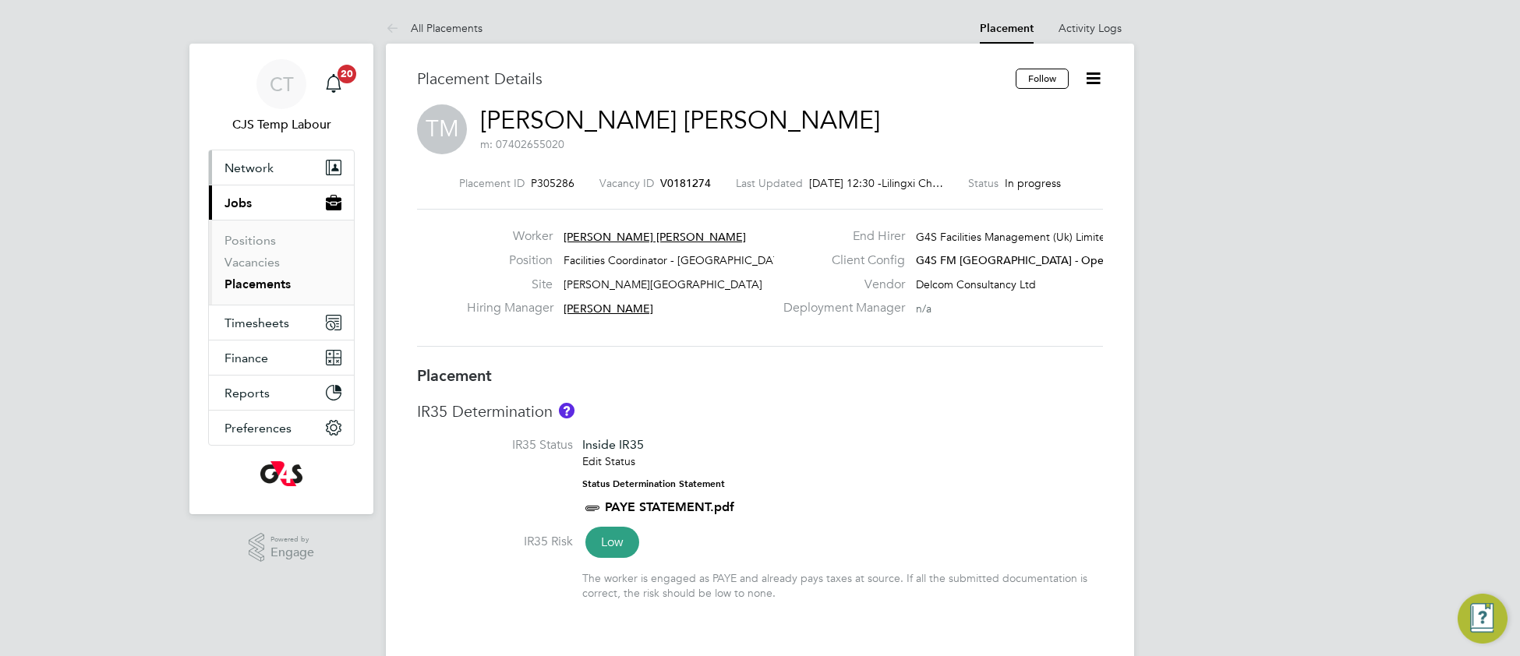
click at [243, 167] on span "Network" at bounding box center [249, 168] width 49 height 15
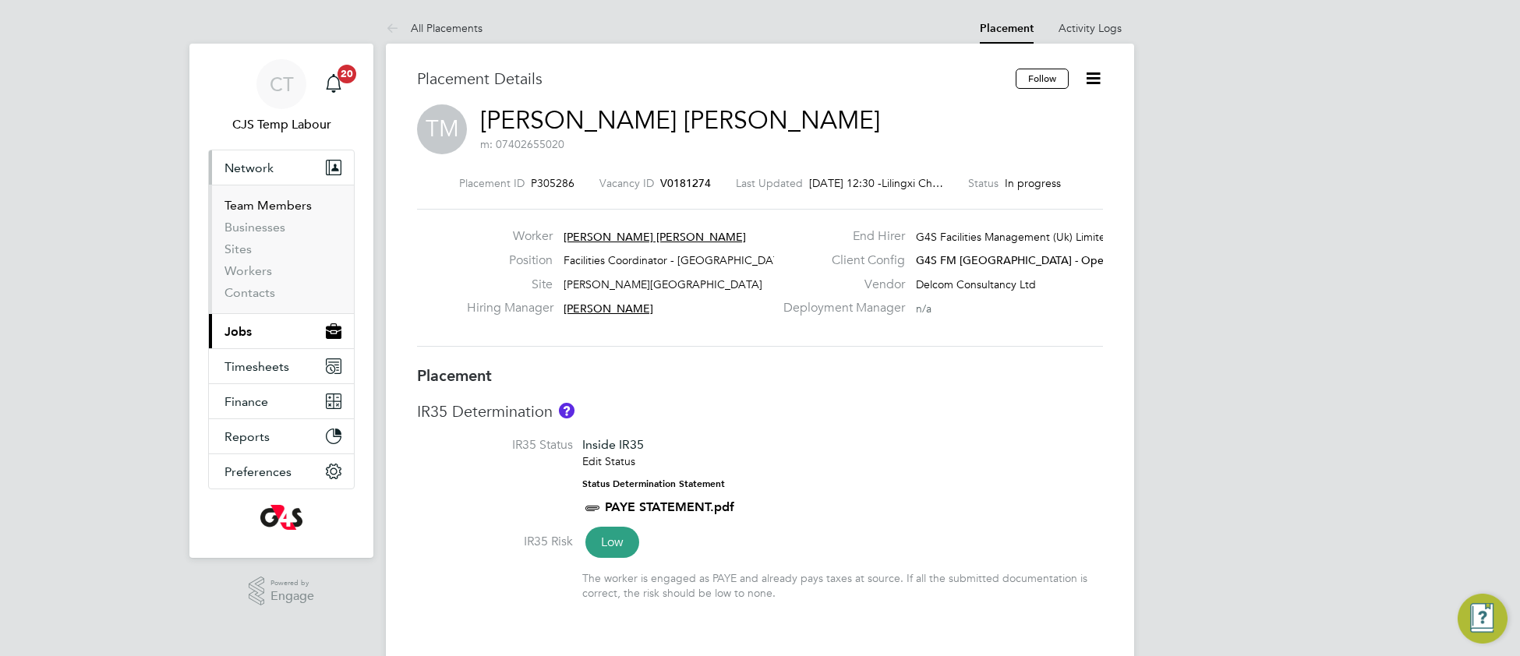
click at [247, 208] on link "Team Members" at bounding box center [268, 205] width 87 height 15
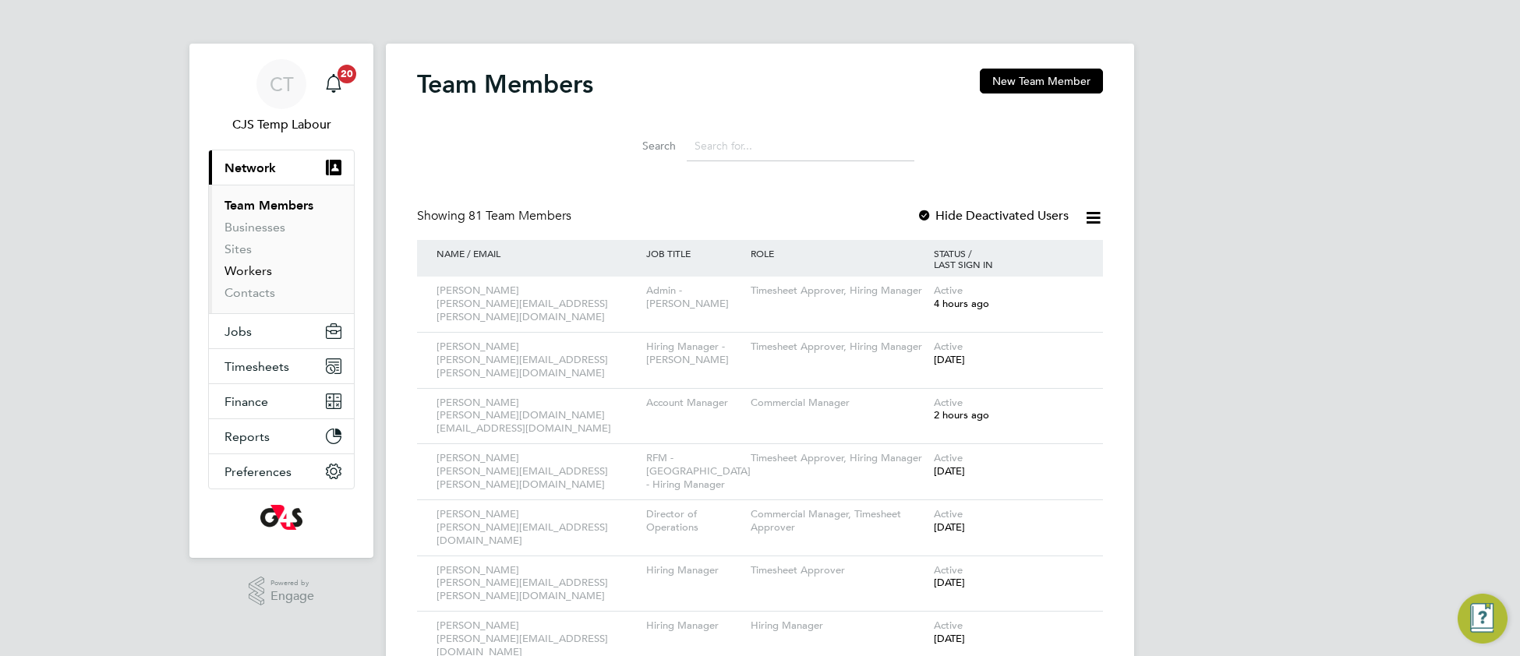
click at [261, 278] on link "Workers" at bounding box center [249, 270] width 48 height 15
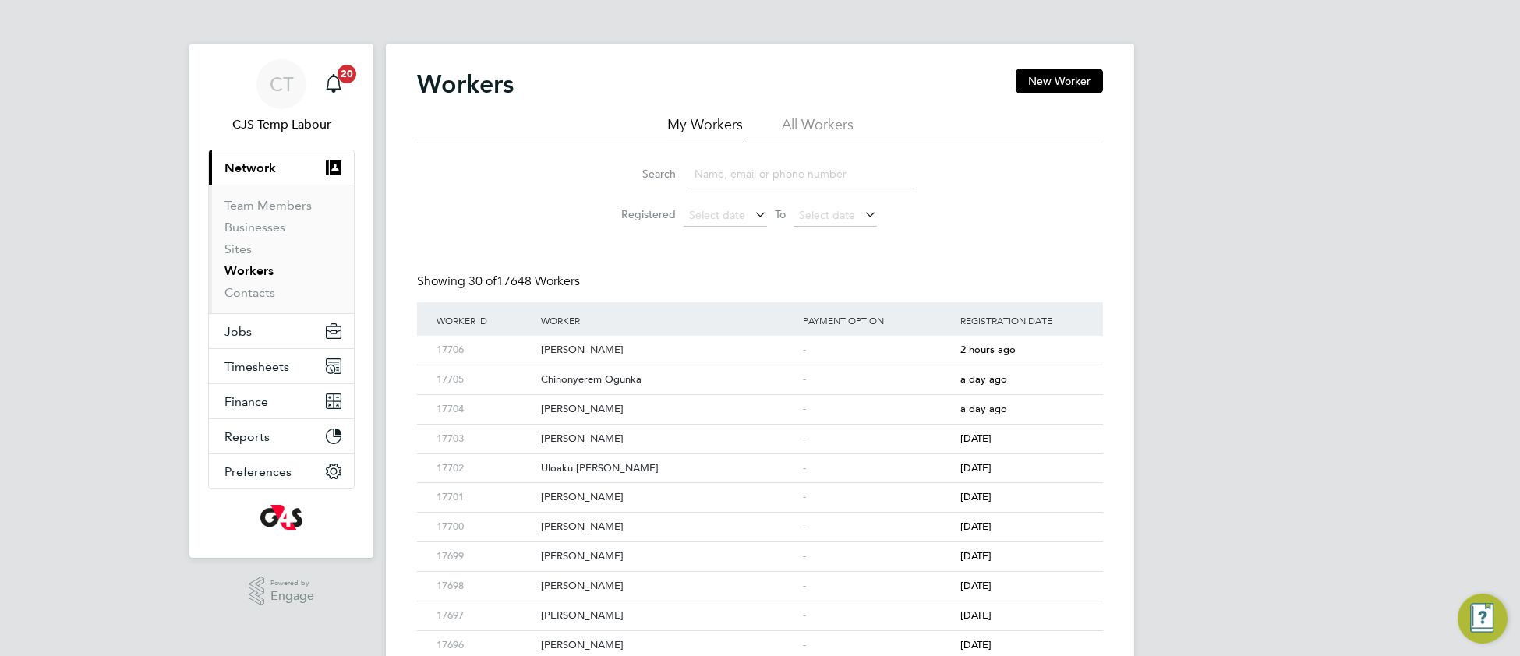
click at [817, 124] on li "All Workers" at bounding box center [818, 129] width 72 height 28
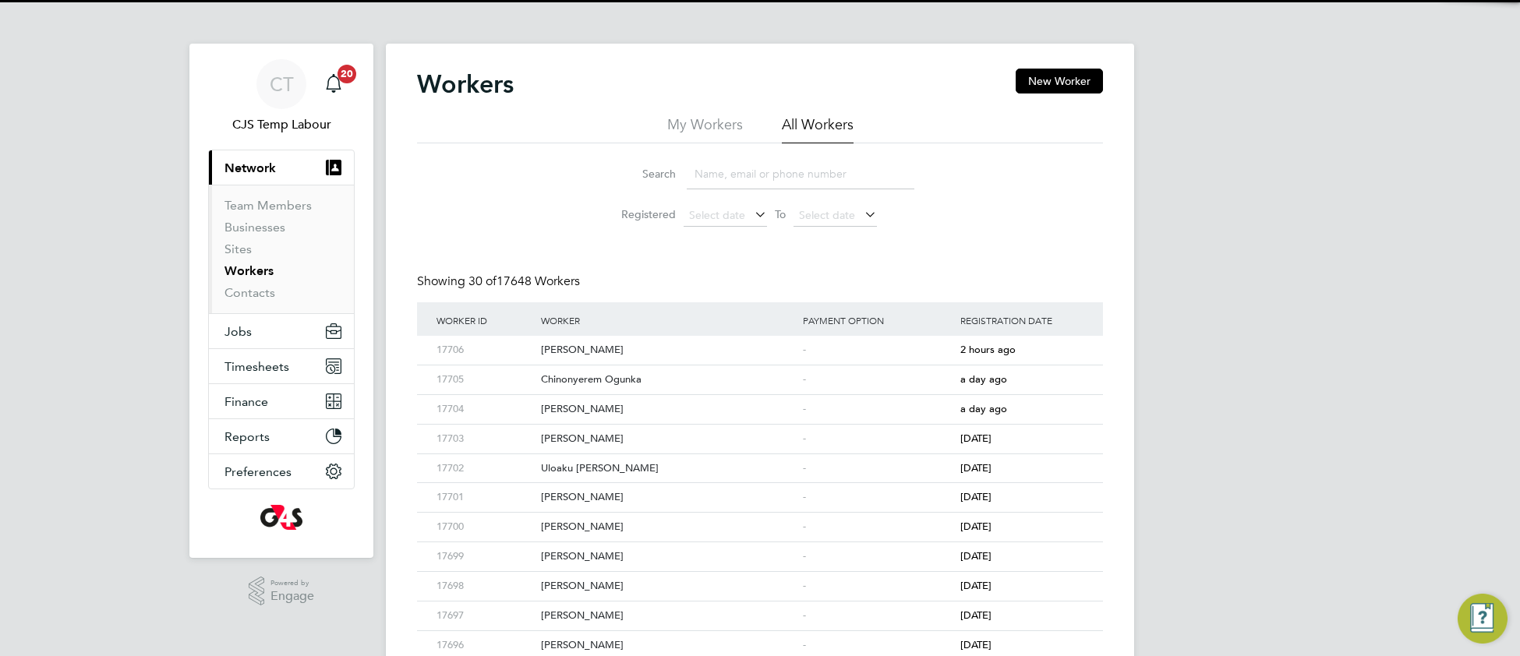
click at [794, 171] on input at bounding box center [801, 174] width 228 height 30
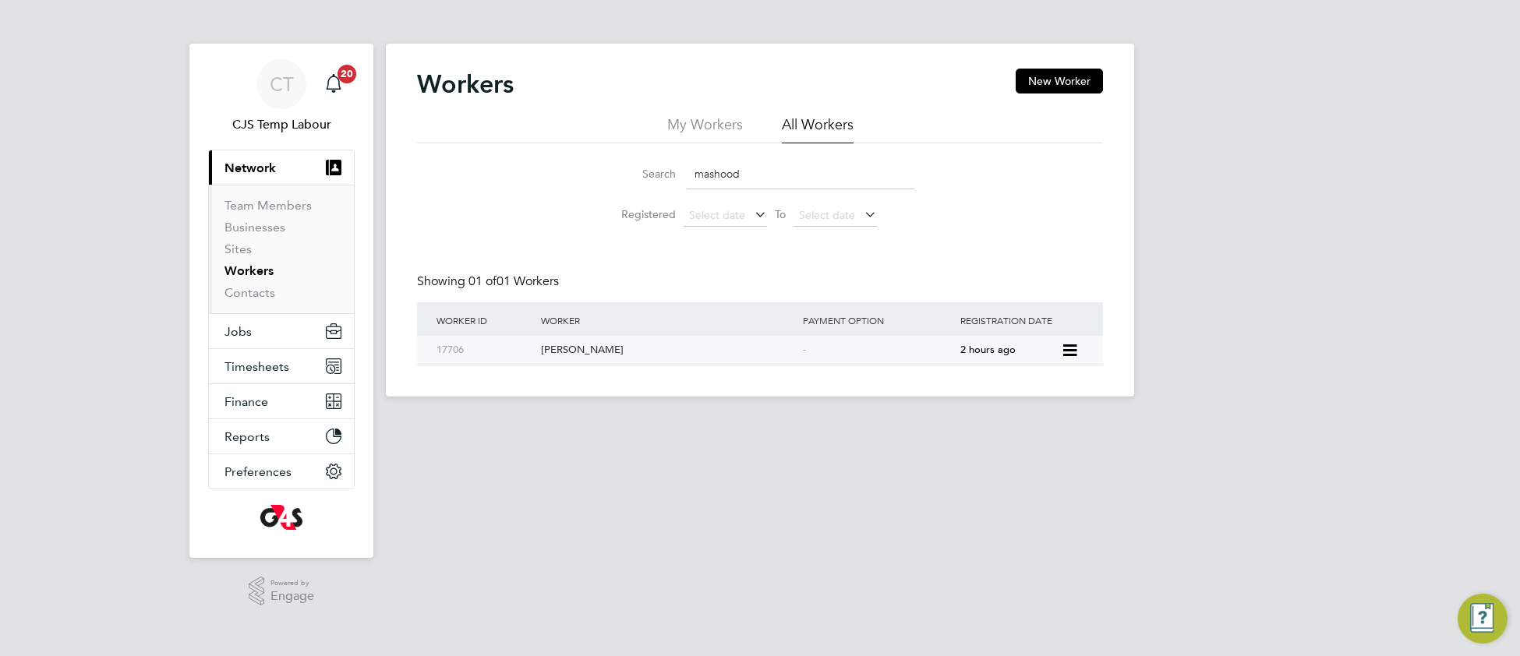
type input "mashood"
click at [568, 355] on div "[PERSON_NAME]" at bounding box center [668, 350] width 262 height 29
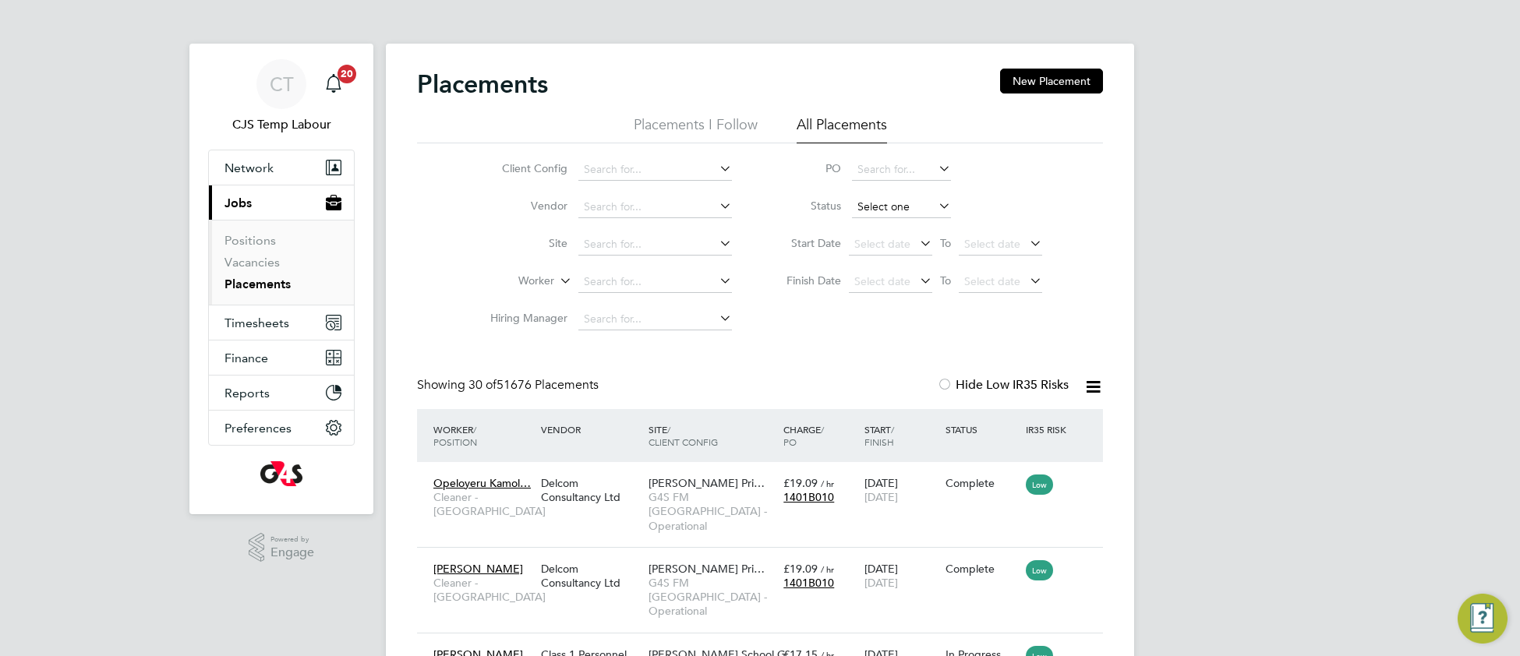
click at [886, 203] on input at bounding box center [901, 207] width 99 height 22
click at [885, 230] on li "Active" at bounding box center [901, 228] width 101 height 20
type input "Active"
click at [1092, 389] on icon at bounding box center [1093, 386] width 19 height 19
click at [1010, 423] on li "Download Placements Report" at bounding box center [1016, 424] width 166 height 22
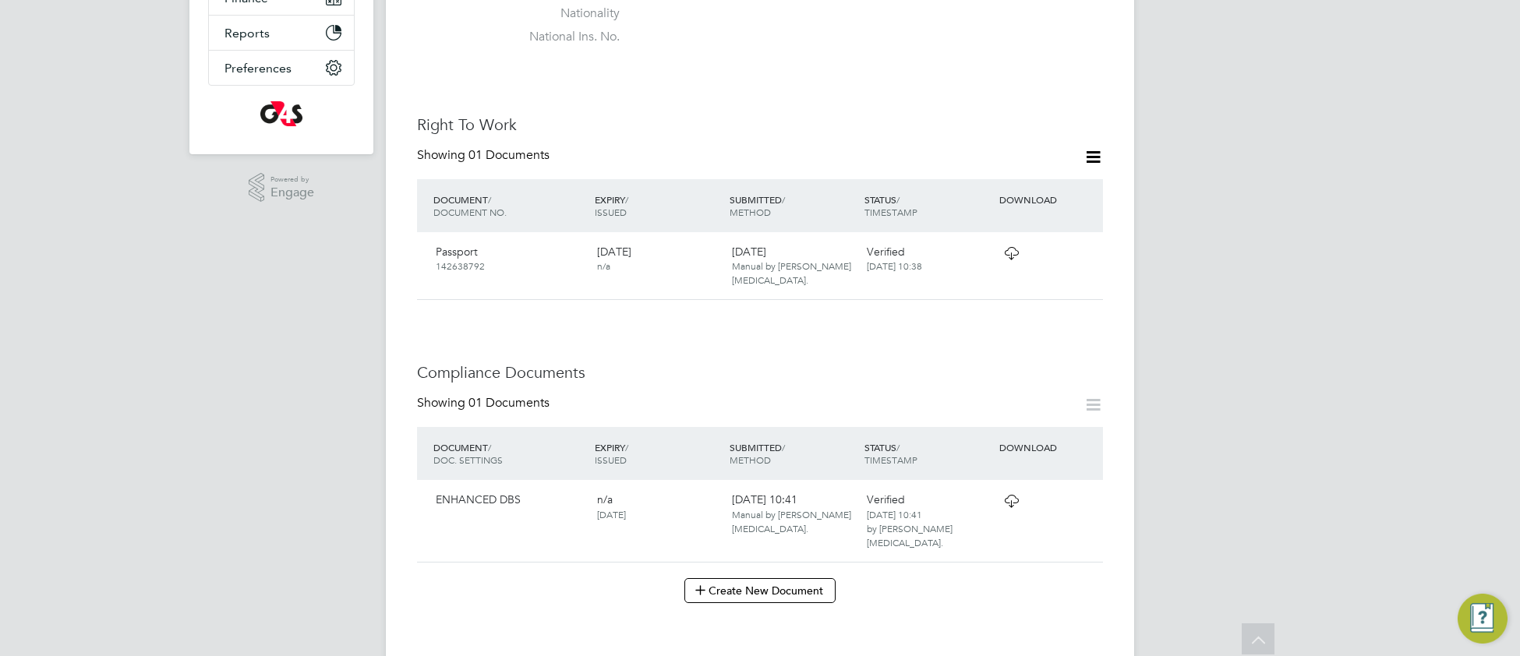
scroll to position [405, 0]
click at [1007, 246] on icon at bounding box center [1011, 252] width 19 height 12
click at [1013, 494] on icon at bounding box center [1011, 500] width 19 height 12
